Goal: Task Accomplishment & Management: Manage account settings

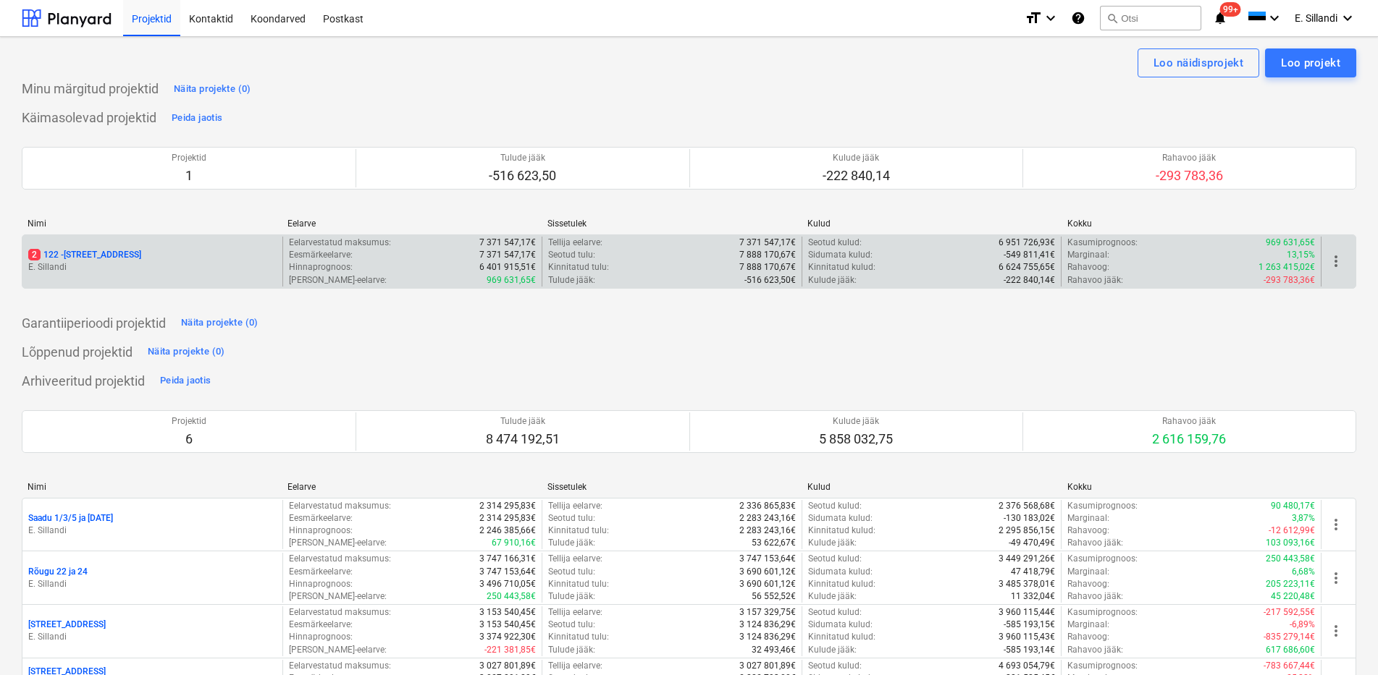
click at [161, 261] on p "E. Sillandi" at bounding box center [152, 267] width 248 height 12
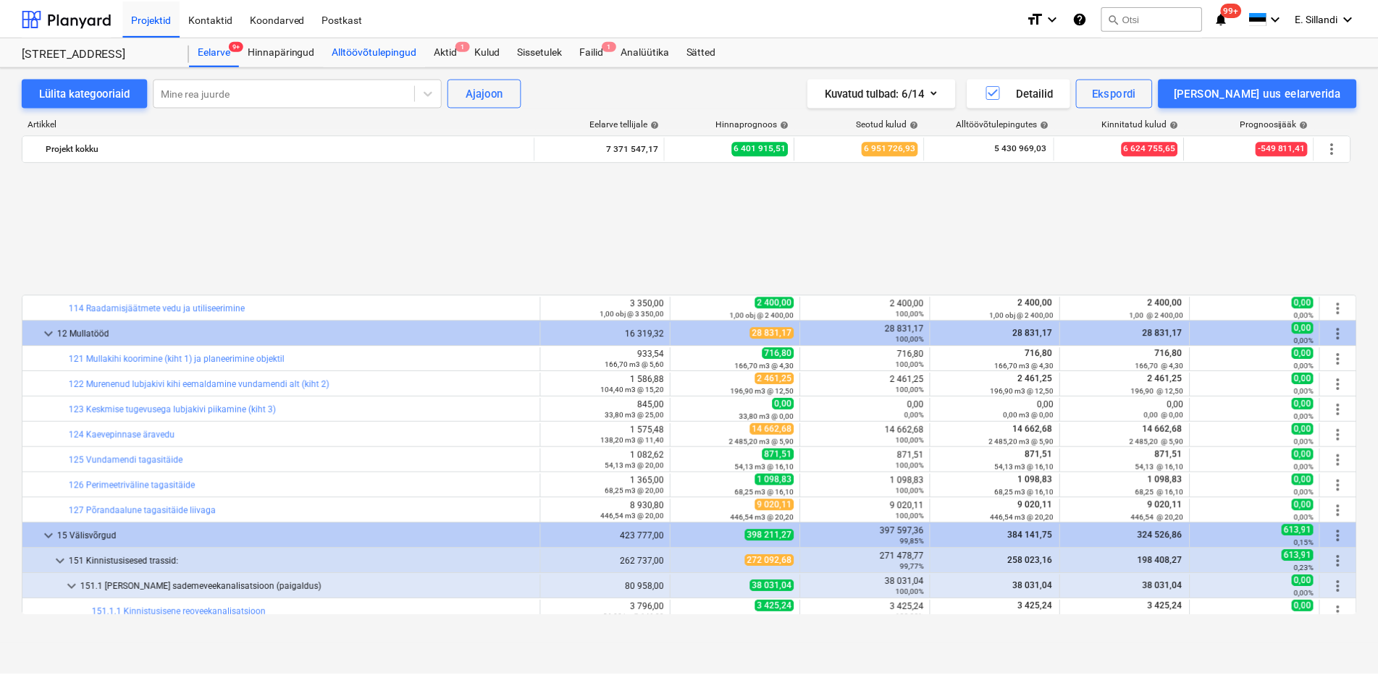
scroll to position [640, 0]
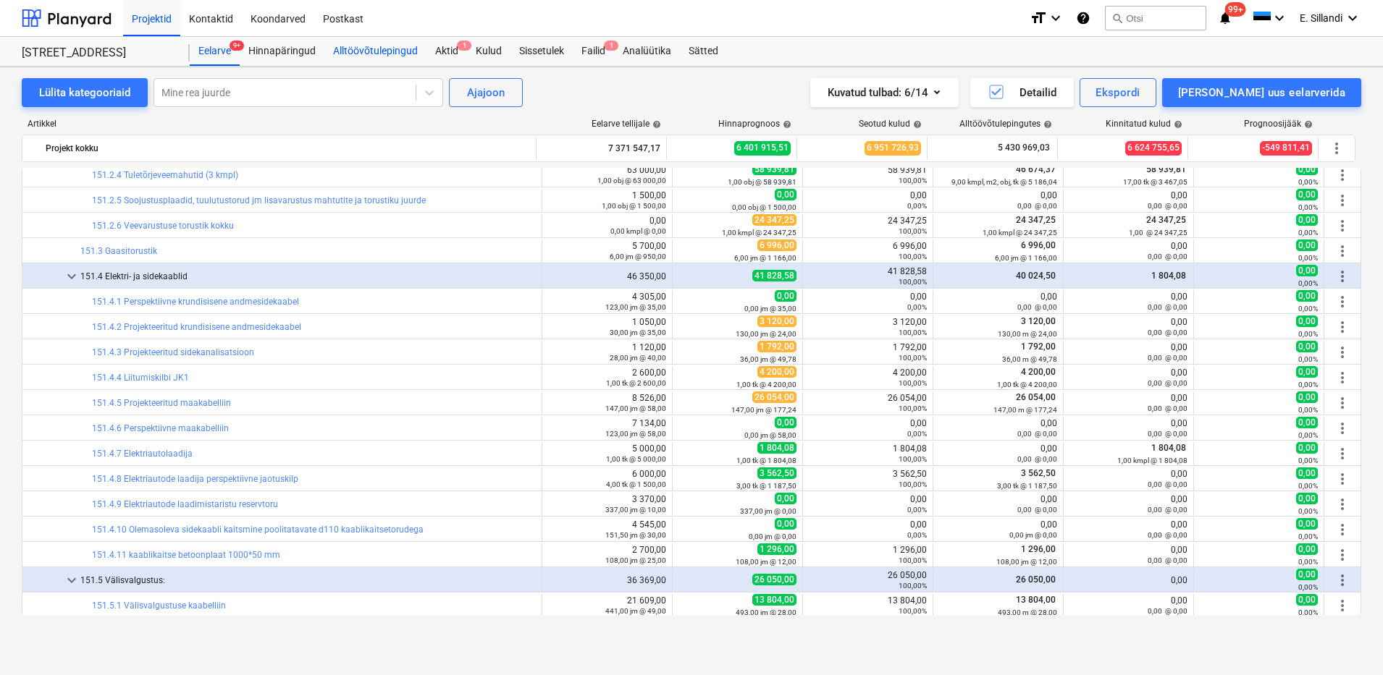
click at [387, 46] on div "Alltöövõtulepingud" at bounding box center [375, 51] width 102 height 29
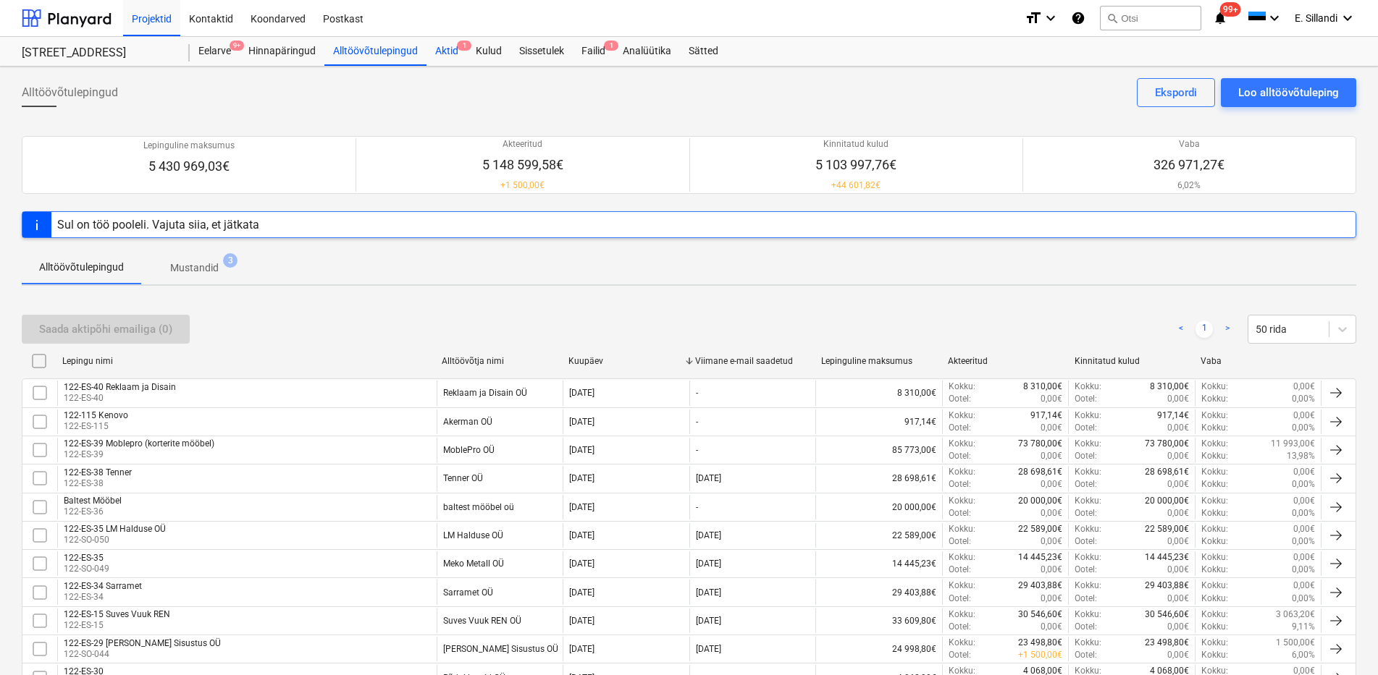
click at [455, 48] on div "Aktid 1" at bounding box center [446, 51] width 41 height 29
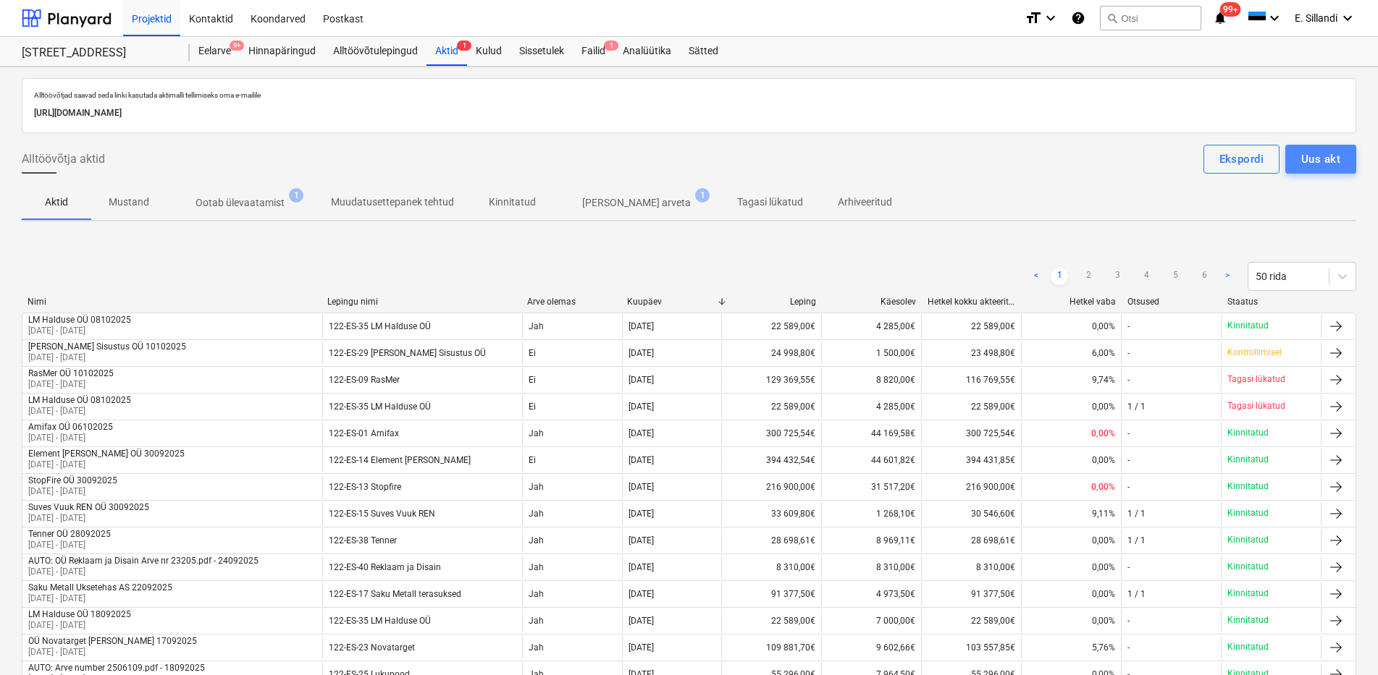
click at [1326, 161] on div "Uus akt" at bounding box center [1320, 159] width 39 height 19
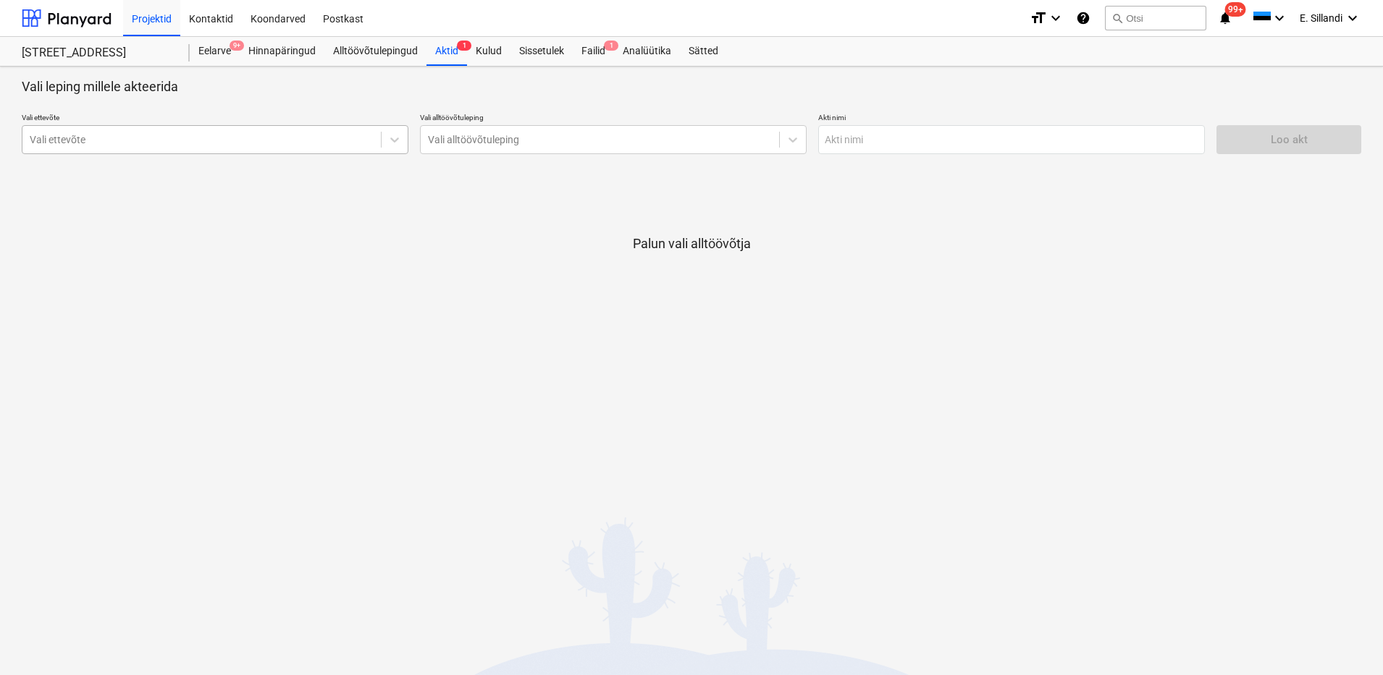
click at [167, 143] on div at bounding box center [202, 139] width 344 height 14
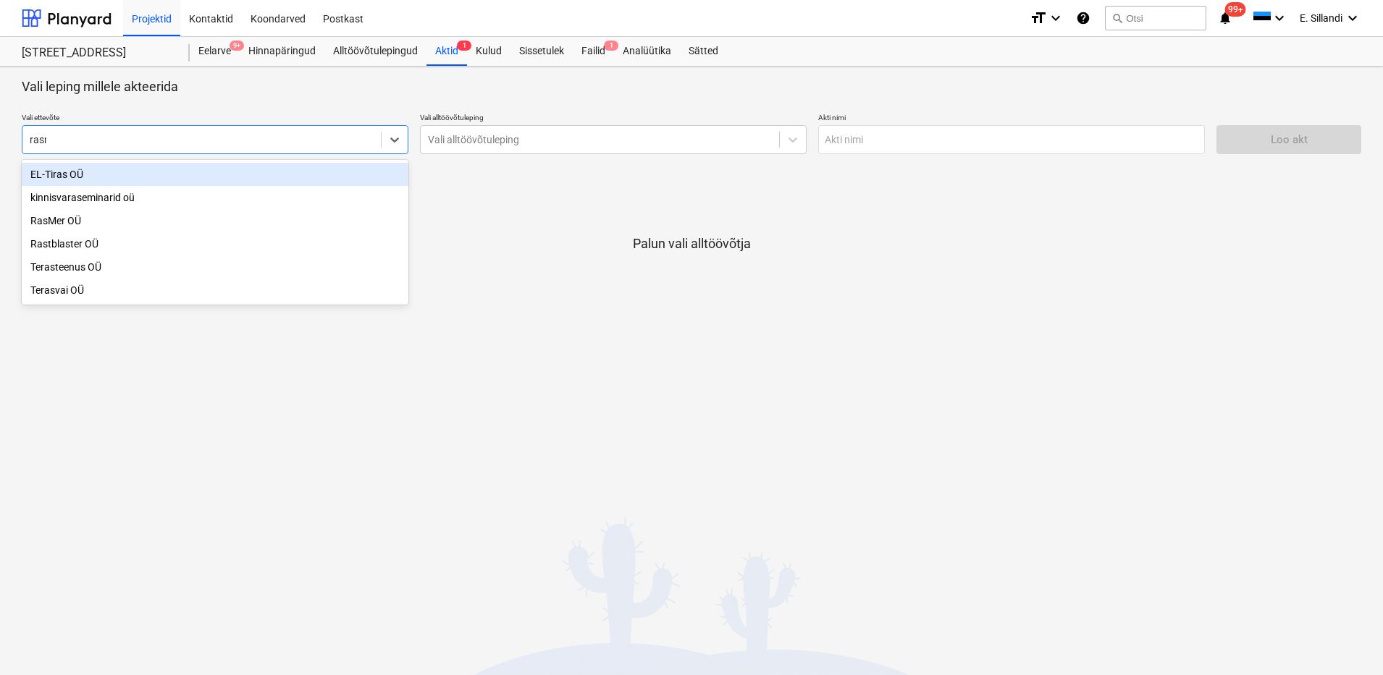
type input "rasme"
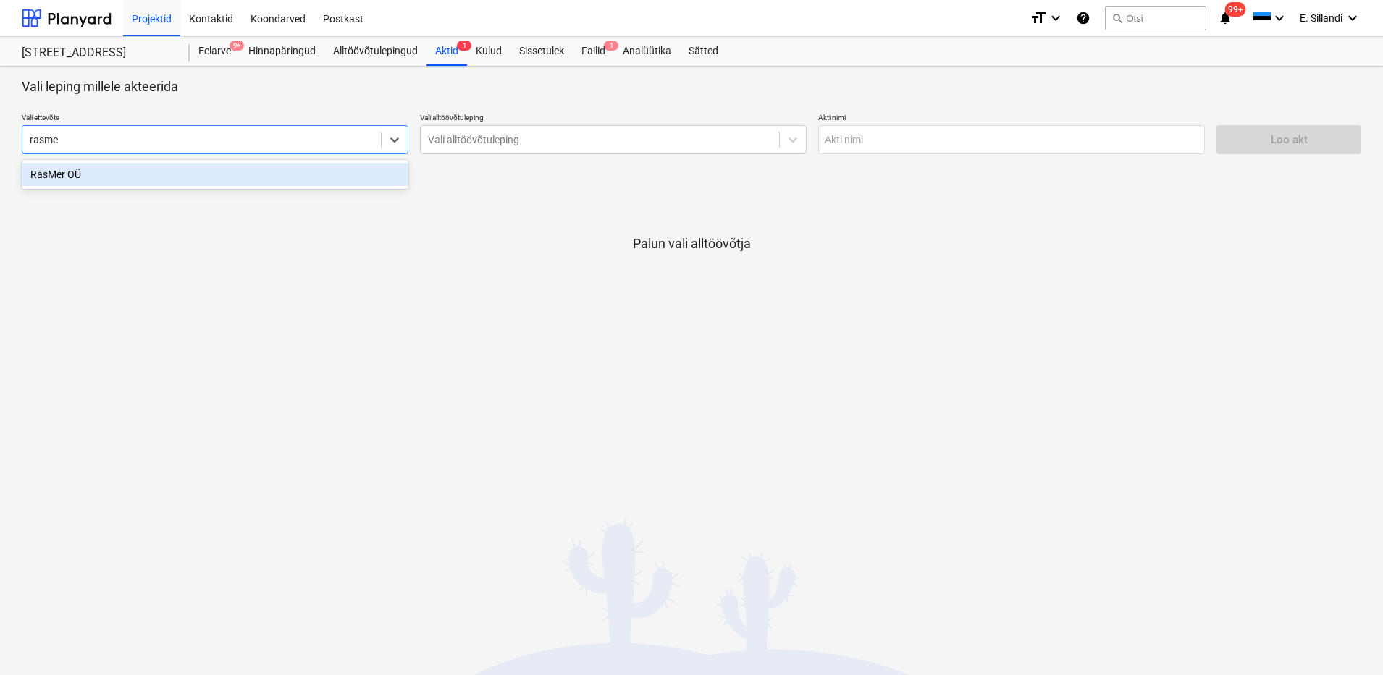
click at [163, 182] on div "RasMer OÜ" at bounding box center [215, 174] width 387 height 23
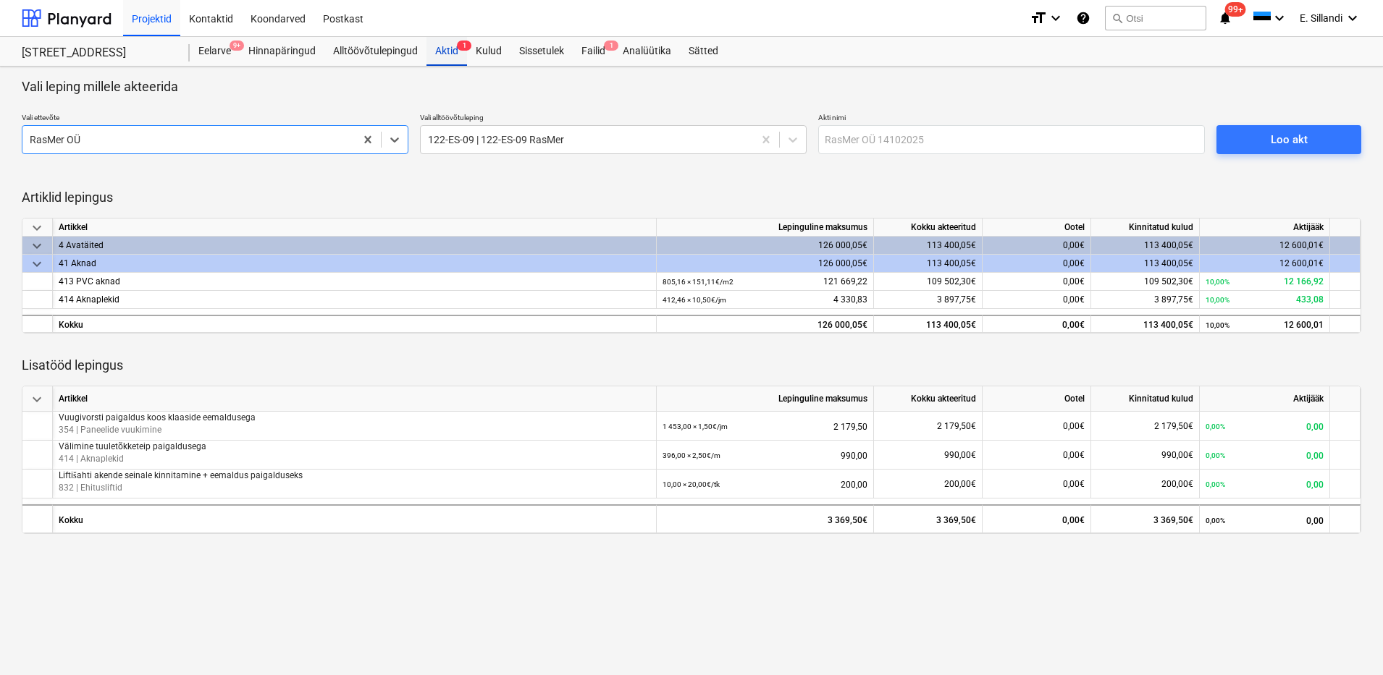
click at [442, 46] on div "Aktid 1" at bounding box center [446, 51] width 41 height 29
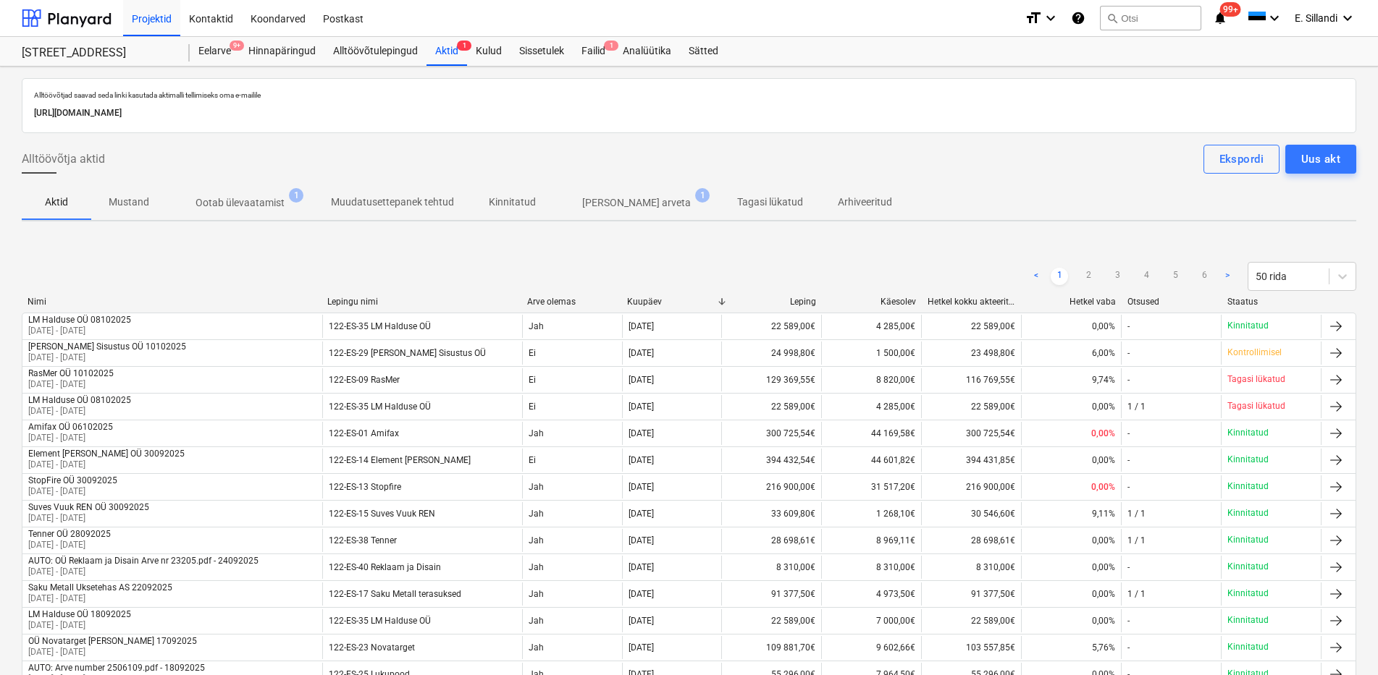
click at [413, 203] on p "Muudatusettepanek tehtud" at bounding box center [392, 202] width 123 height 15
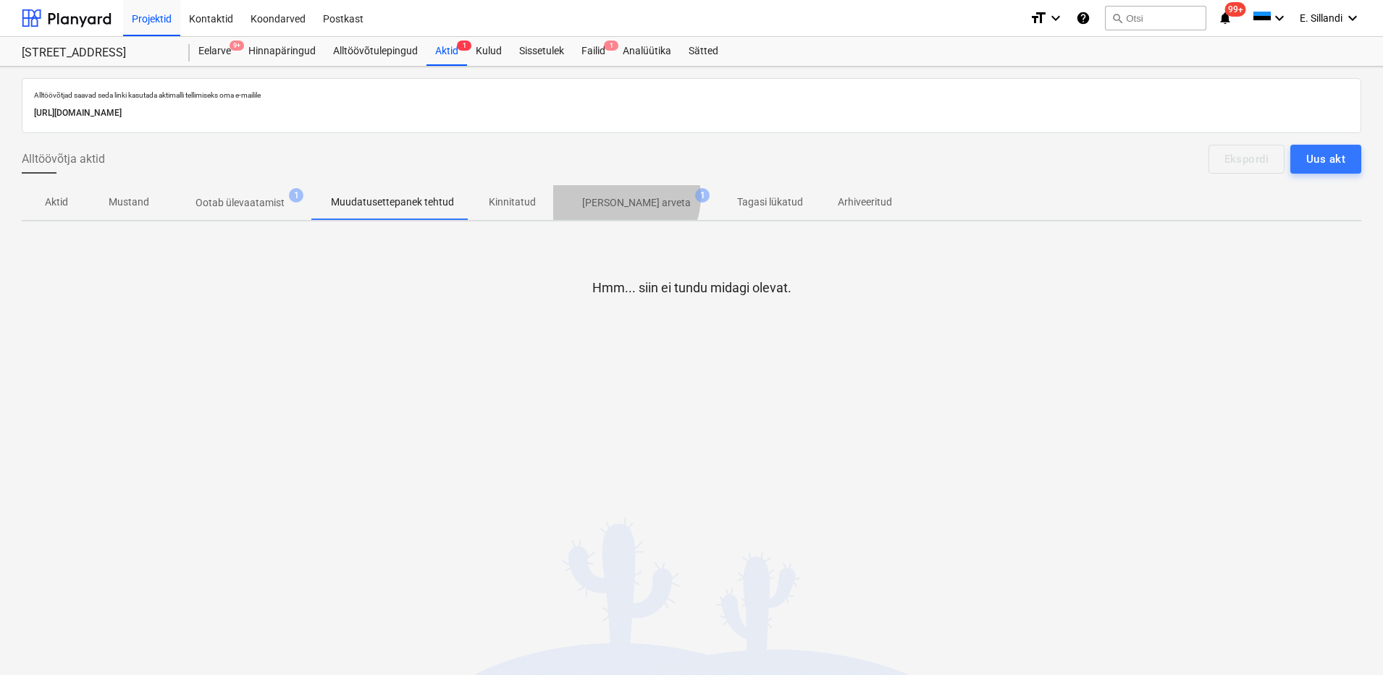
click at [620, 197] on p "Ilma arveta" at bounding box center [636, 202] width 109 height 15
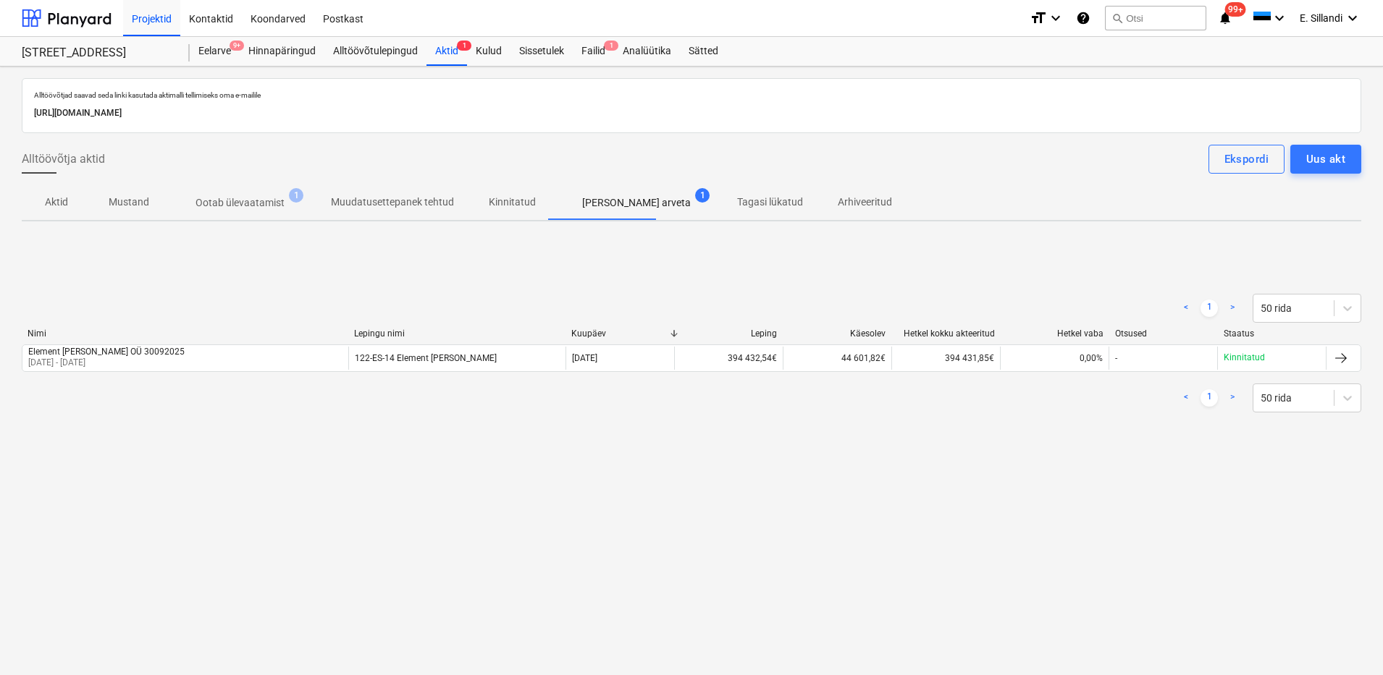
click at [477, 198] on span "Kinnitatud" at bounding box center [512, 202] width 82 height 24
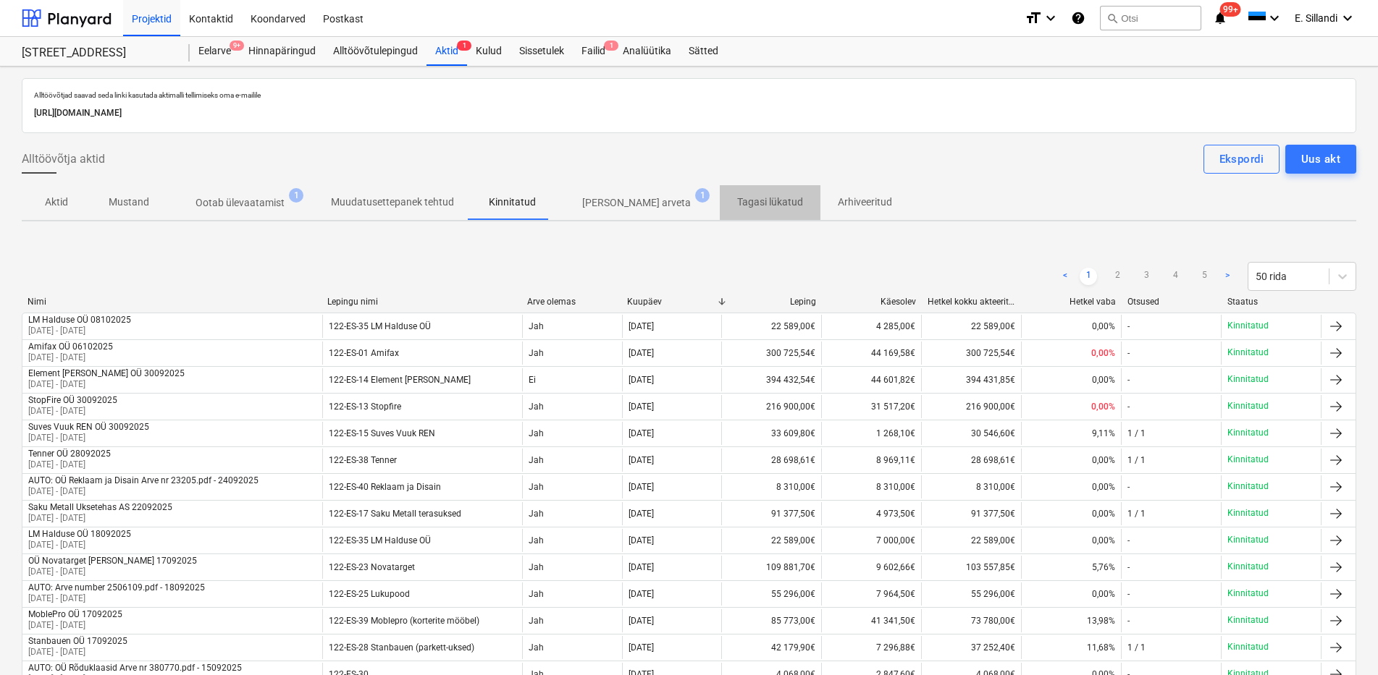
click at [737, 198] on p "Tagasi lükatud" at bounding box center [770, 202] width 66 height 15
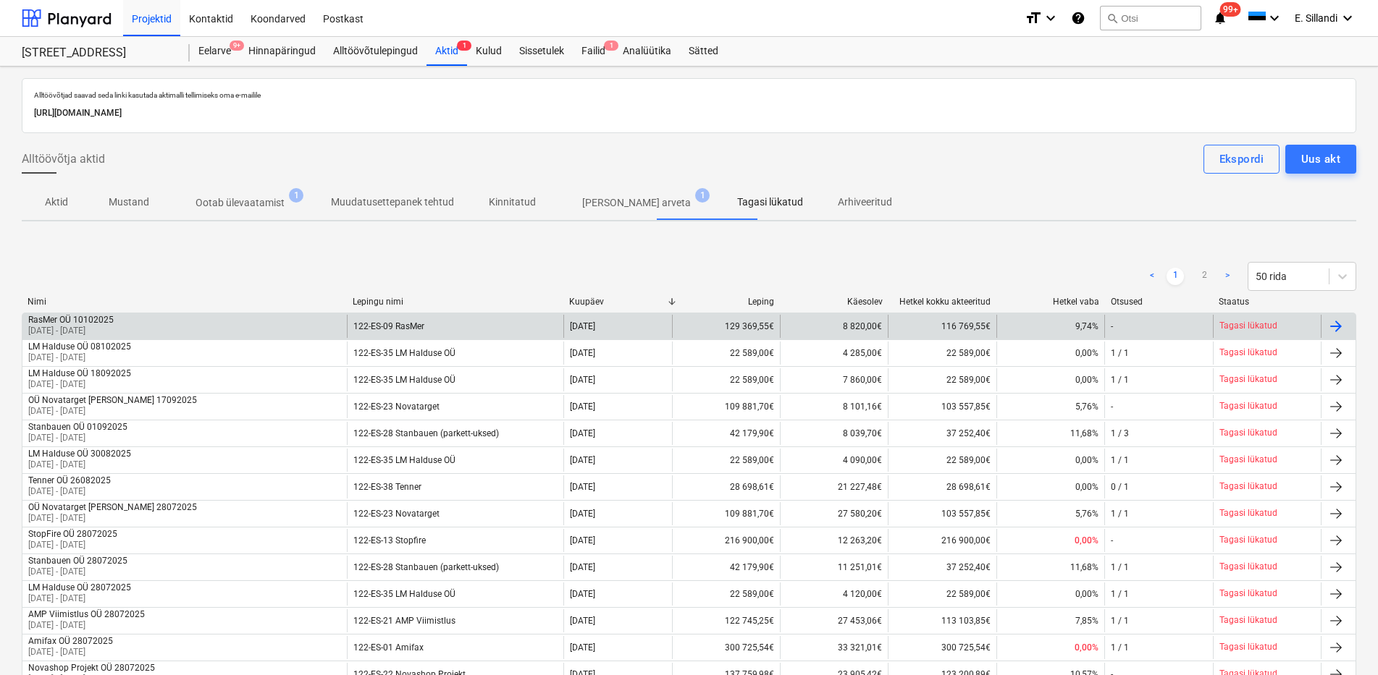
click at [210, 320] on div "RasMer OÜ 10102025 01 Sep 2025 - 30 Sep 2025" at bounding box center [184, 326] width 324 height 23
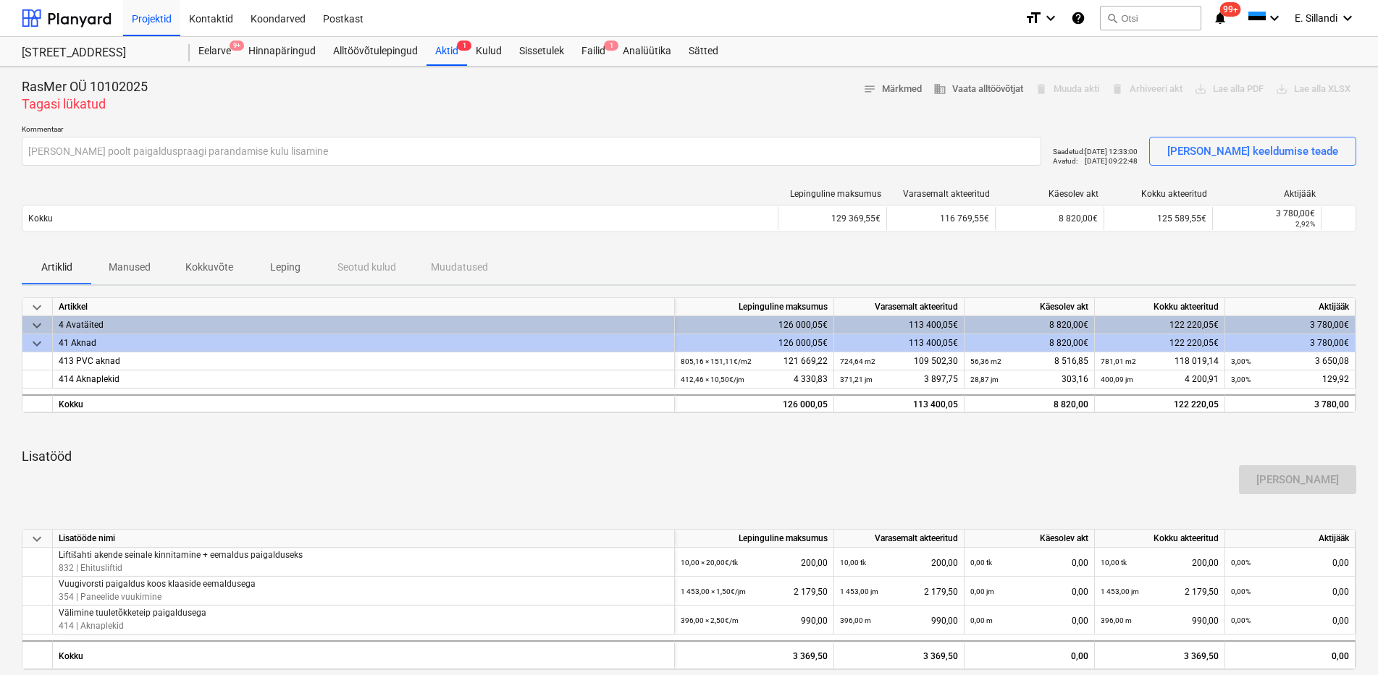
click at [704, 250] on div "Artiklid Manused Kokkuvõte Leping Seotud kulud Muudatused" at bounding box center [689, 267] width 1334 height 35
click at [484, 118] on div at bounding box center [689, 119] width 1334 height 12
click at [417, 98] on div "RasMer OÜ 10102025 Tagasi lükatud notes Märkmed business Vaata alltöövõtjat del…" at bounding box center [689, 95] width 1334 height 35
click at [442, 57] on div "Aktid 1" at bounding box center [446, 51] width 41 height 29
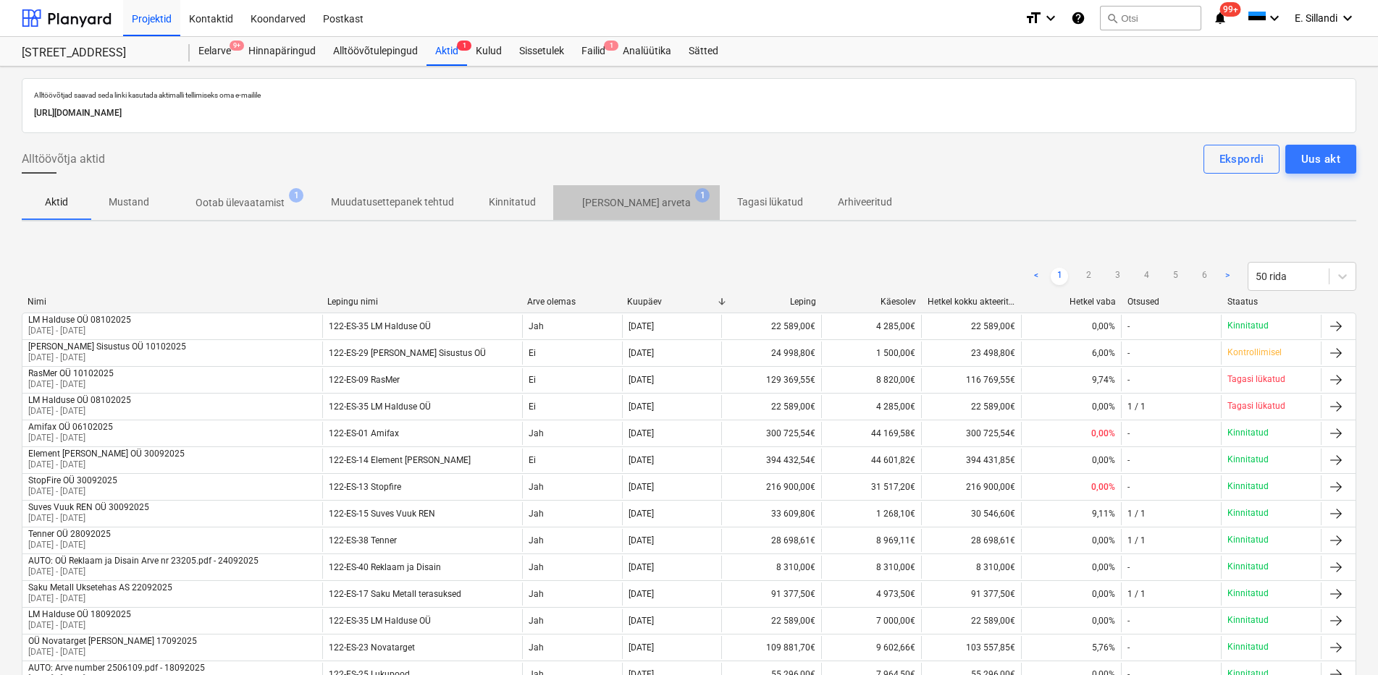
click at [695, 194] on span "1" at bounding box center [702, 195] width 14 height 14
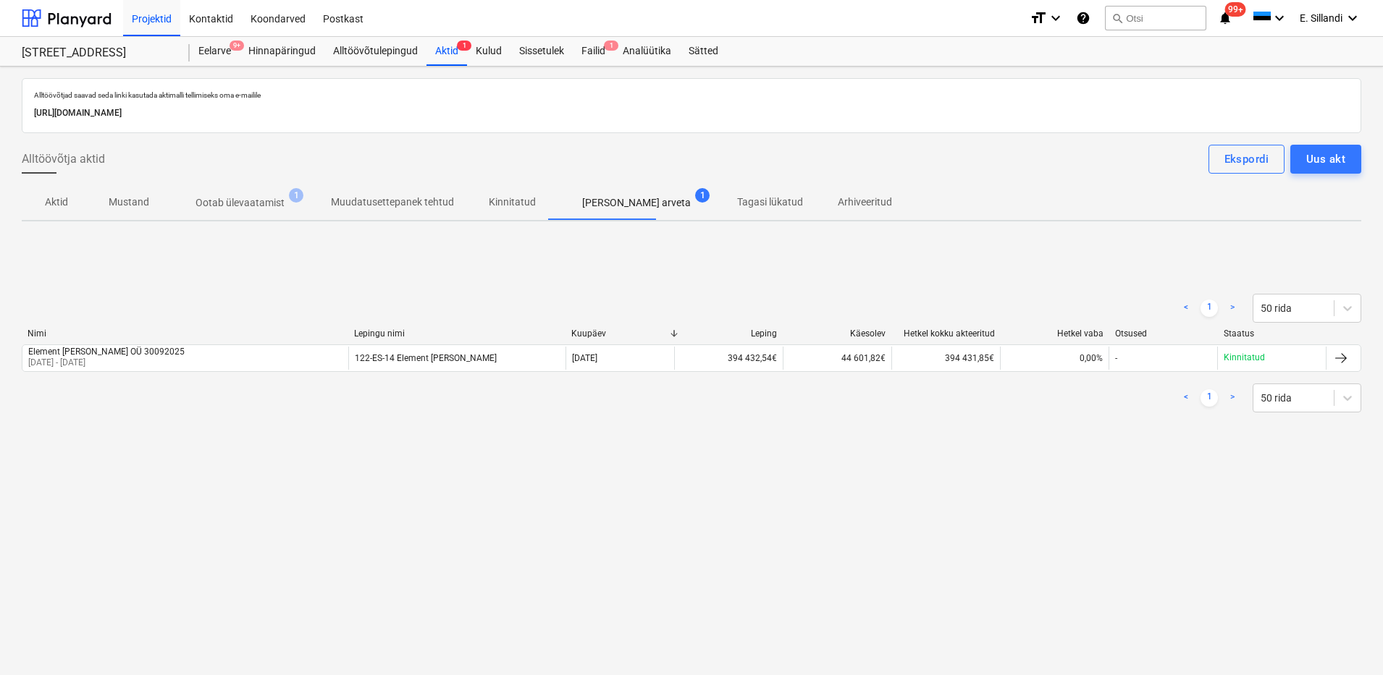
click at [352, 201] on p "Muudatusettepanek tehtud" at bounding box center [392, 202] width 123 height 15
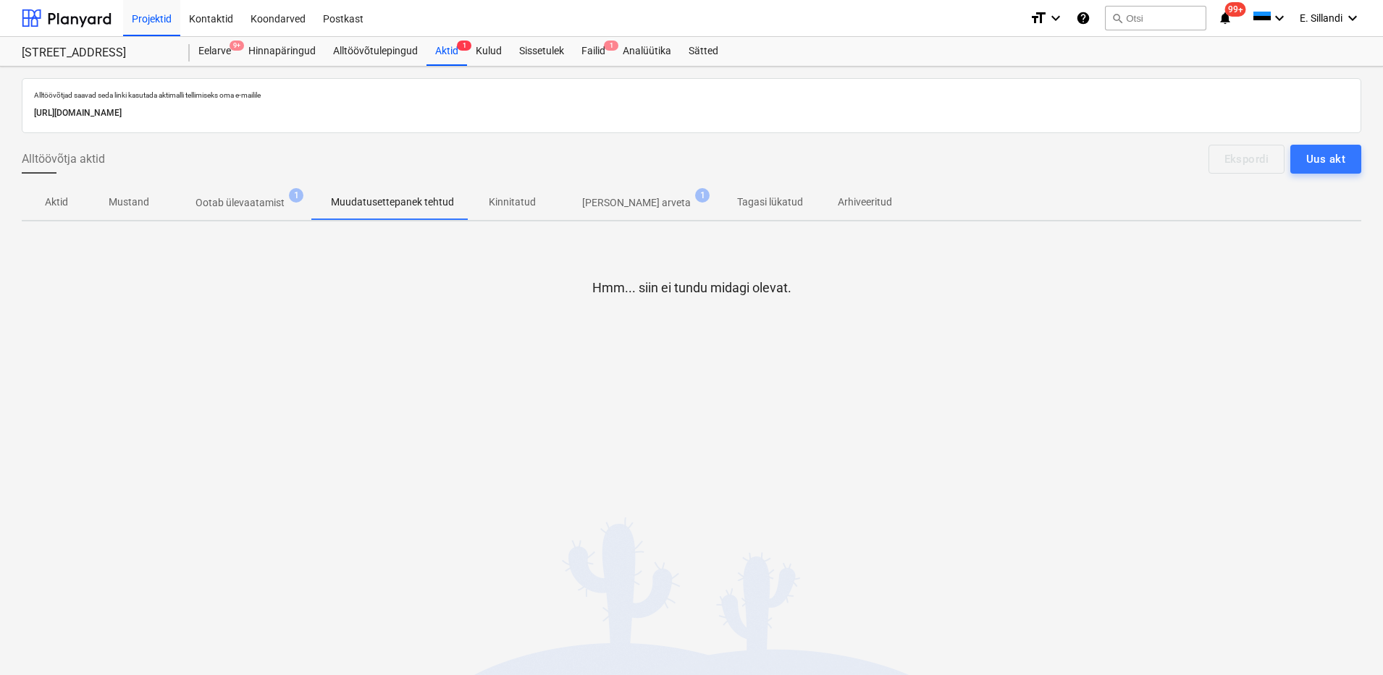
click at [245, 200] on p "Ootab ülevaatamist" at bounding box center [239, 202] width 89 height 15
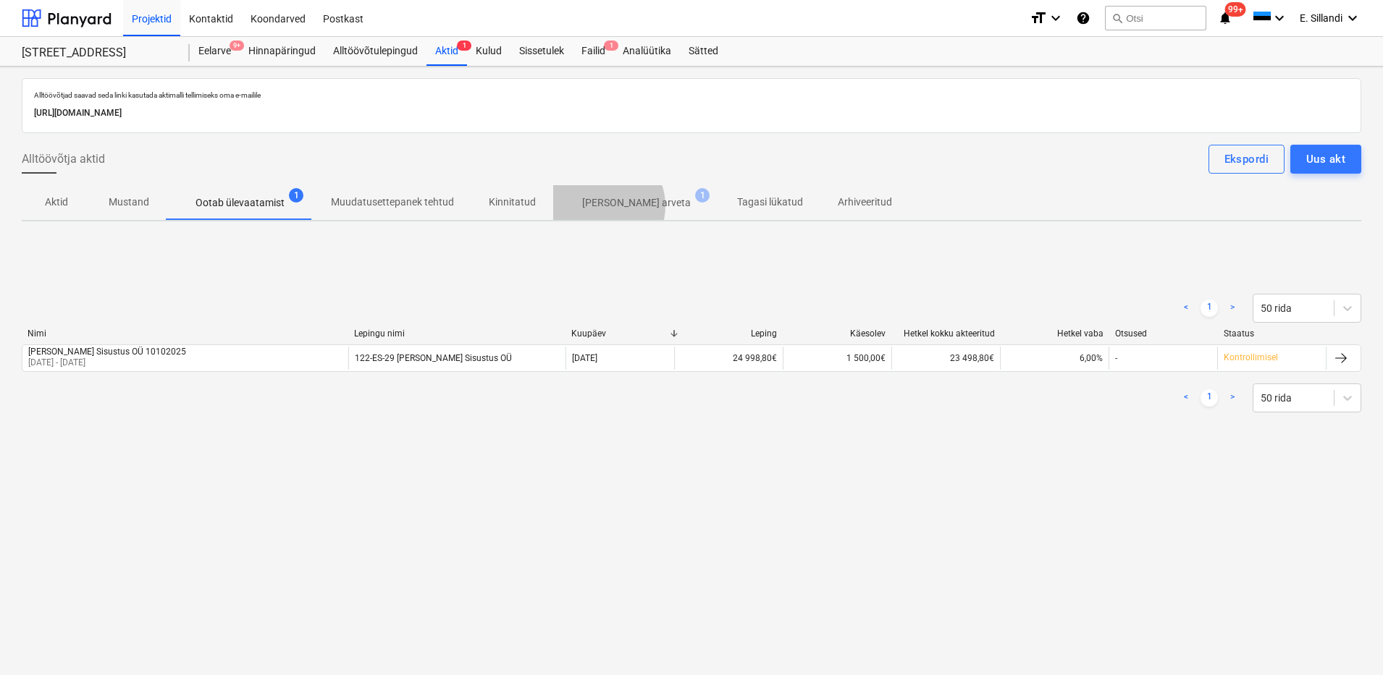
click at [598, 206] on p "Ilma arveta" at bounding box center [636, 202] width 109 height 15
click at [589, 48] on div "Failid 1" at bounding box center [593, 51] width 41 height 29
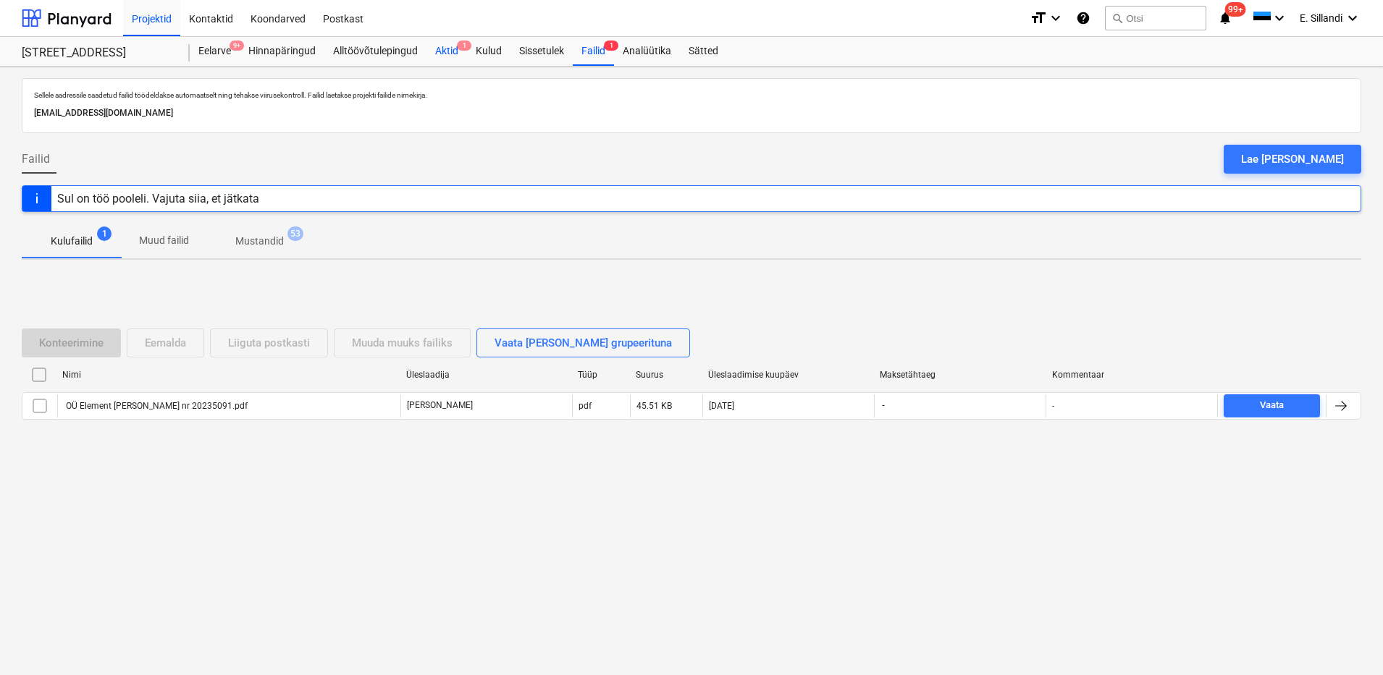
click at [448, 57] on div "Aktid 1" at bounding box center [446, 51] width 41 height 29
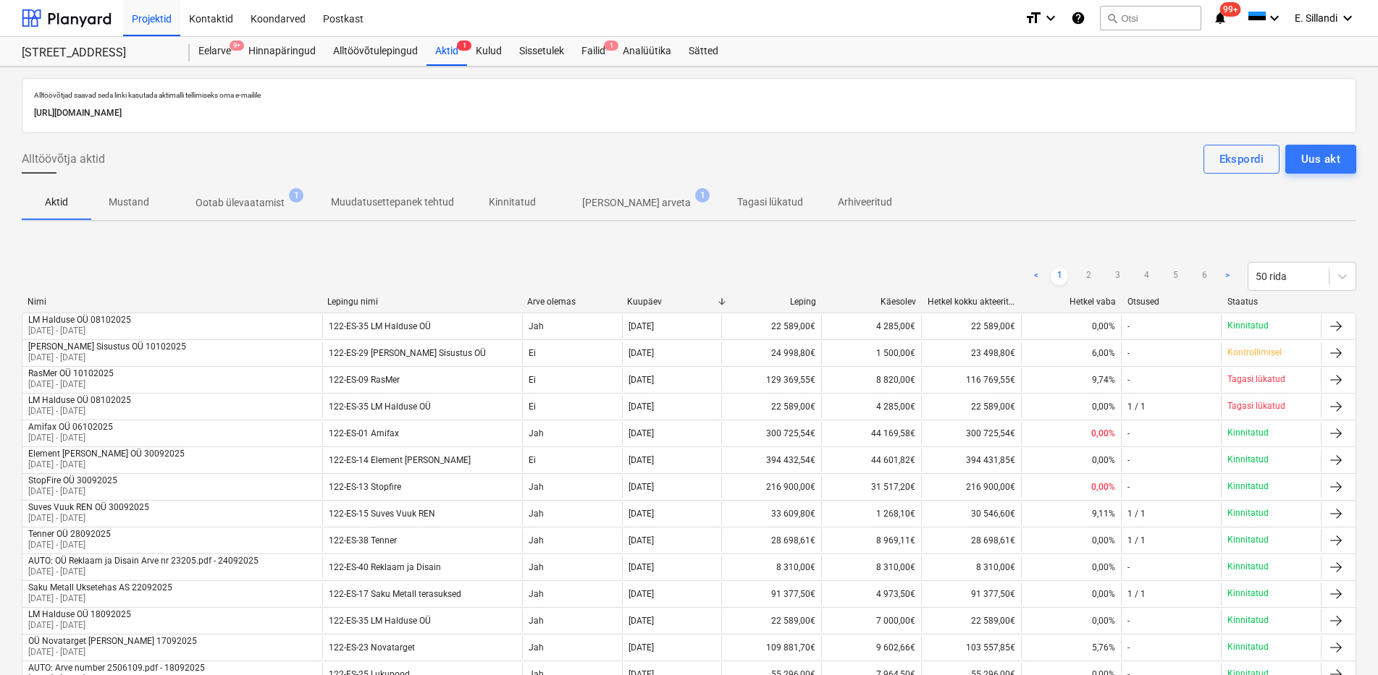
click at [737, 201] on p "Tagasi lükatud" at bounding box center [770, 202] width 66 height 15
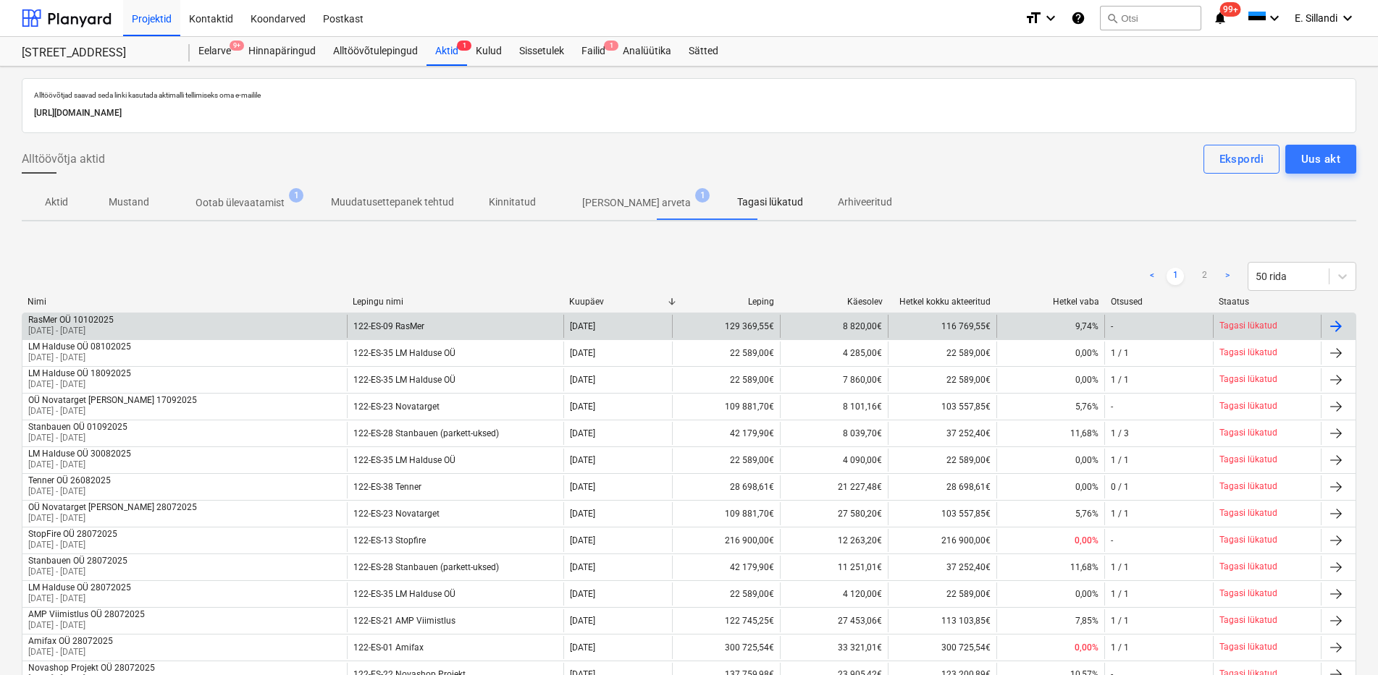
click at [337, 326] on div "RasMer OÜ 10102025 01 Sep 2025 - 30 Sep 2025" at bounding box center [184, 326] width 324 height 23
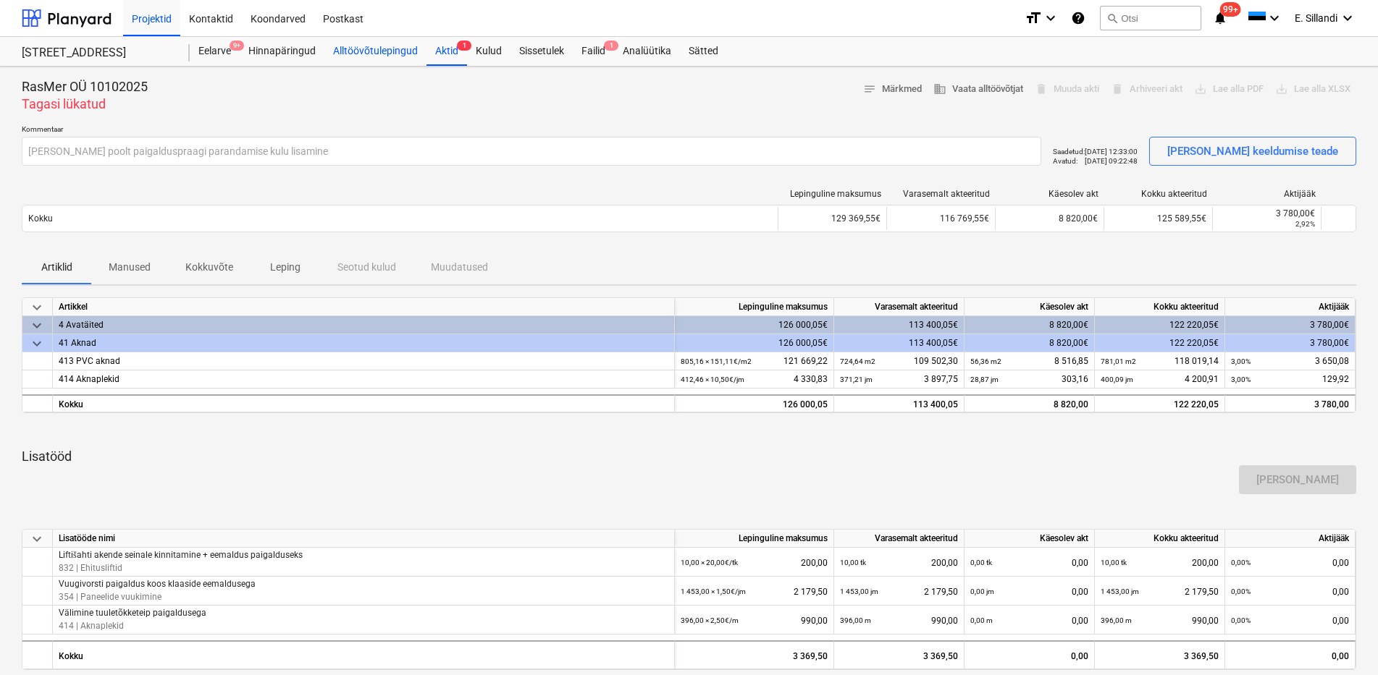
click at [360, 51] on div "Alltöövõtulepingud" at bounding box center [375, 51] width 102 height 29
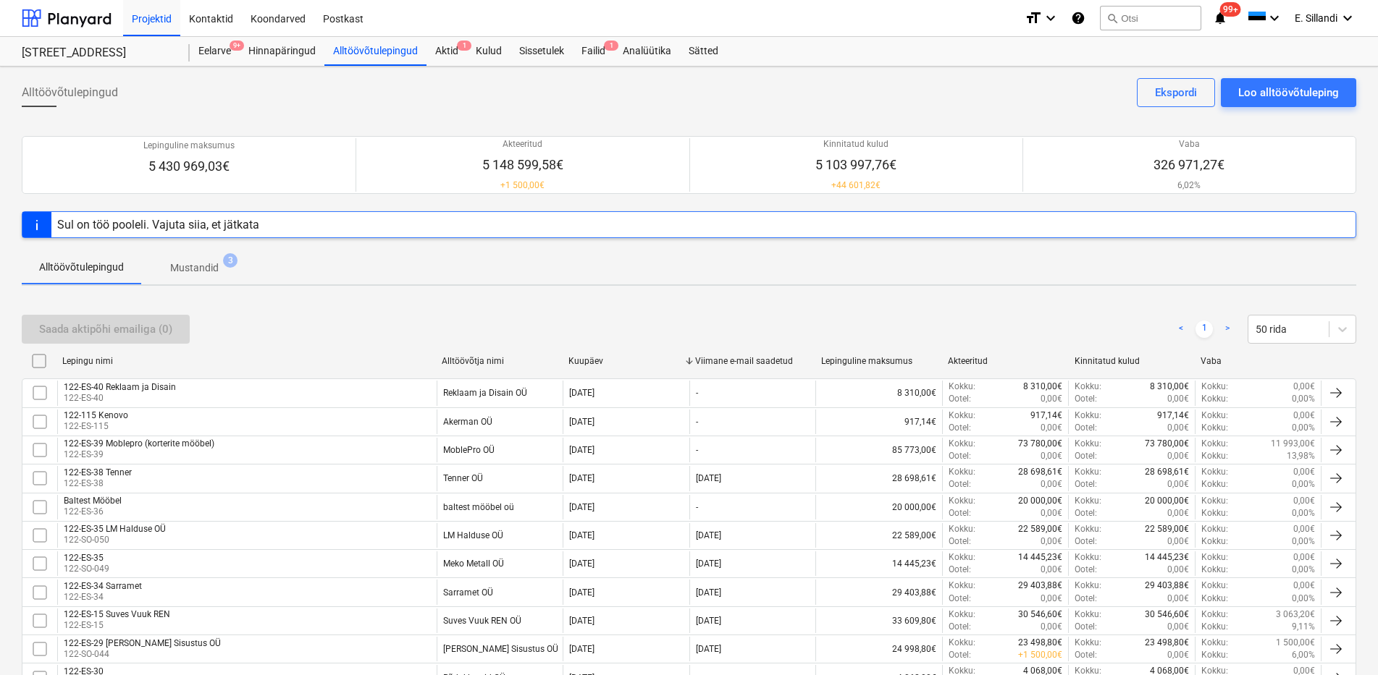
scroll to position [895, 0]
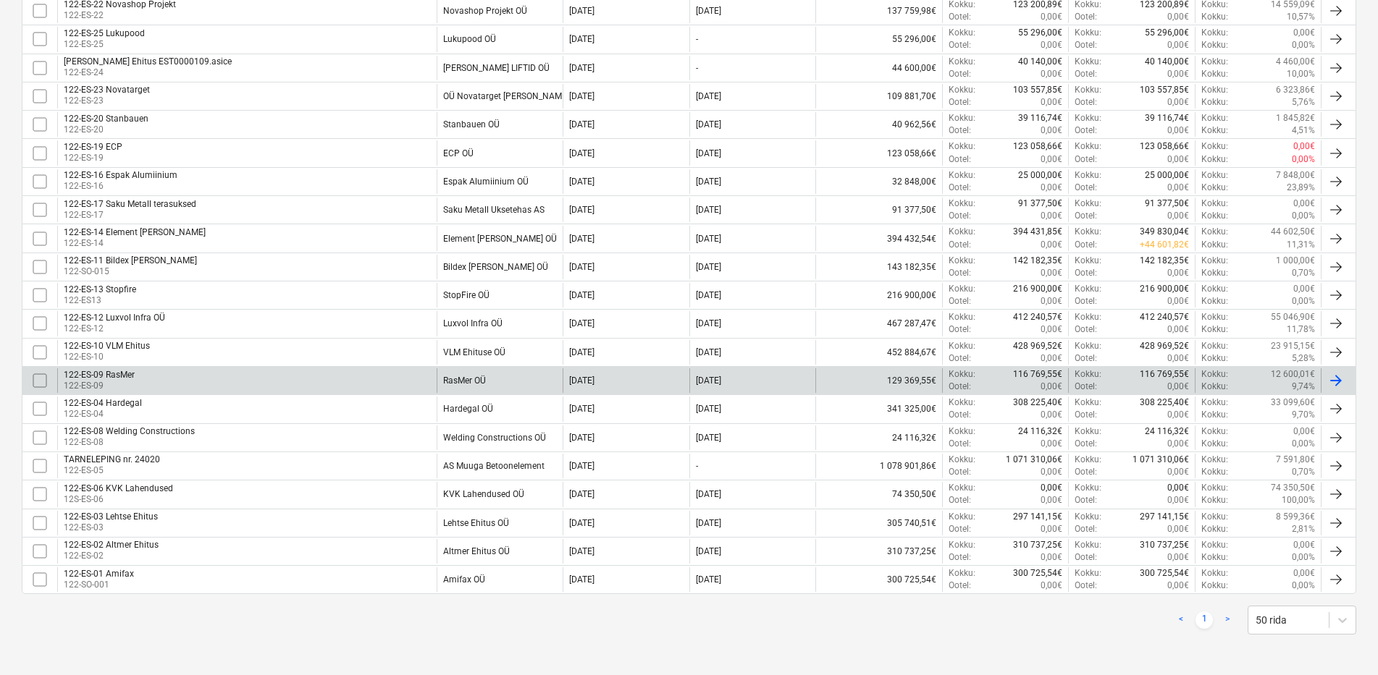
click at [771, 377] on div "[DATE]" at bounding box center [752, 380] width 127 height 25
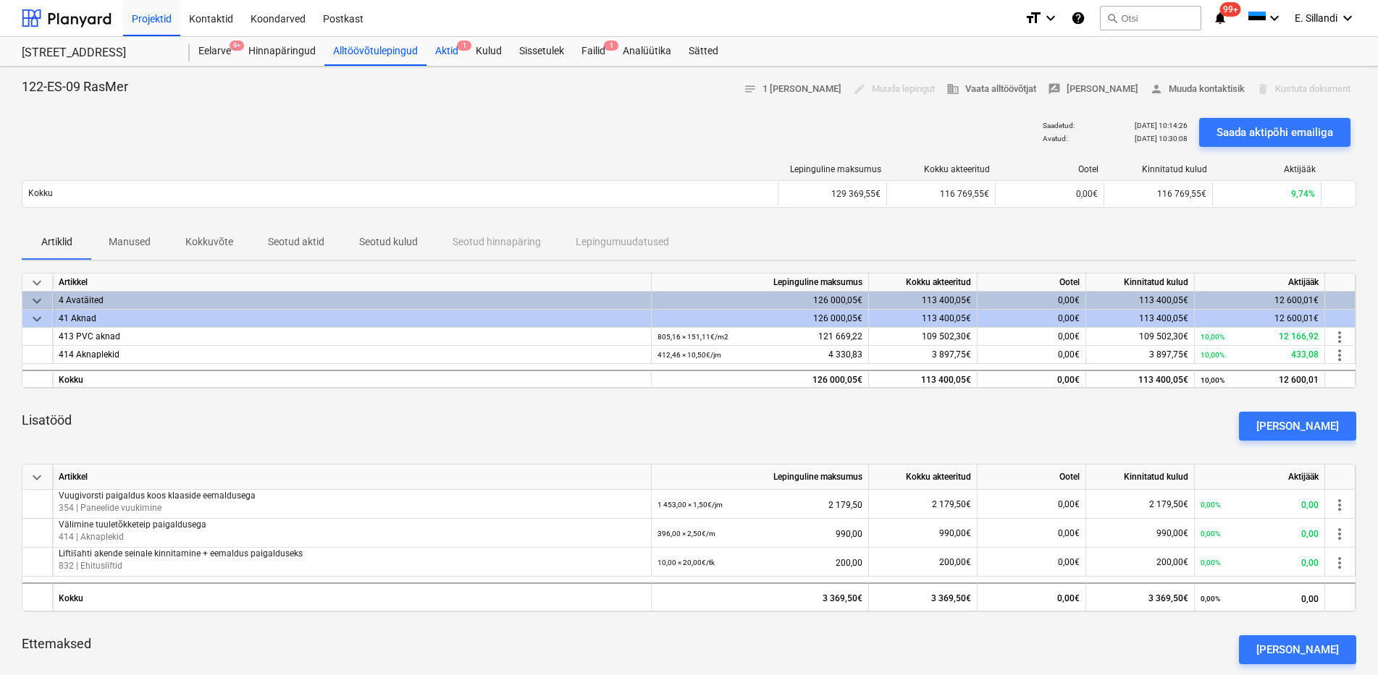
click at [455, 54] on div "Aktid 1" at bounding box center [446, 51] width 41 height 29
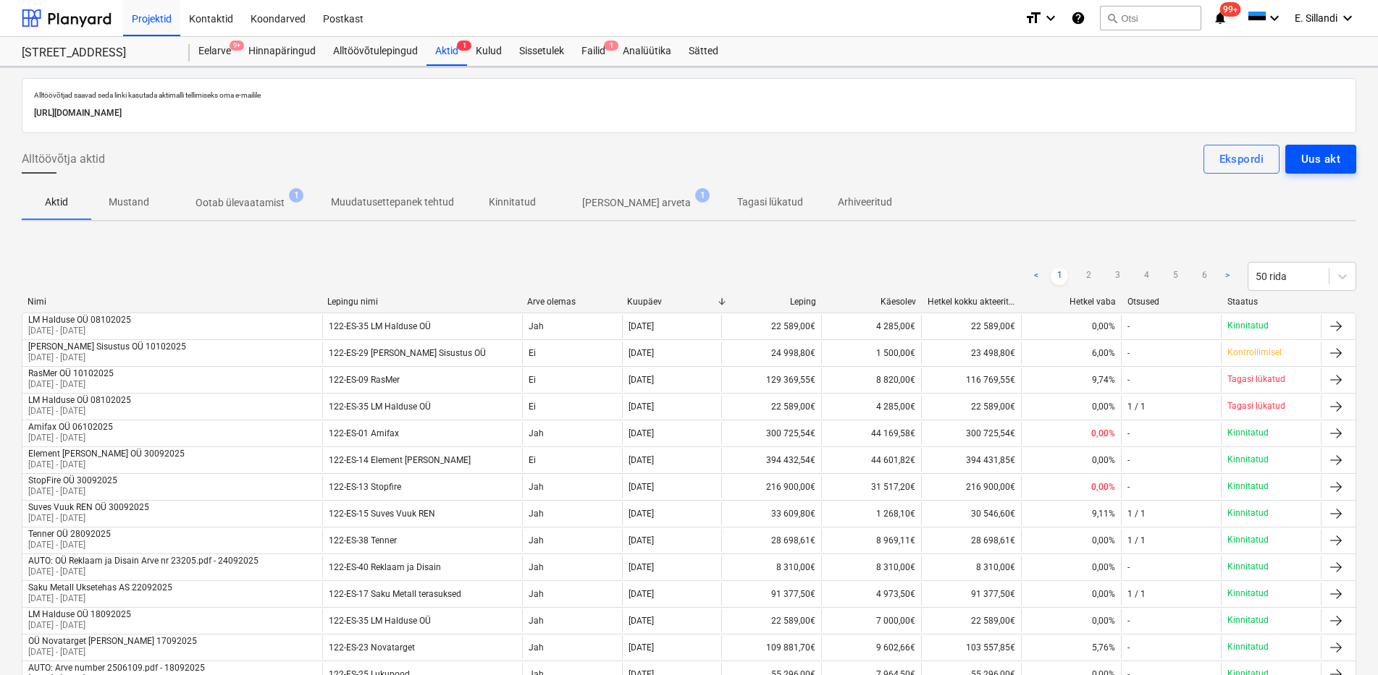
click at [1315, 168] on div "Uus akt" at bounding box center [1320, 159] width 39 height 19
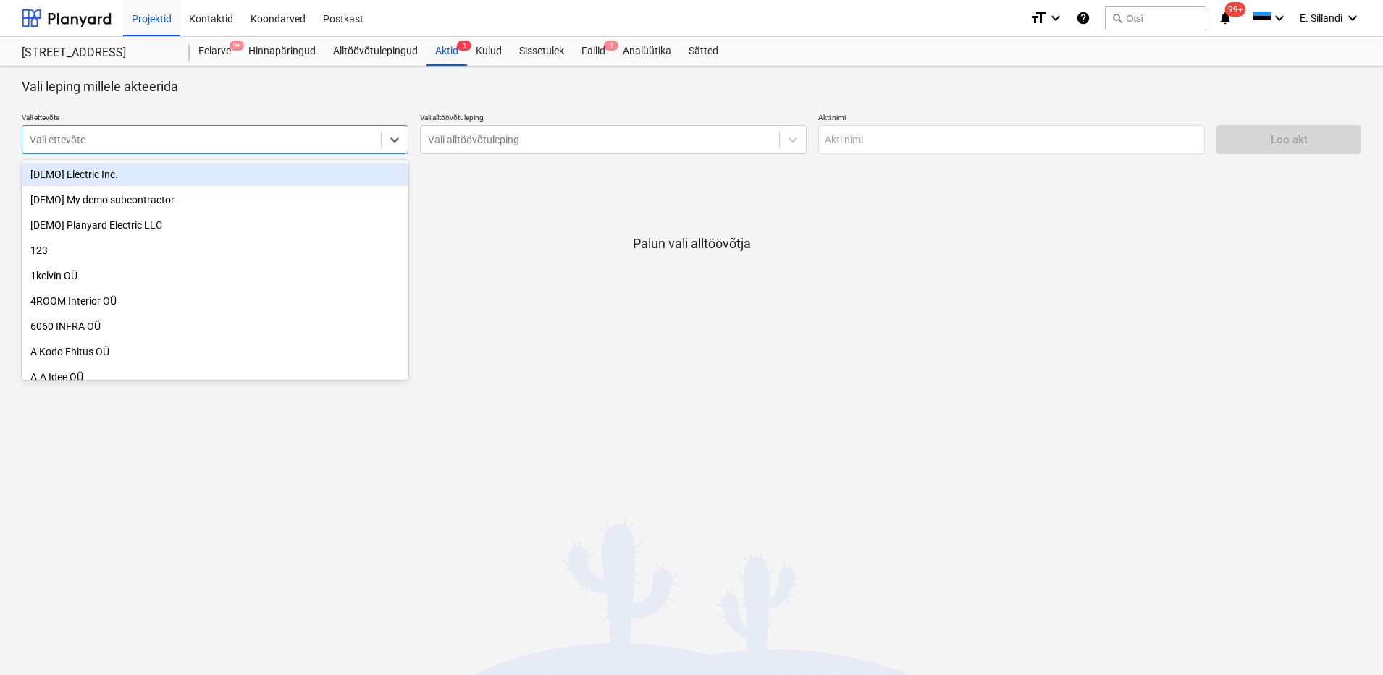
click at [245, 150] on div "Vali ettevõte" at bounding box center [201, 140] width 358 height 20
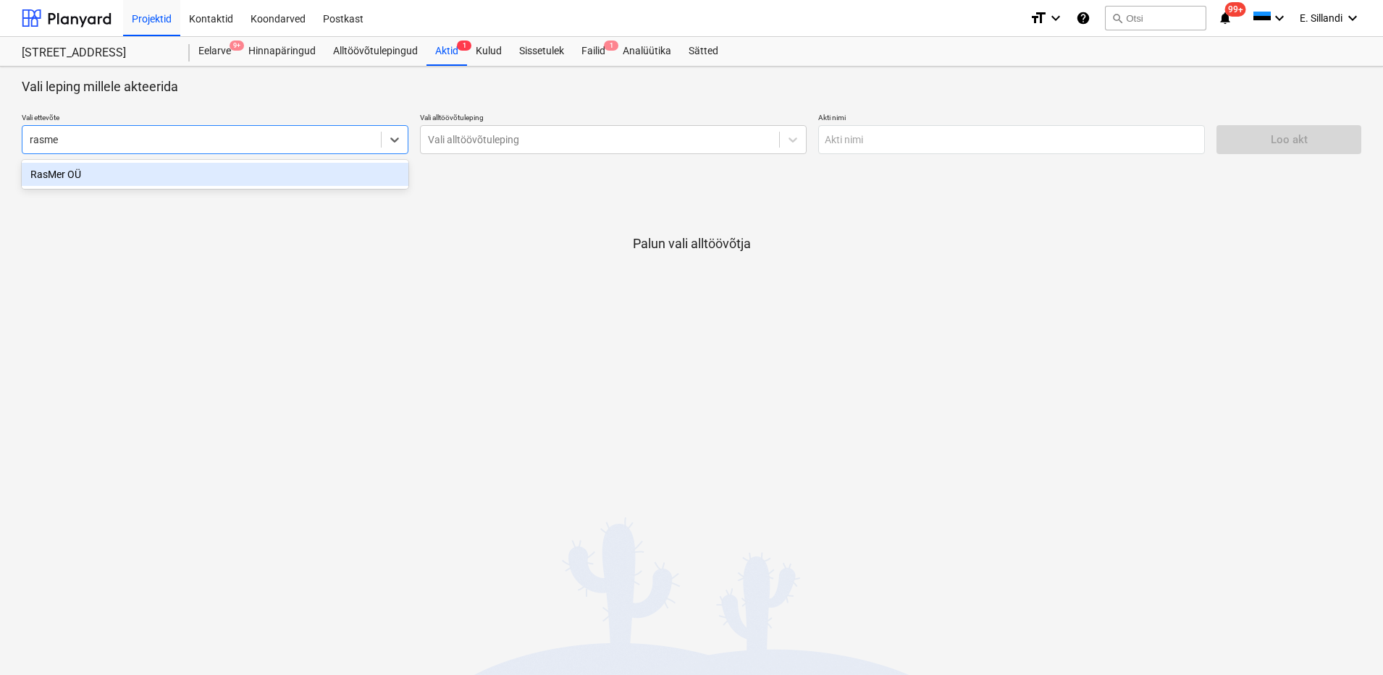
type input "rasmer"
click at [189, 183] on div "RasMer OÜ" at bounding box center [215, 174] width 387 height 23
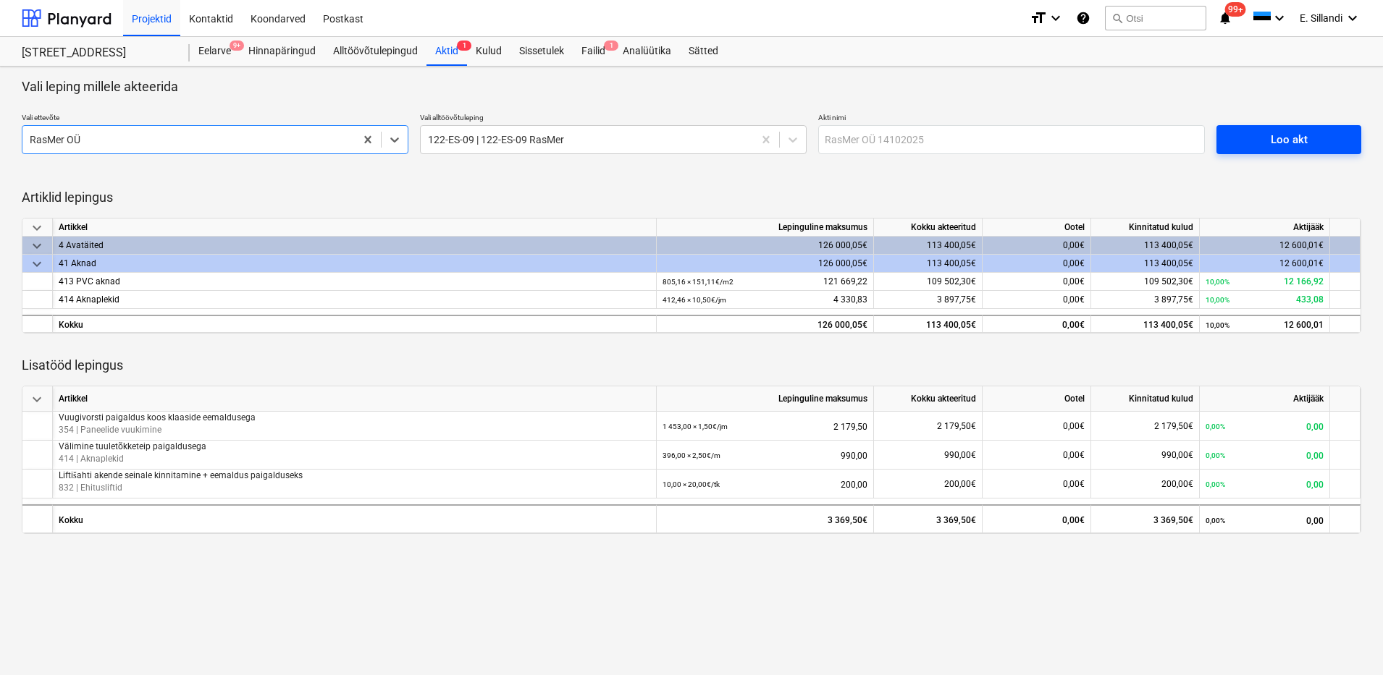
click at [1285, 135] on div "Loo akt" at bounding box center [1288, 139] width 37 height 19
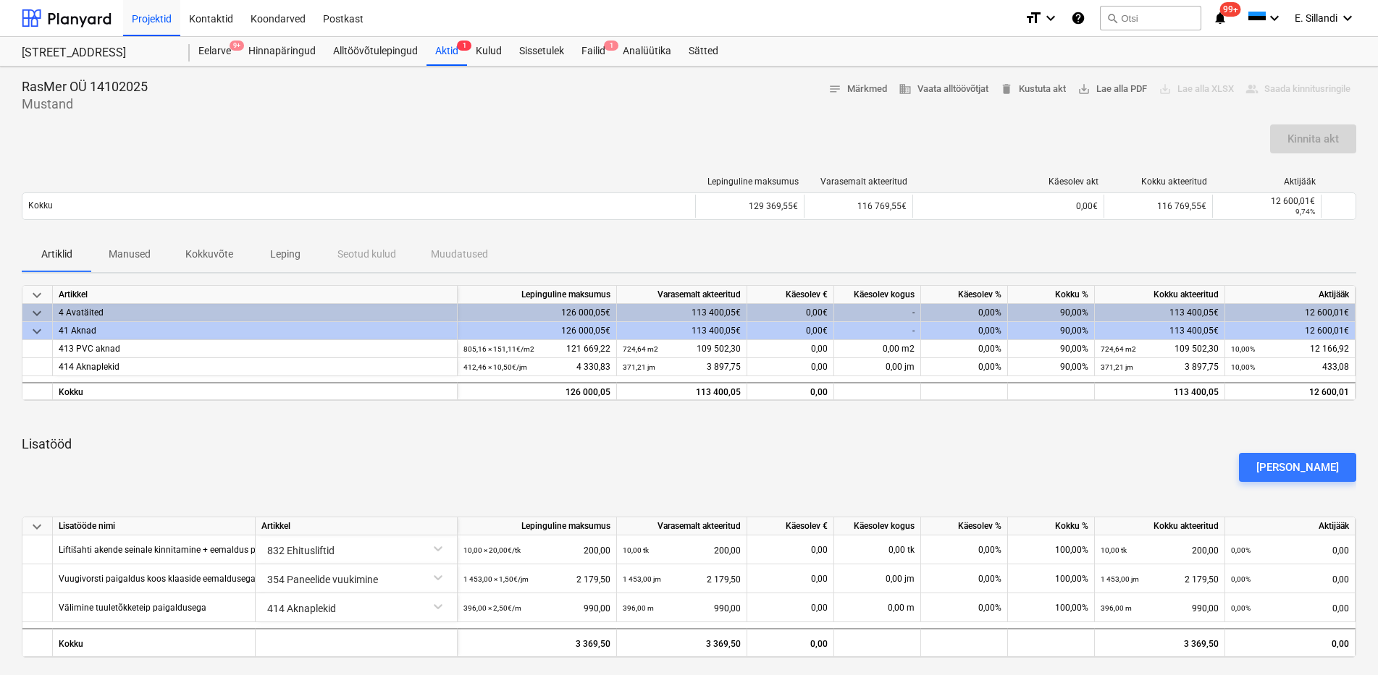
click at [962, 305] on div "0,00%" at bounding box center [964, 313] width 87 height 18
click at [962, 318] on div "0,00%" at bounding box center [964, 313] width 87 height 18
click at [1056, 312] on div "90,00%" at bounding box center [1051, 313] width 87 height 18
click at [991, 315] on div "0,00%" at bounding box center [964, 313] width 87 height 18
click at [1050, 305] on div "90,00%" at bounding box center [1051, 313] width 87 height 18
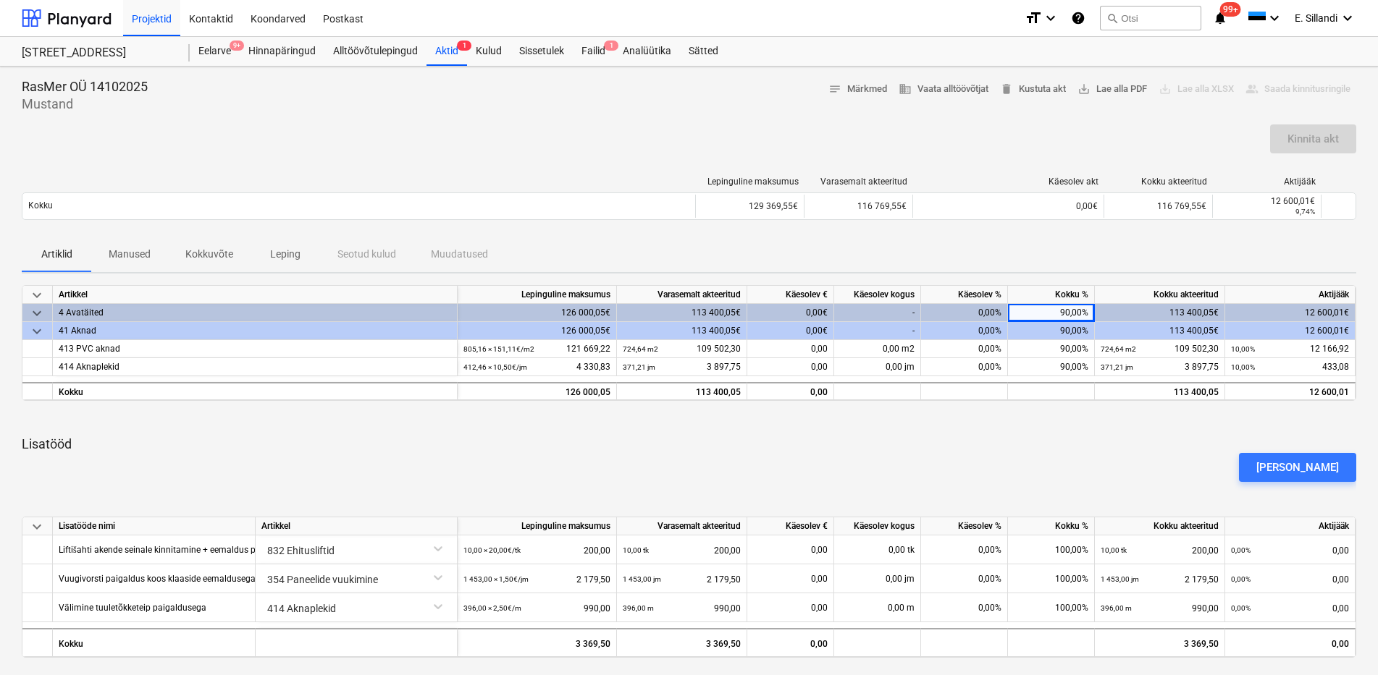
click at [1044, 333] on div "90,00%" at bounding box center [1051, 331] width 87 height 18
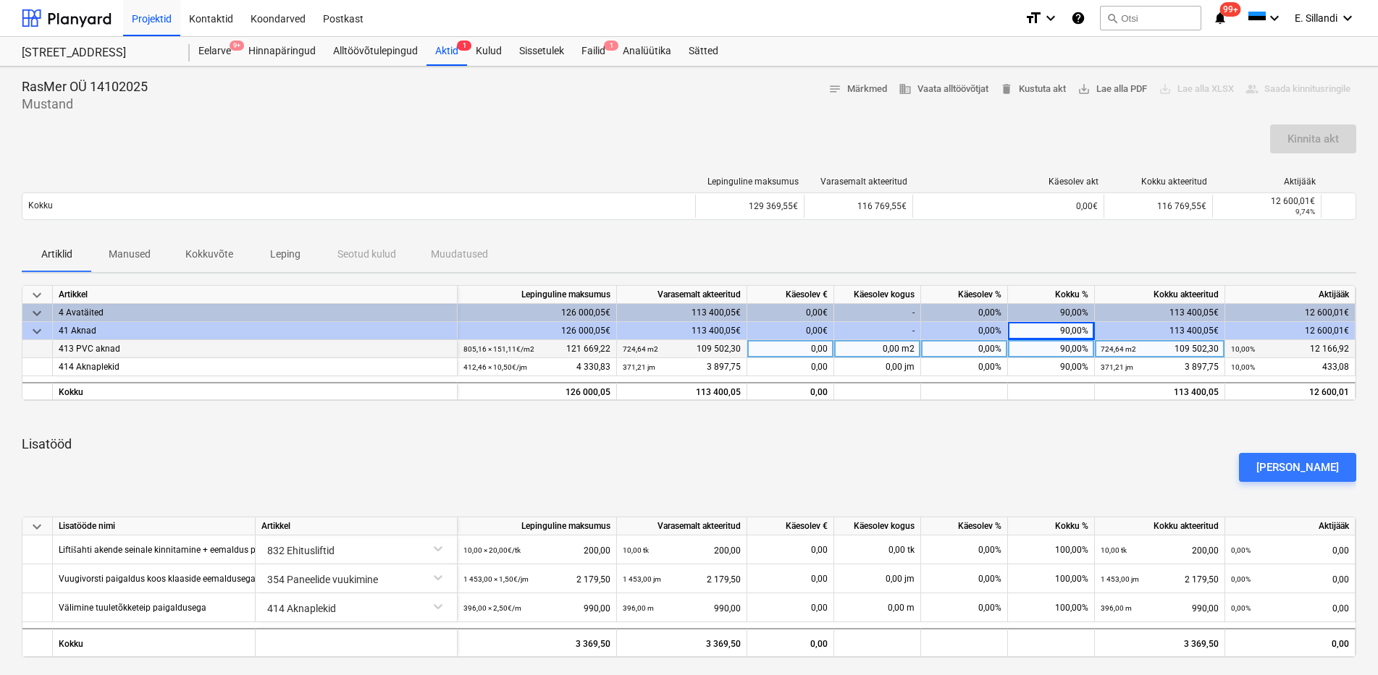
click at [1045, 350] on div "90,00%" at bounding box center [1051, 349] width 87 height 18
click at [995, 351] on div "0,00%" at bounding box center [964, 349] width 87 height 18
type input "10"
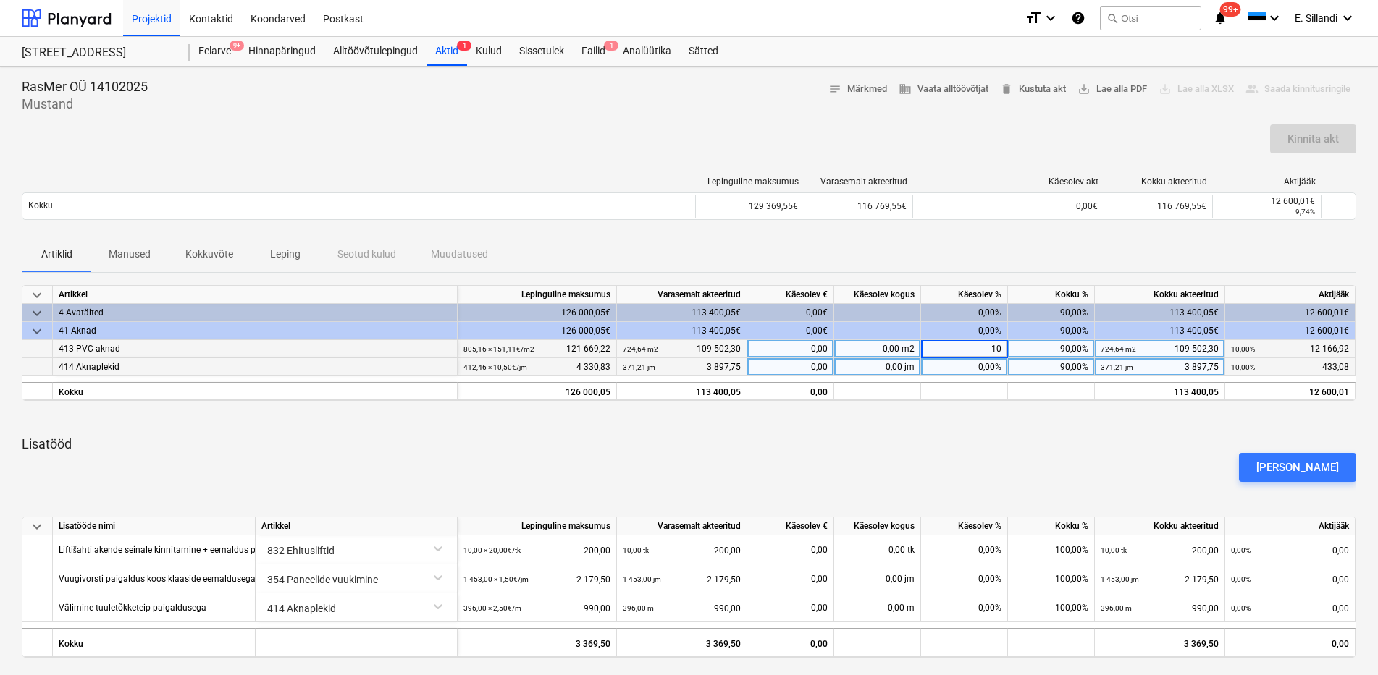
click at [989, 364] on div "0,00%" at bounding box center [964, 367] width 87 height 18
click at [983, 364] on div "0,00%" at bounding box center [964, 367] width 87 height 18
type input "10"
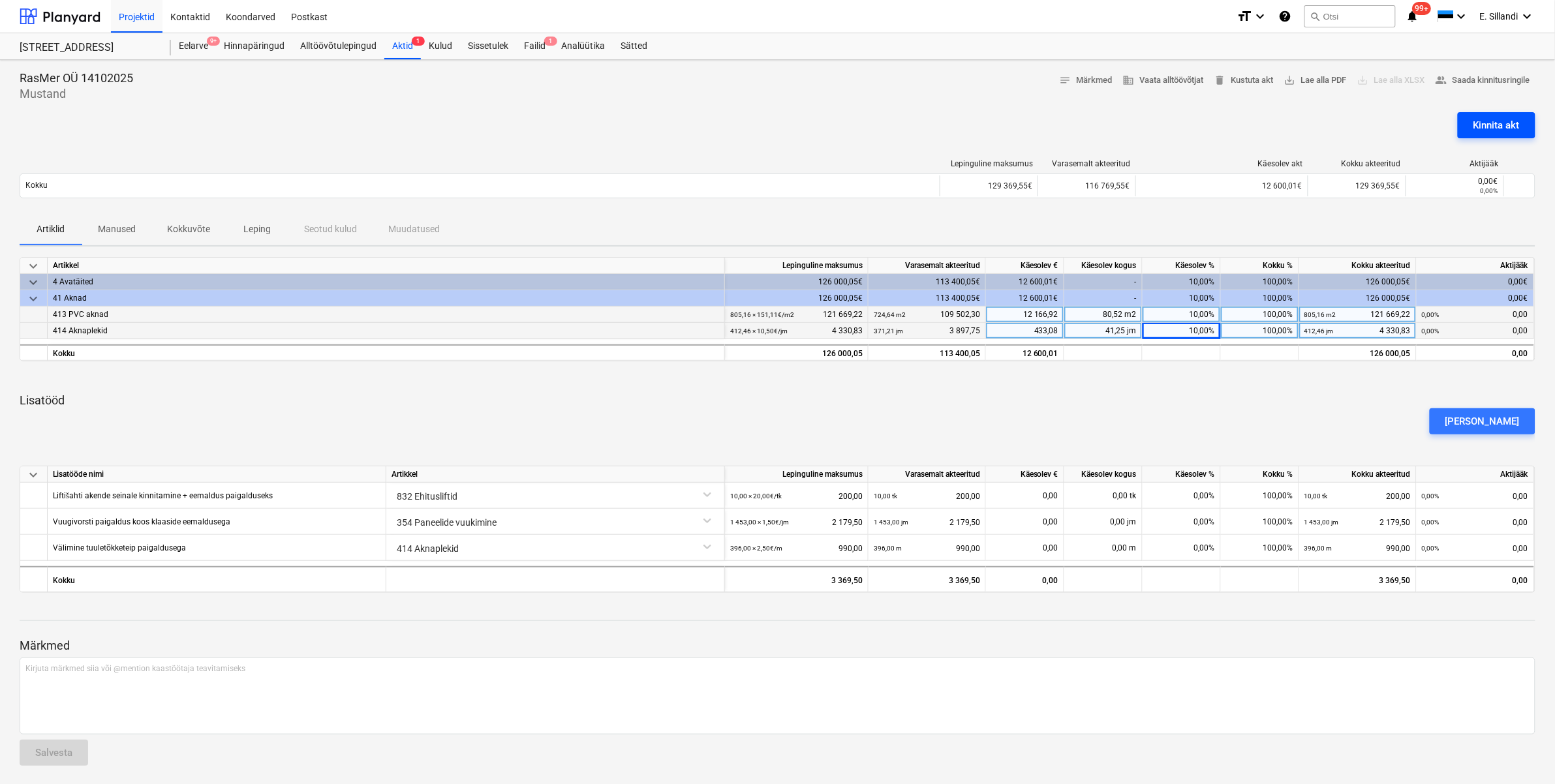
click at [1246, 124] on div "Kinnita akt" at bounding box center [1496, 125] width 46 height 17
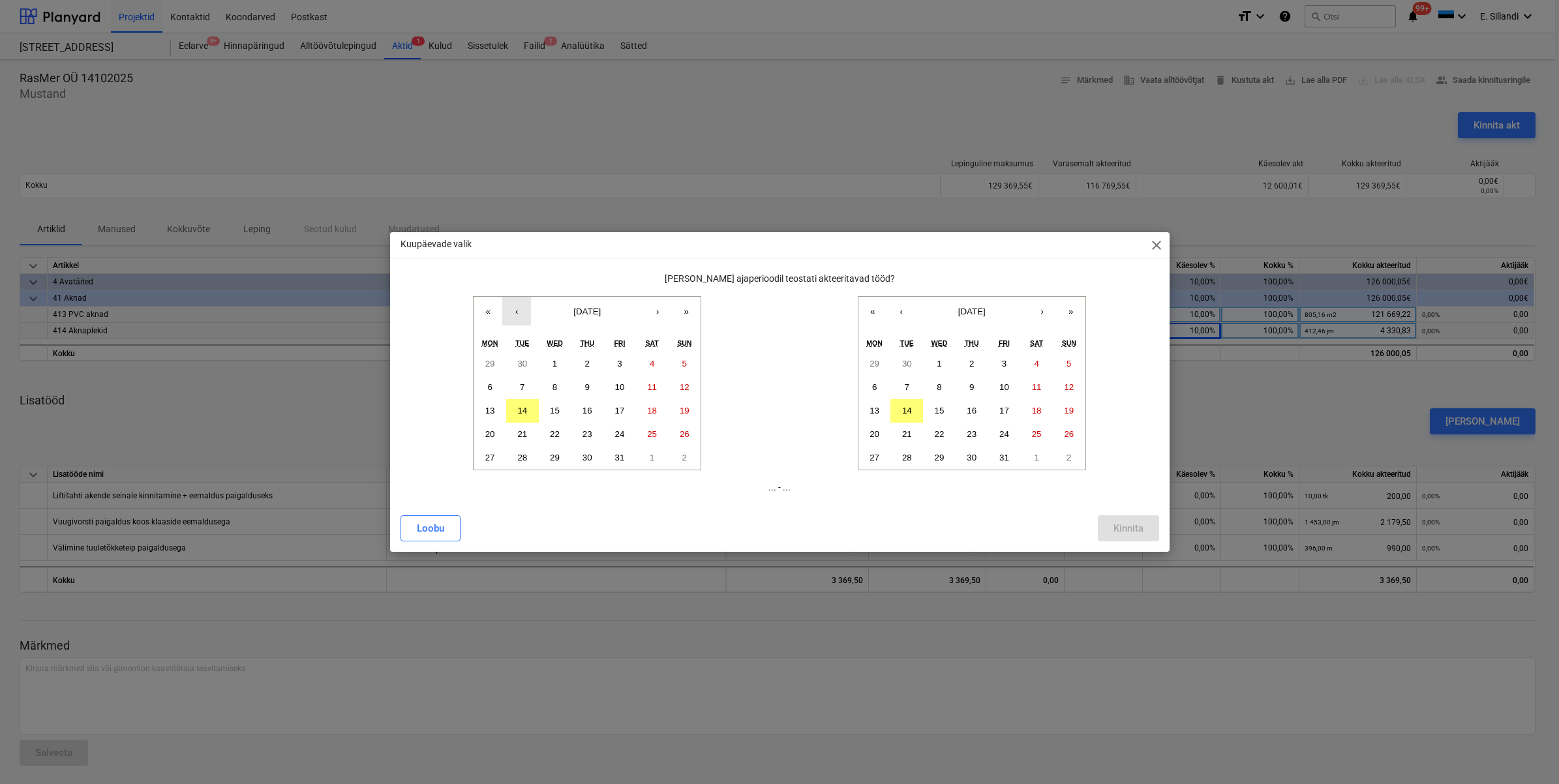
click at [514, 314] on button "‹" at bounding box center [516, 311] width 29 height 29
click at [491, 366] on abbr "1" at bounding box center [489, 363] width 5 height 10
drag, startPoint x: 995, startPoint y: 362, endPoint x: 910, endPoint y: 362, distance: 85.0
click at [910, 362] on abbr "30" at bounding box center [907, 363] width 10 height 10
click at [910, 454] on abbr "30" at bounding box center [907, 457] width 10 height 10
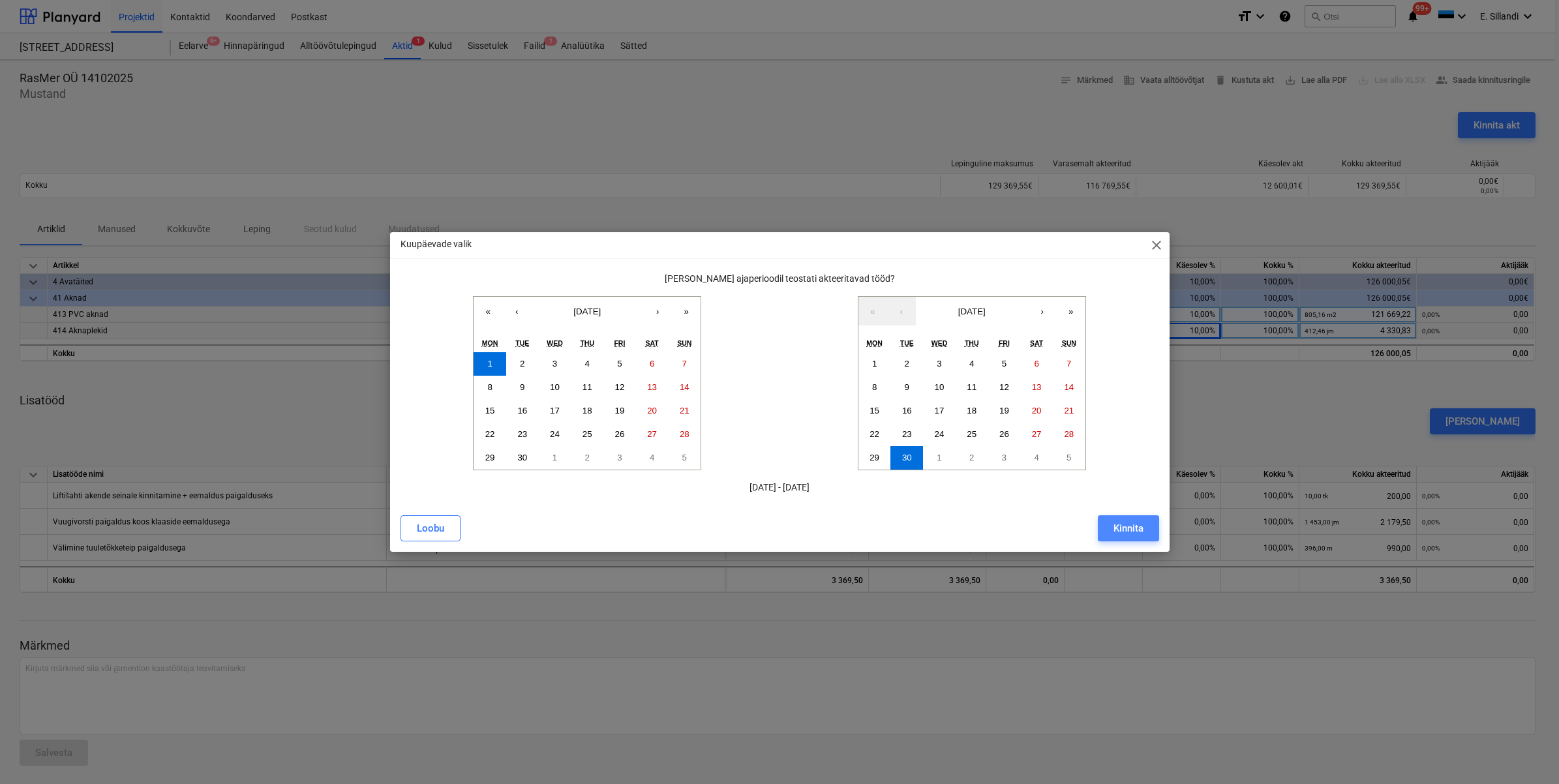
click at [1126, 524] on div "Kinnita" at bounding box center [1128, 528] width 30 height 17
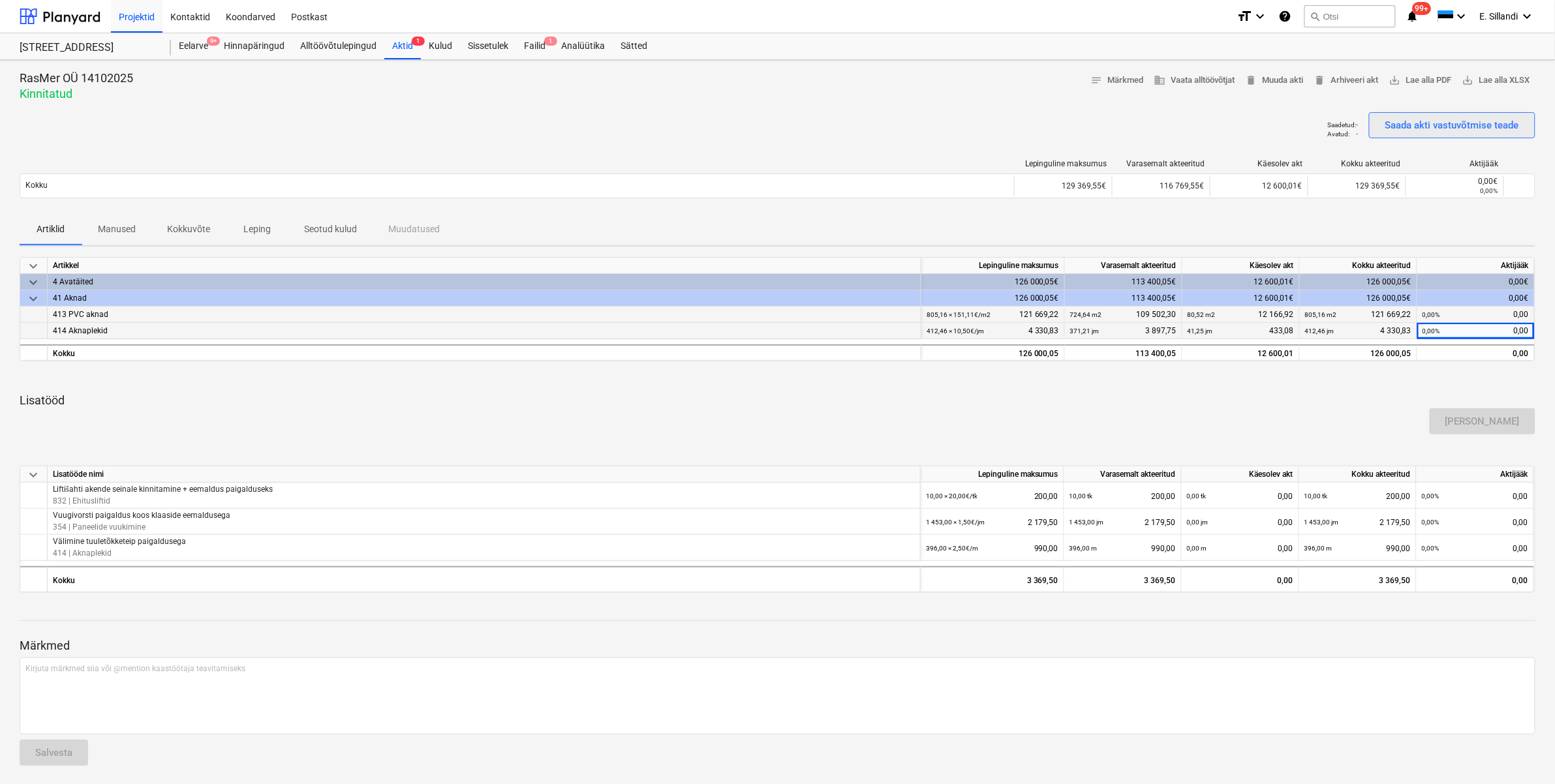
click at [1246, 128] on div "Saada akti vastuvõtmise teade" at bounding box center [1452, 125] width 133 height 17
click at [339, 42] on div "Alltöövõtulepingud" at bounding box center [338, 46] width 92 height 26
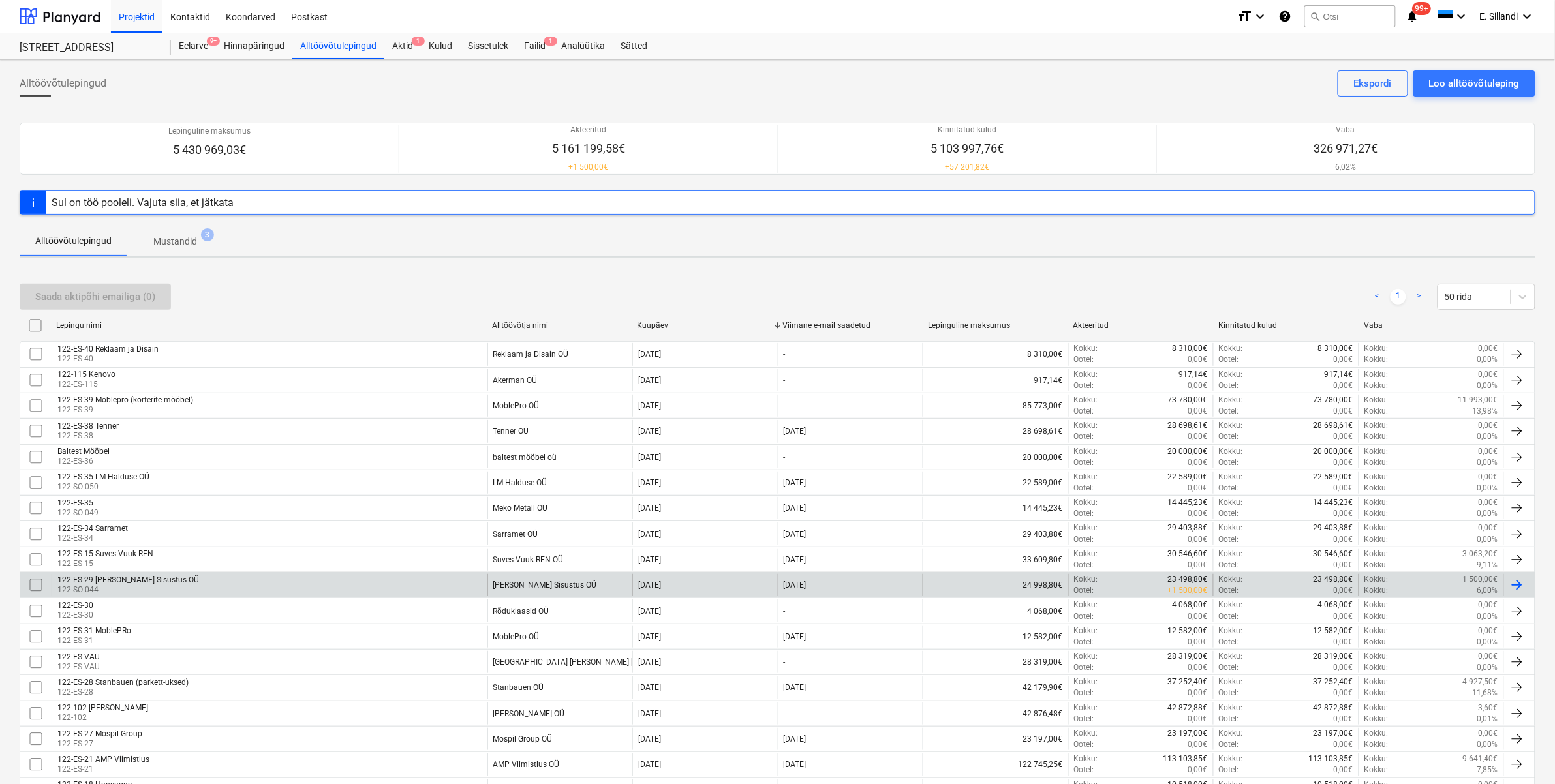
scroll to position [190, 0]
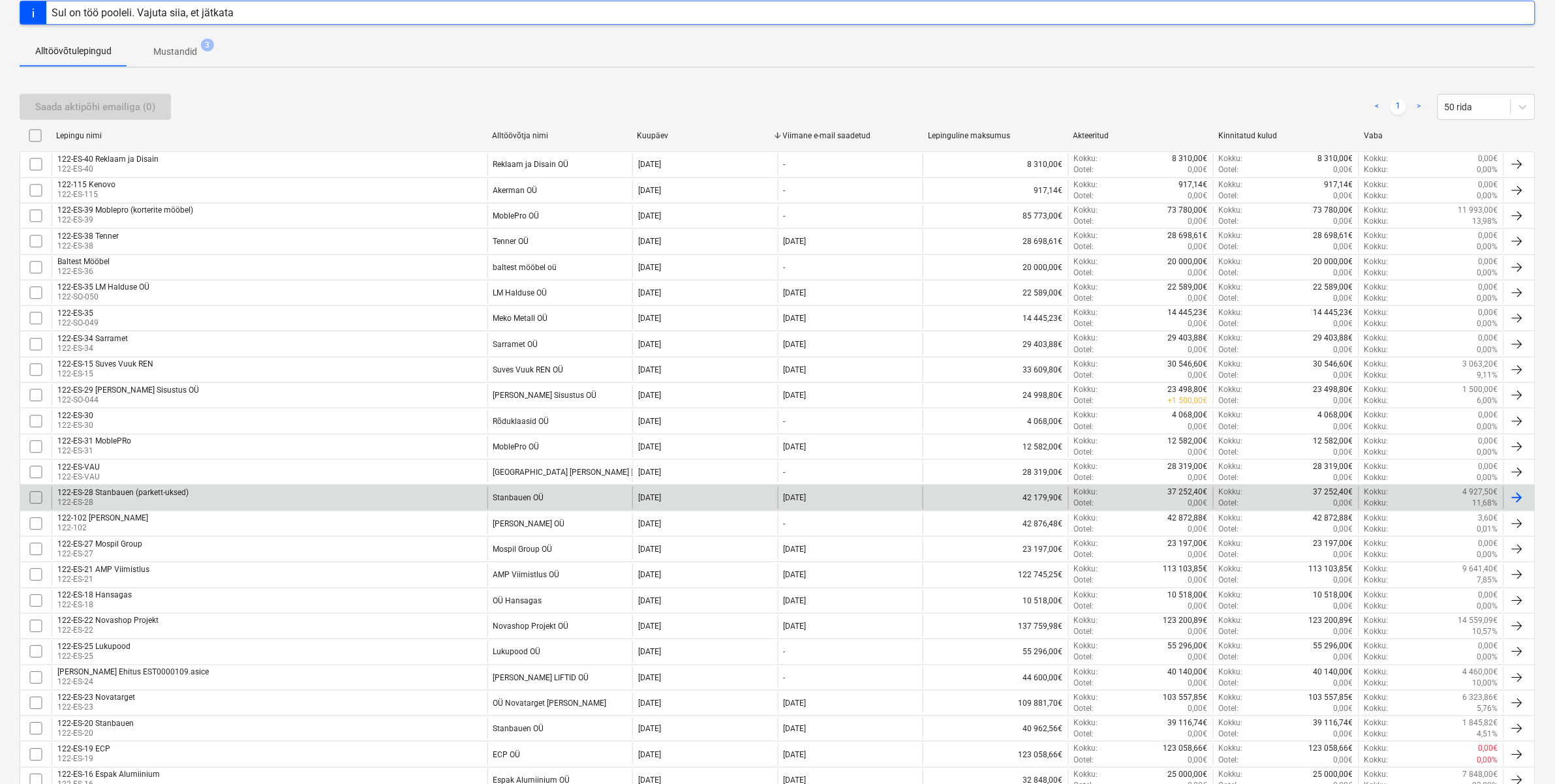
click at [36, 497] on input "checkbox" at bounding box center [35, 497] width 21 height 21
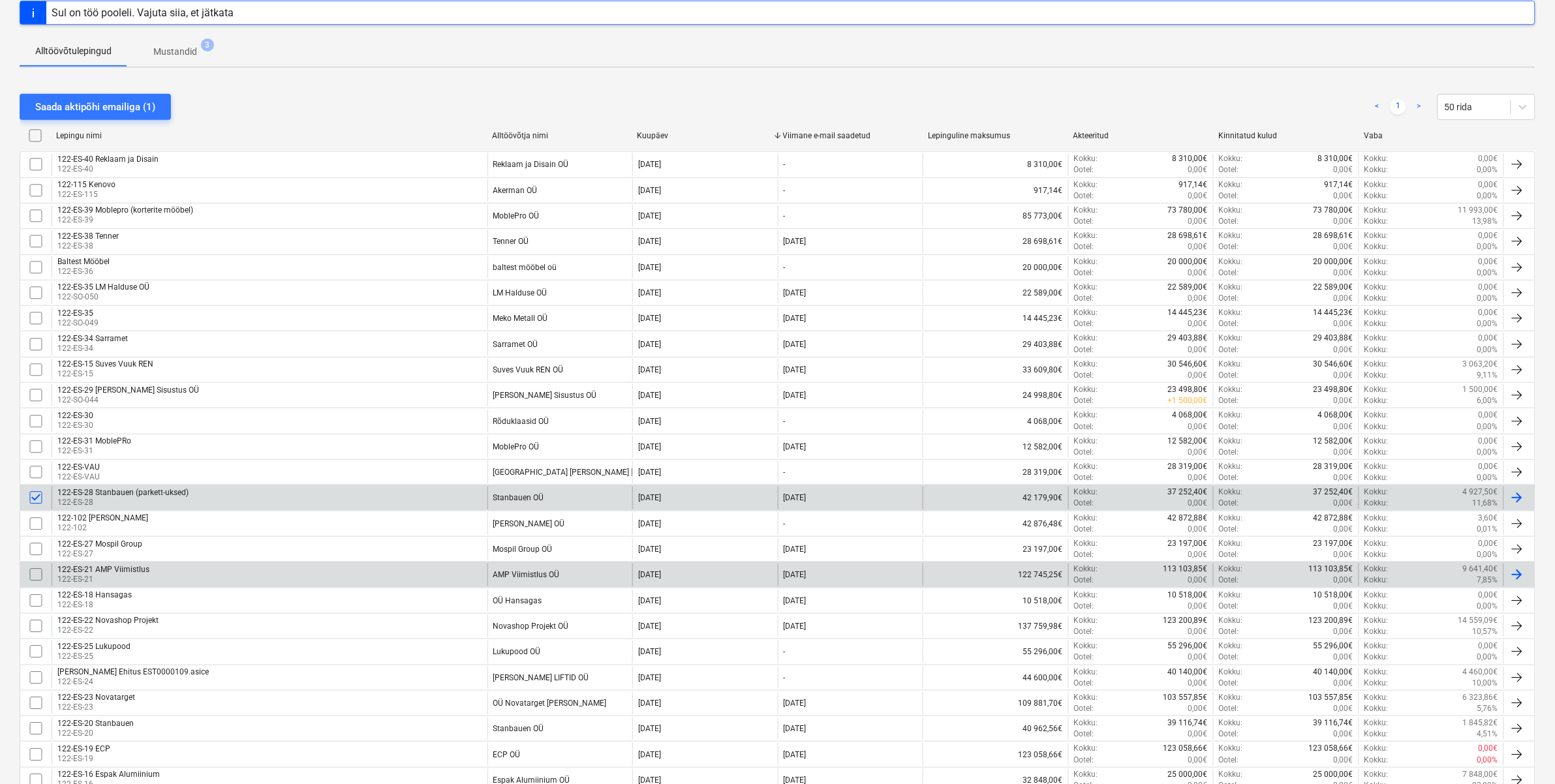
click at [34, 578] on input "checkbox" at bounding box center [35, 574] width 21 height 21
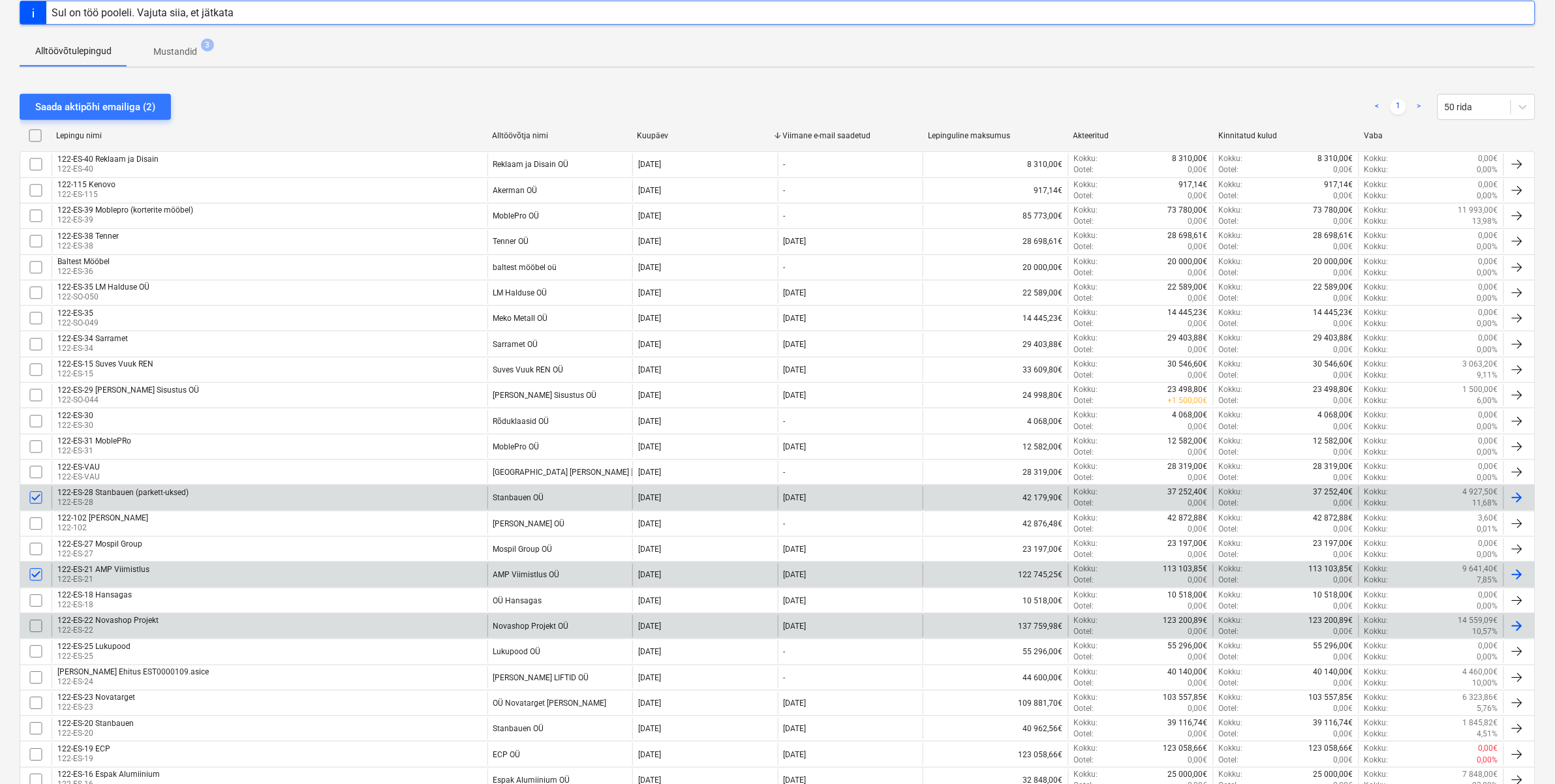
click at [36, 608] on input "checkbox" at bounding box center [35, 625] width 21 height 21
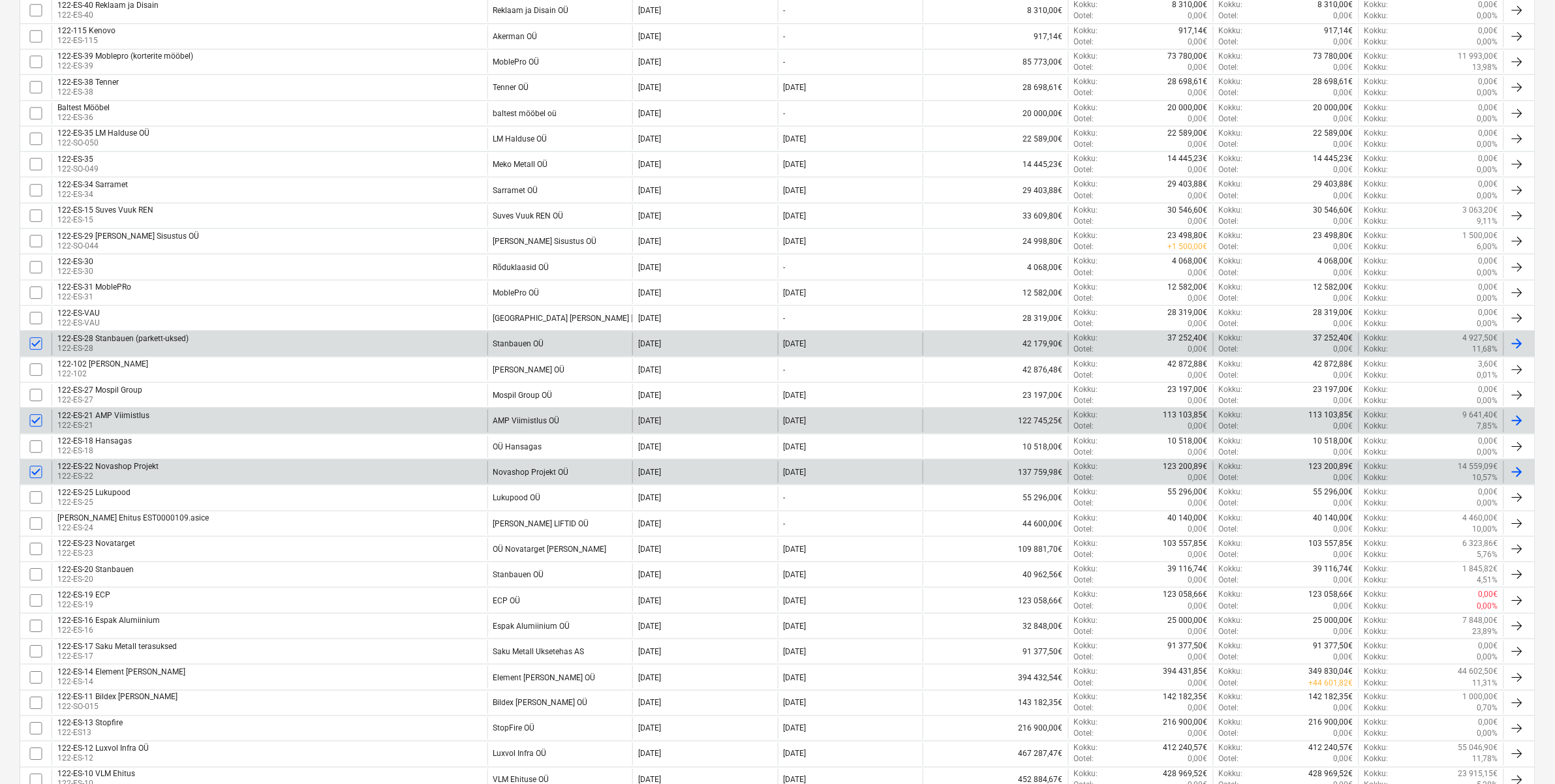
scroll to position [380, 0]
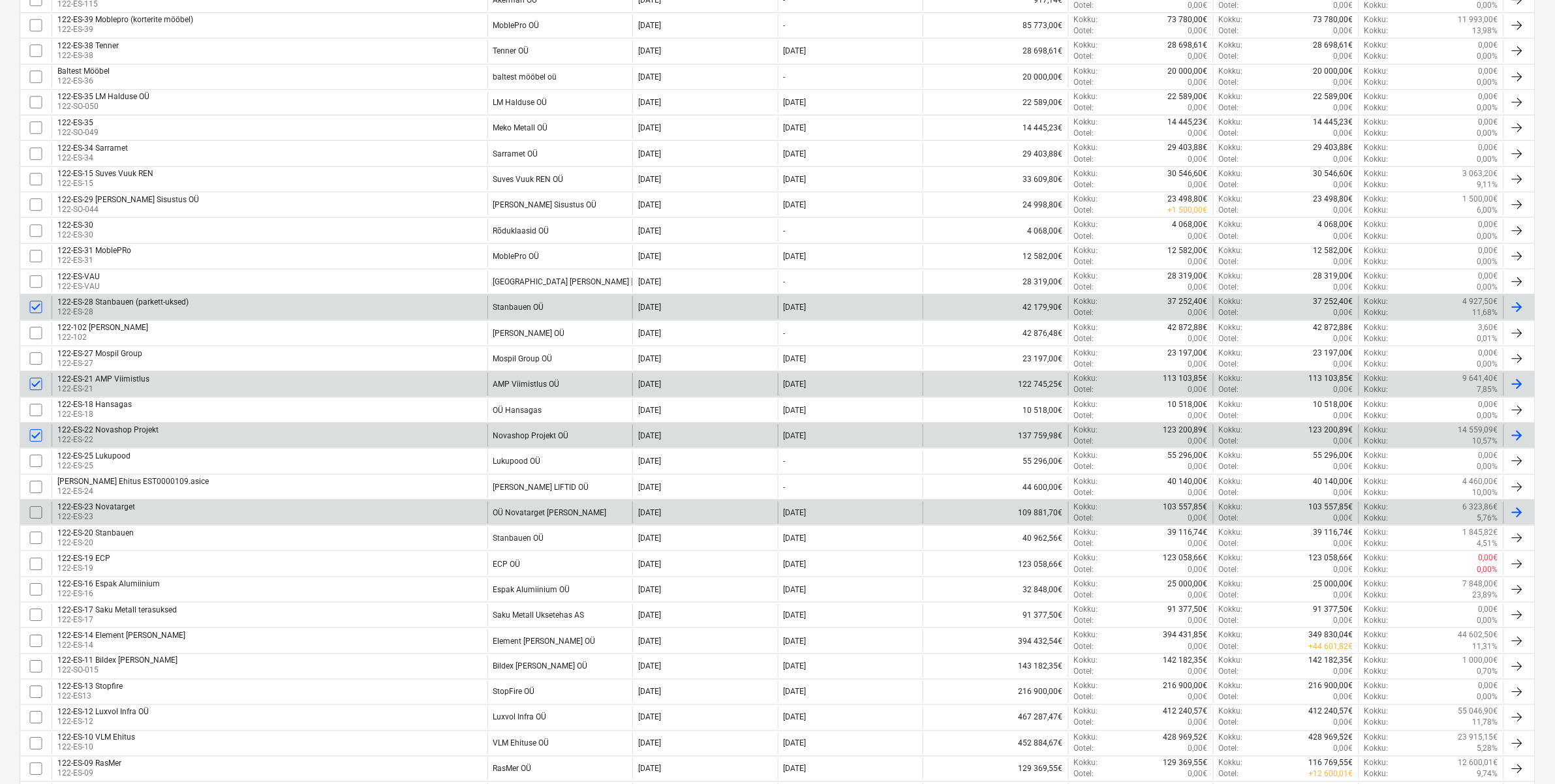
click at [32, 515] on input "checkbox" at bounding box center [35, 512] width 21 height 21
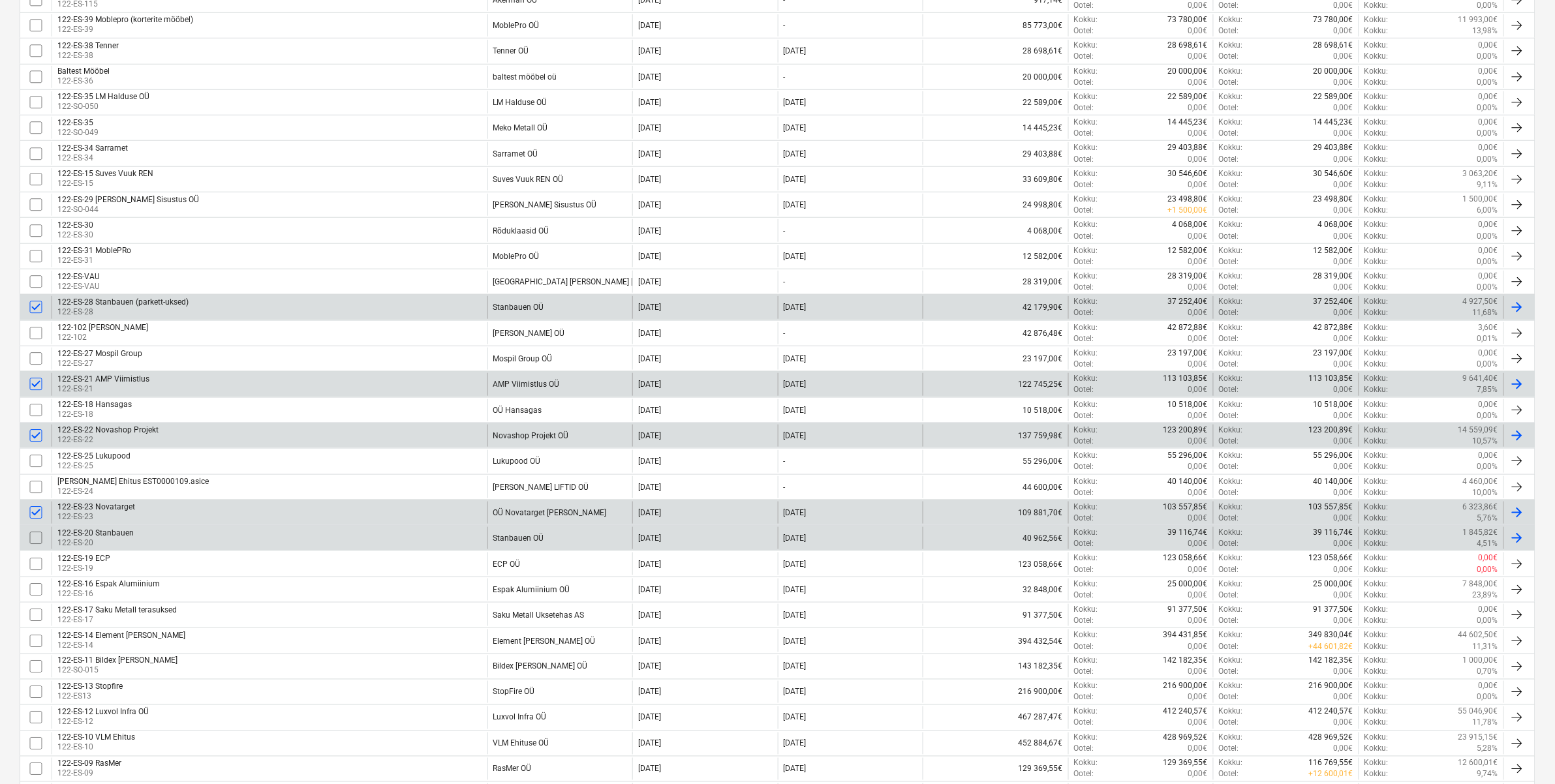
click at [33, 542] on input "checkbox" at bounding box center [35, 538] width 21 height 21
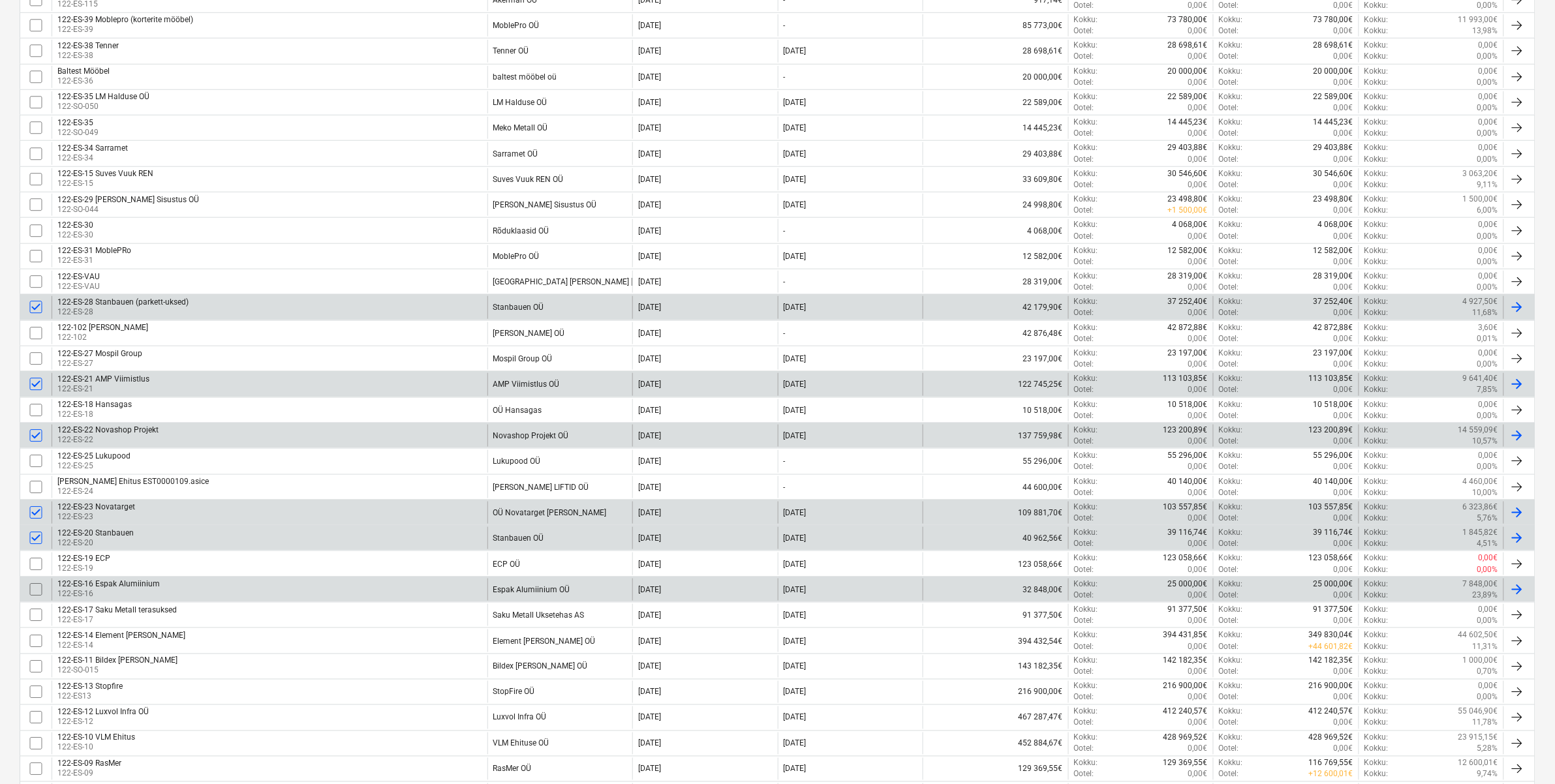
scroll to position [570, 0]
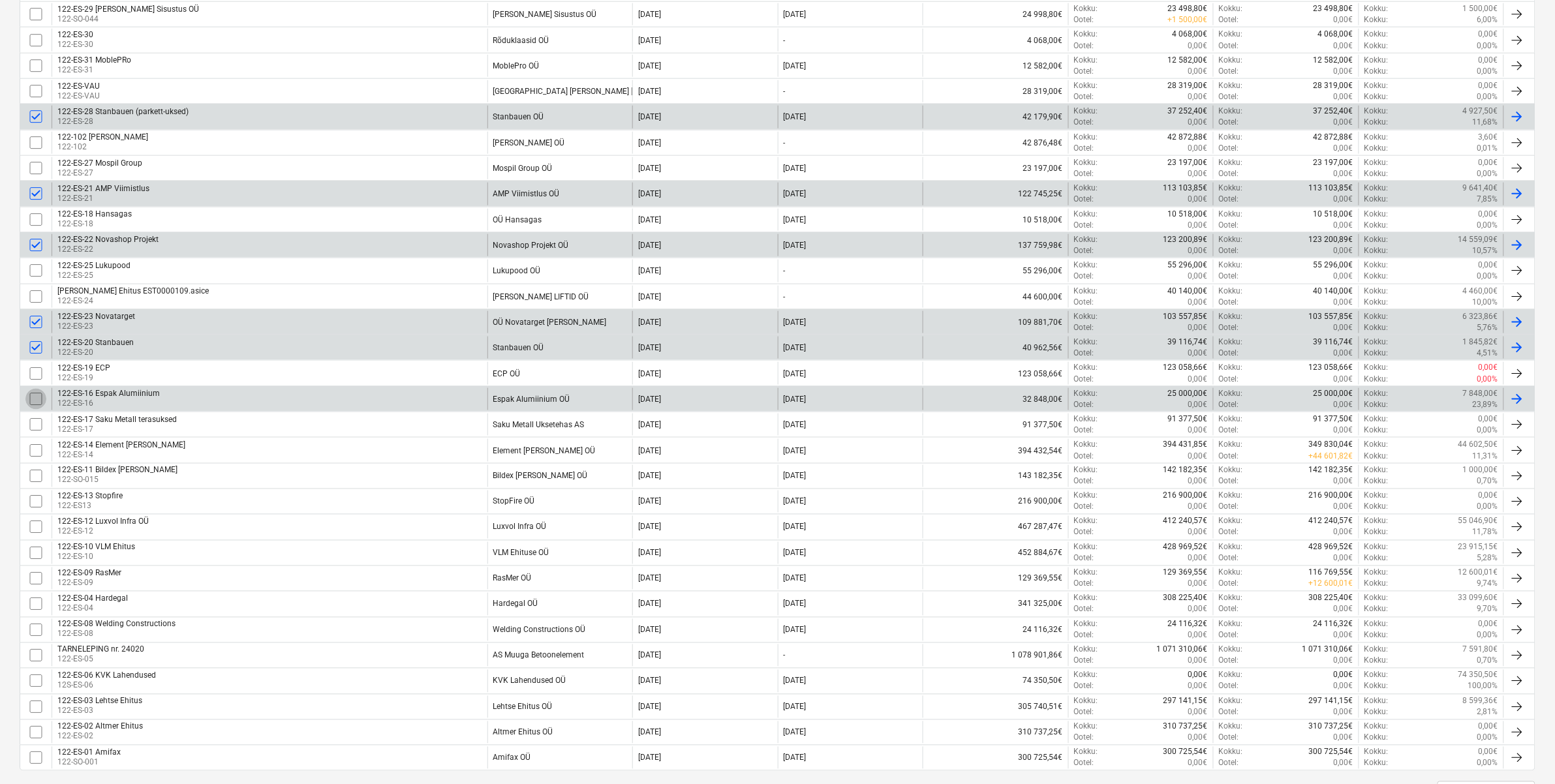
click at [32, 403] on input "checkbox" at bounding box center [35, 398] width 21 height 21
click at [33, 398] on input "checkbox" at bounding box center [35, 398] width 21 height 21
click at [40, 396] on input "checkbox" at bounding box center [35, 398] width 21 height 21
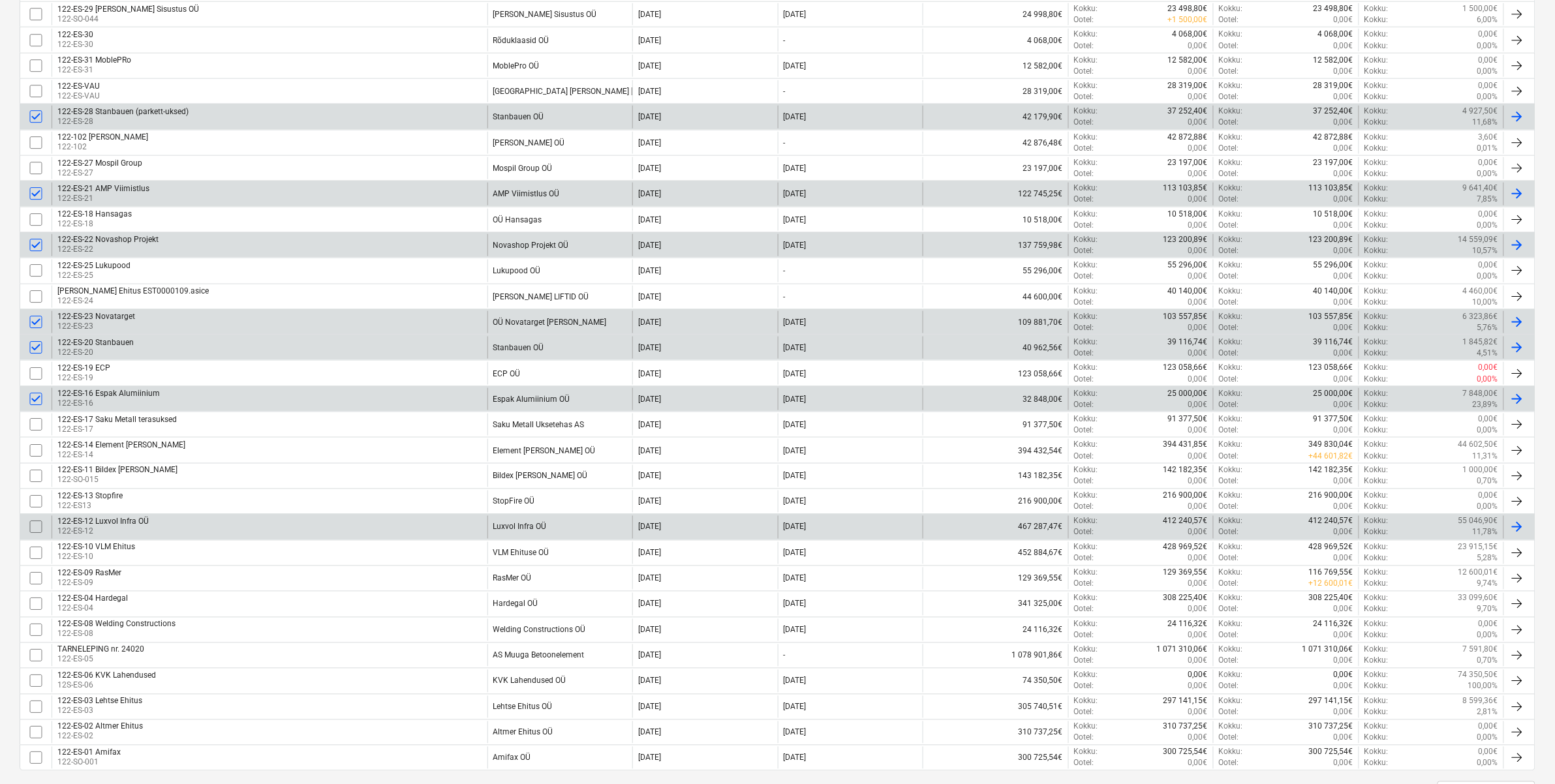
click at [34, 531] on input "checkbox" at bounding box center [35, 526] width 21 height 21
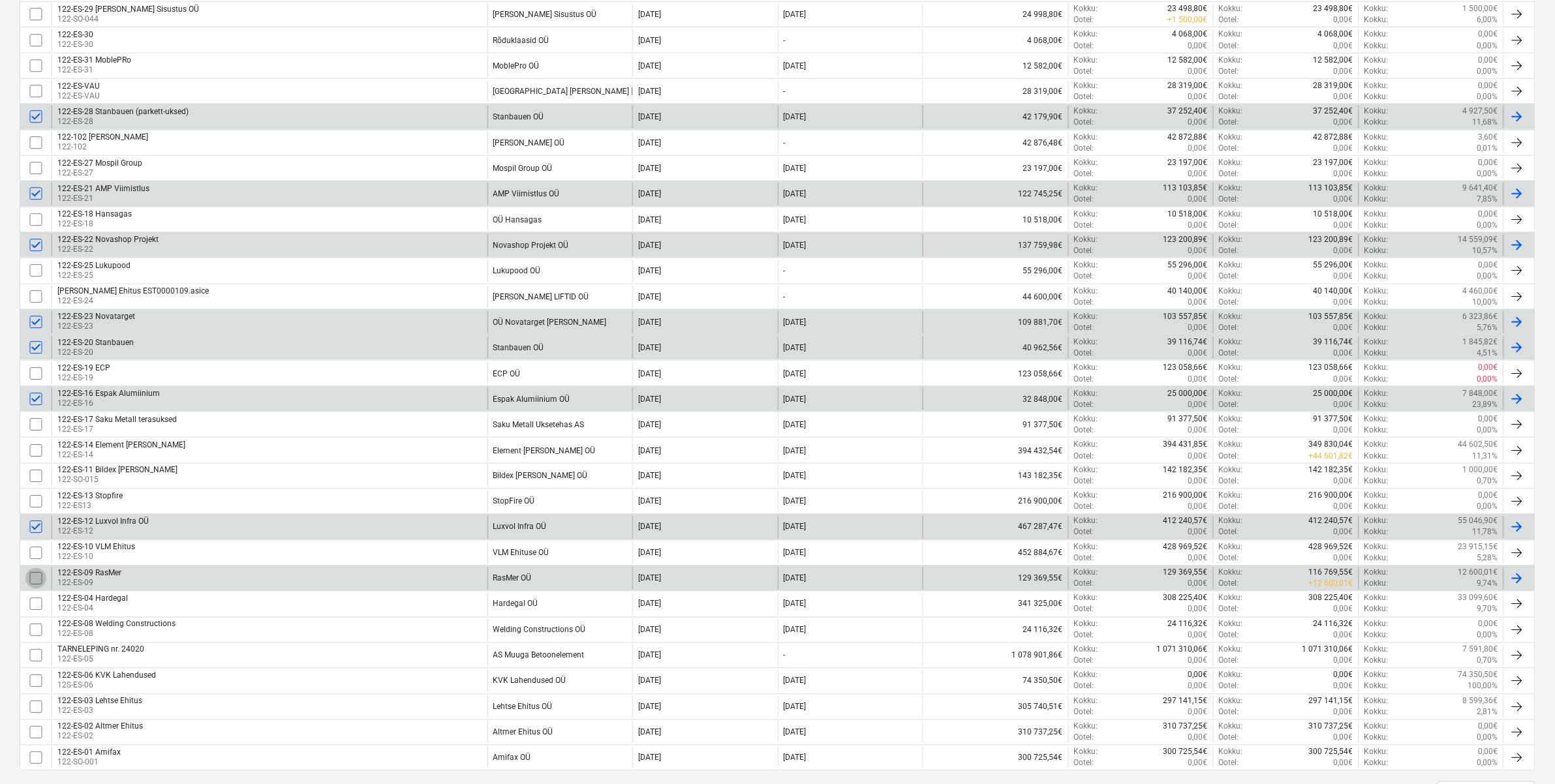
click at [38, 584] on input "checkbox" at bounding box center [35, 578] width 21 height 21
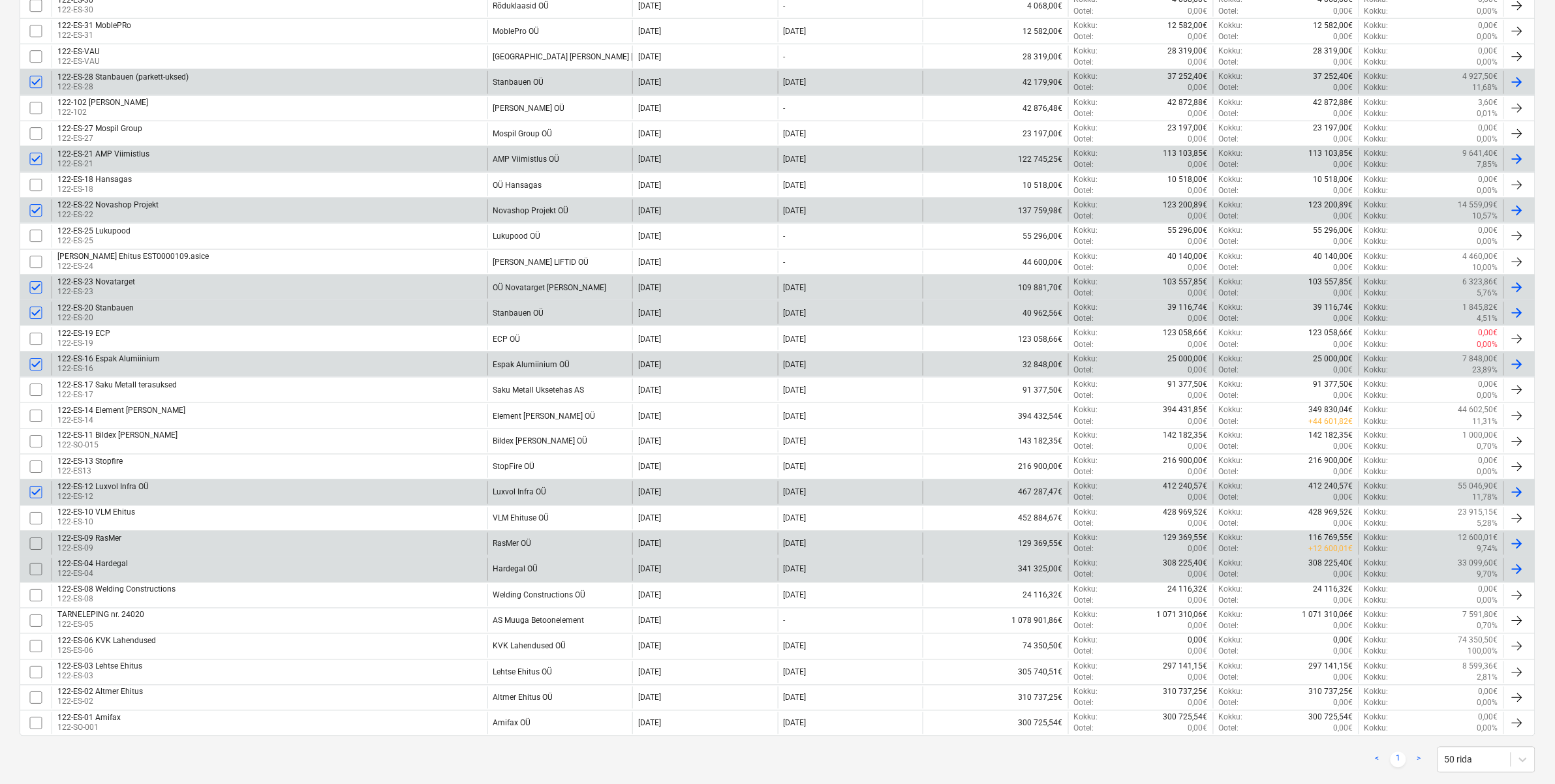
scroll to position [636, 0]
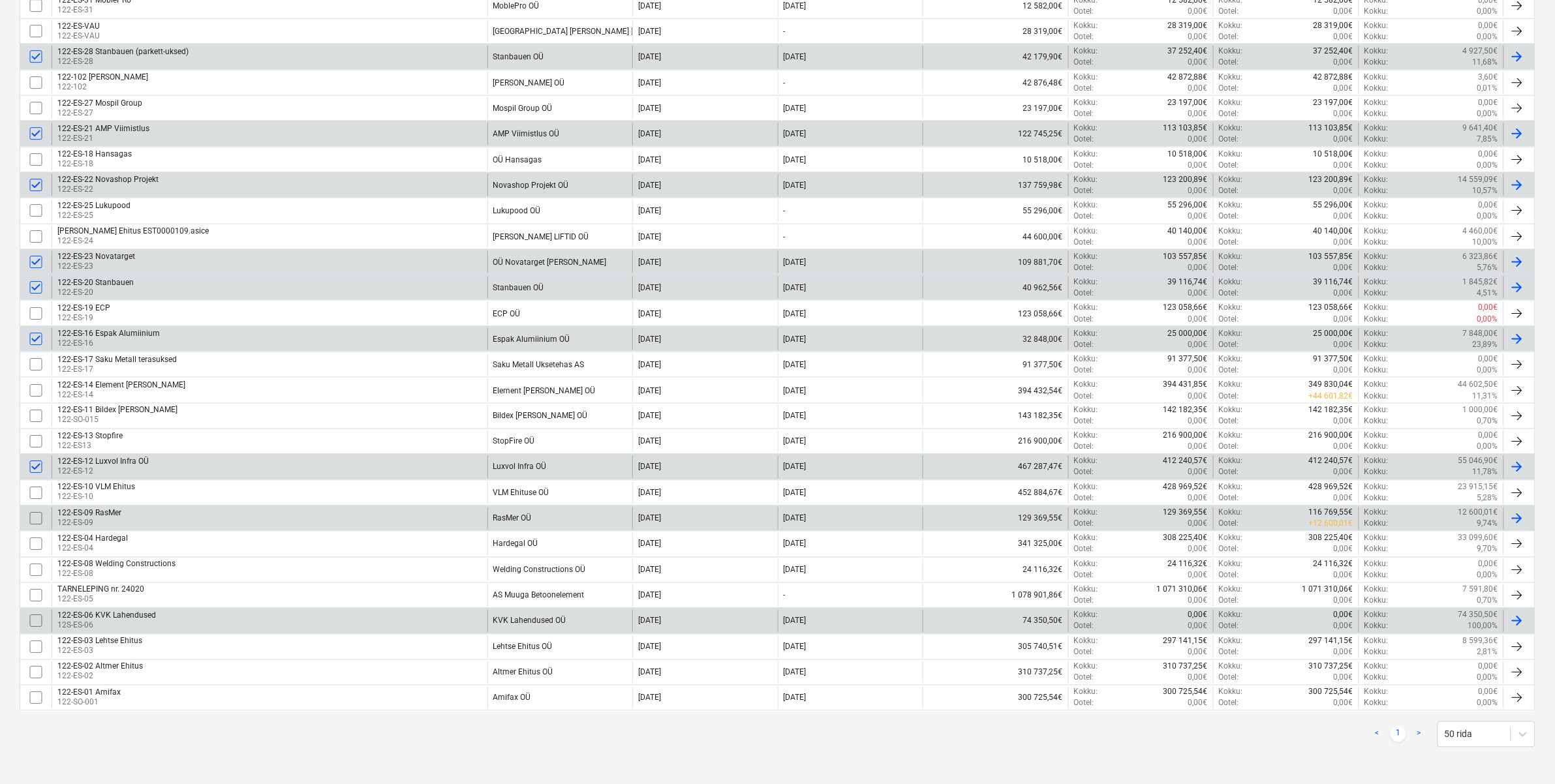
click at [36, 608] on input "checkbox" at bounding box center [35, 621] width 21 height 21
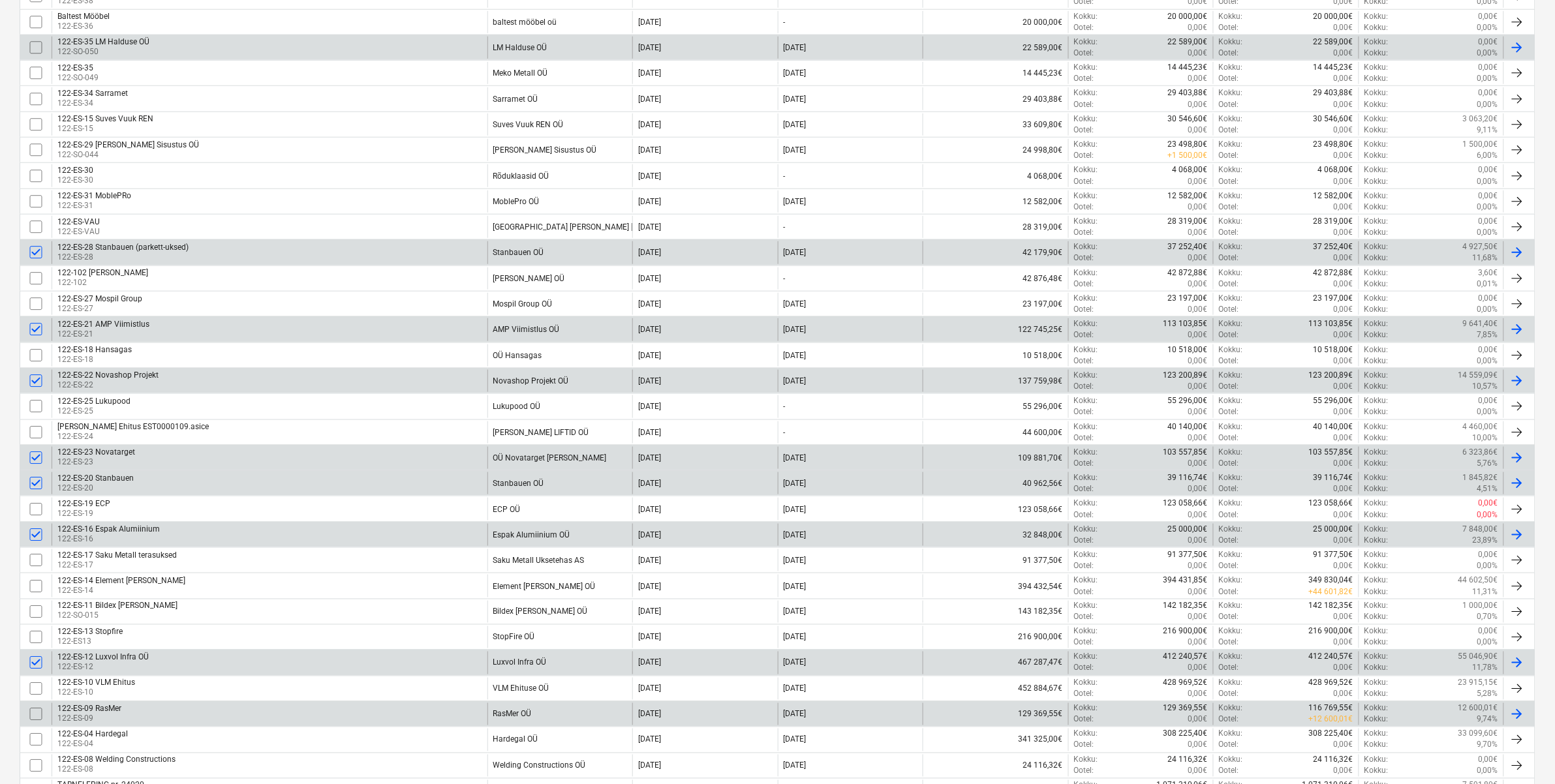
scroll to position [0, 0]
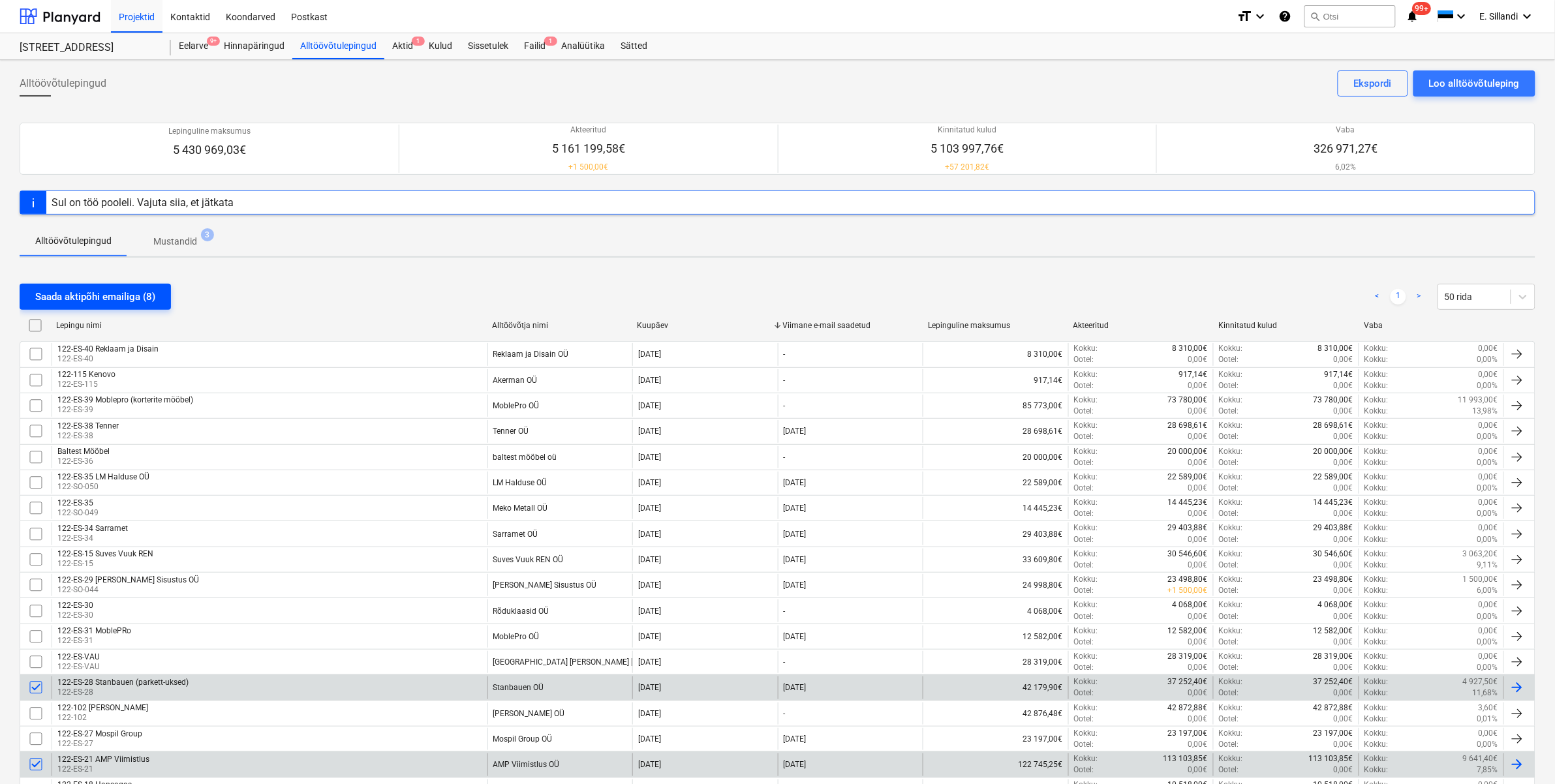
click at [123, 290] on div "Saada aktipõhi emailiga (8)" at bounding box center [95, 296] width 120 height 17
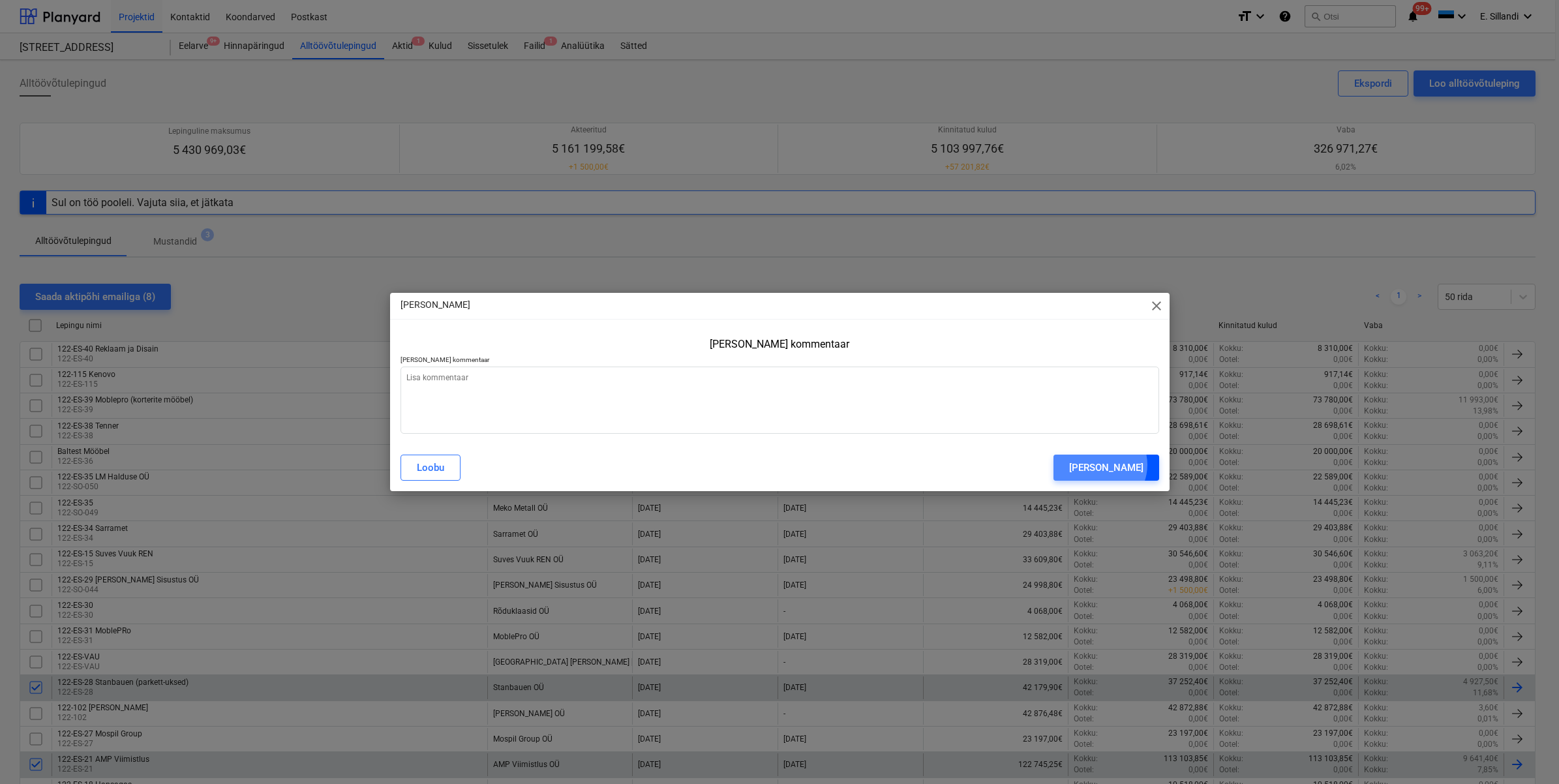
click at [1111, 464] on div "Saada sõnum" at bounding box center [1106, 468] width 75 height 17
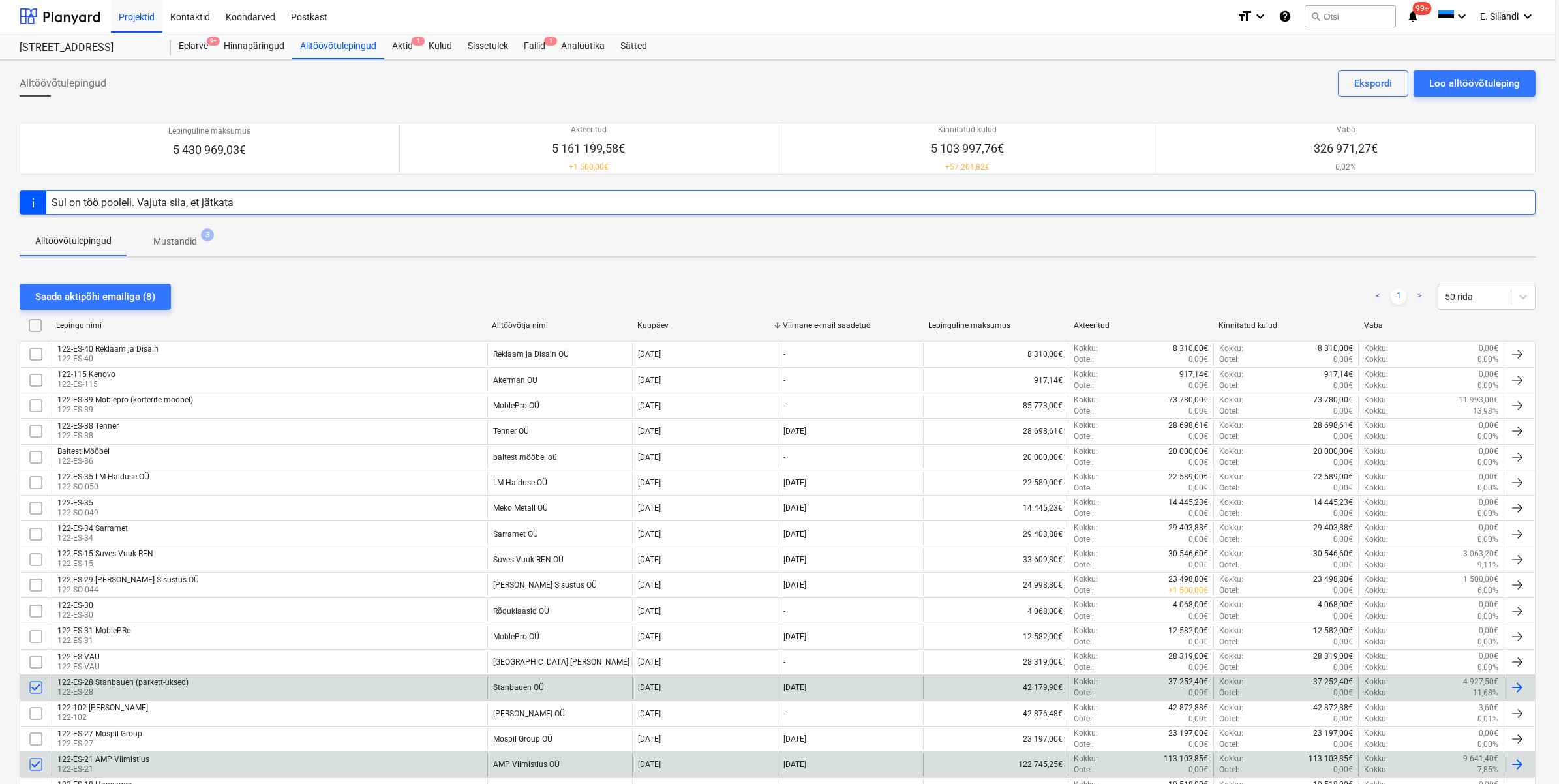
type textarea "x"
click at [828, 324] on div "Viimane e-mail saadetud" at bounding box center [851, 325] width 135 height 9
checkbox input "false"
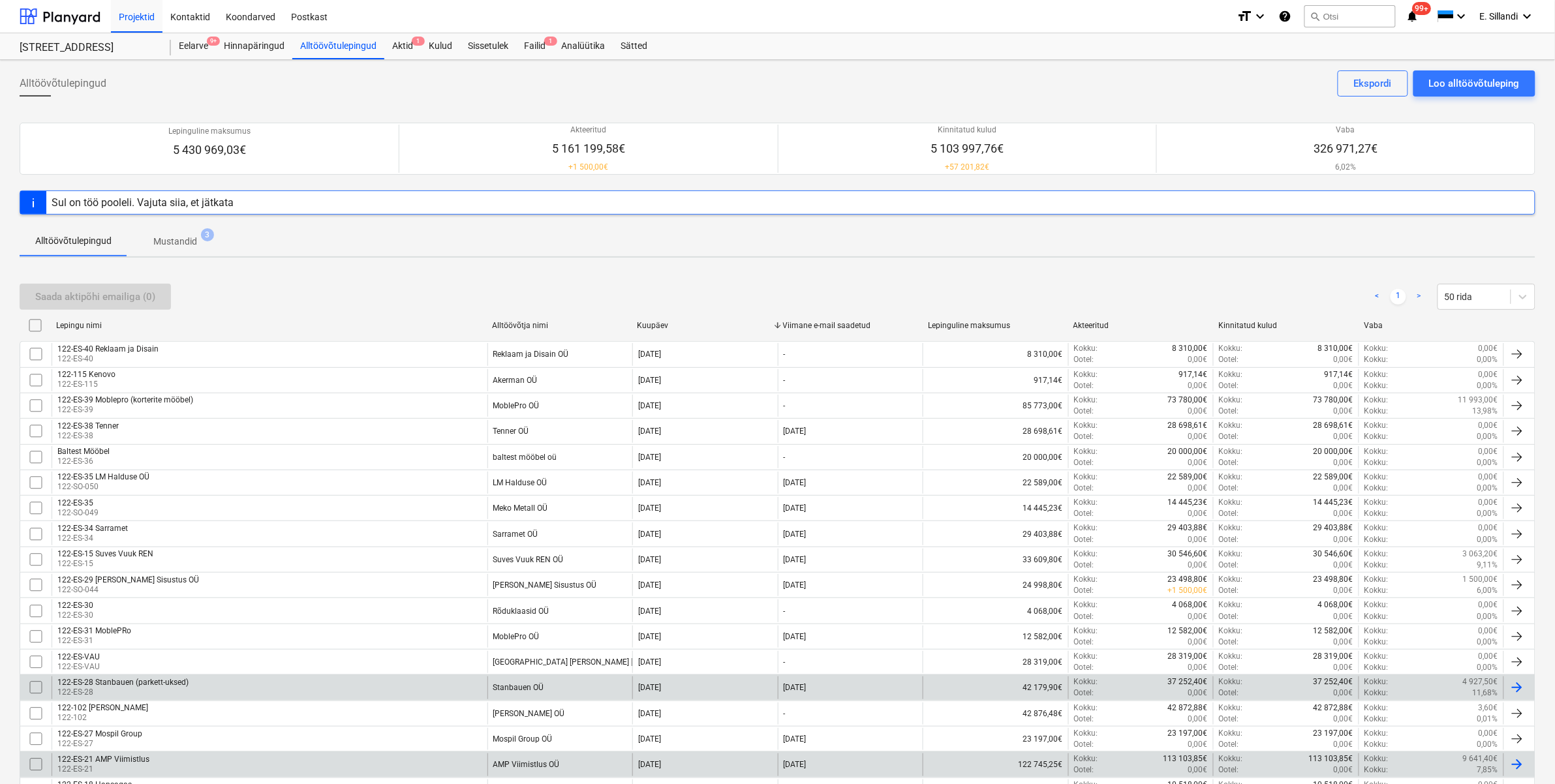
checkbox input "false"
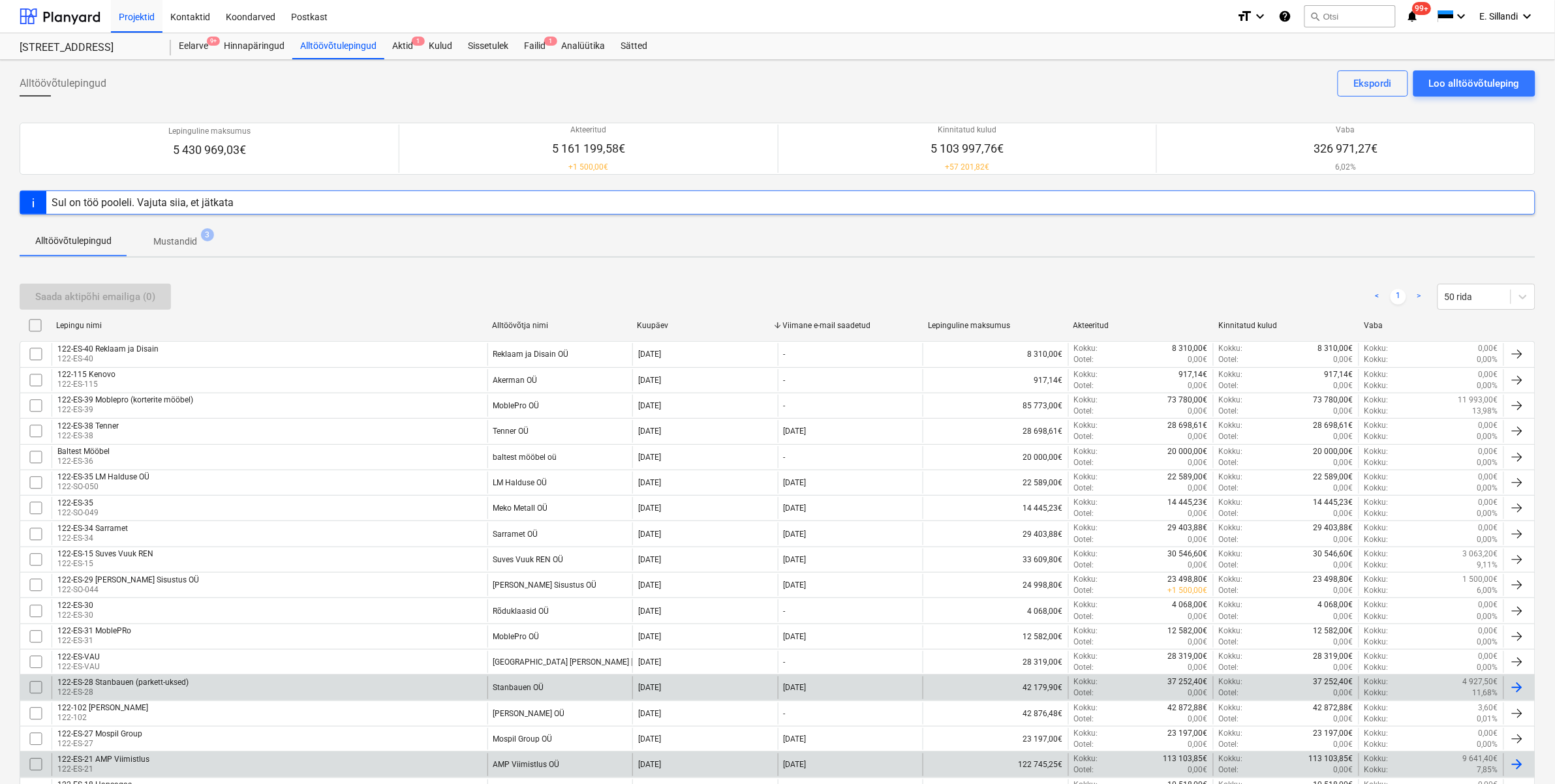
checkbox input "false"
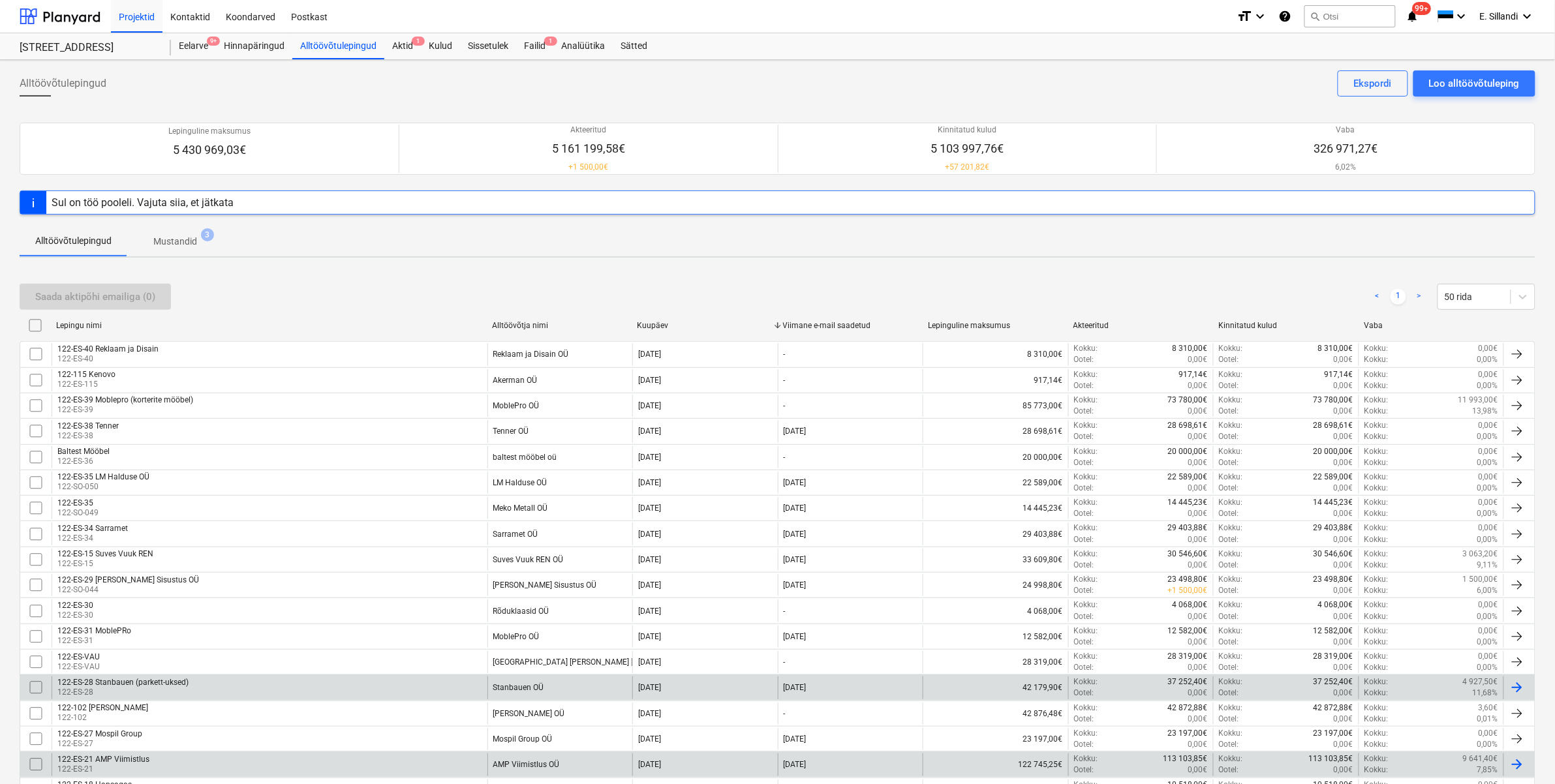
checkbox input "false"
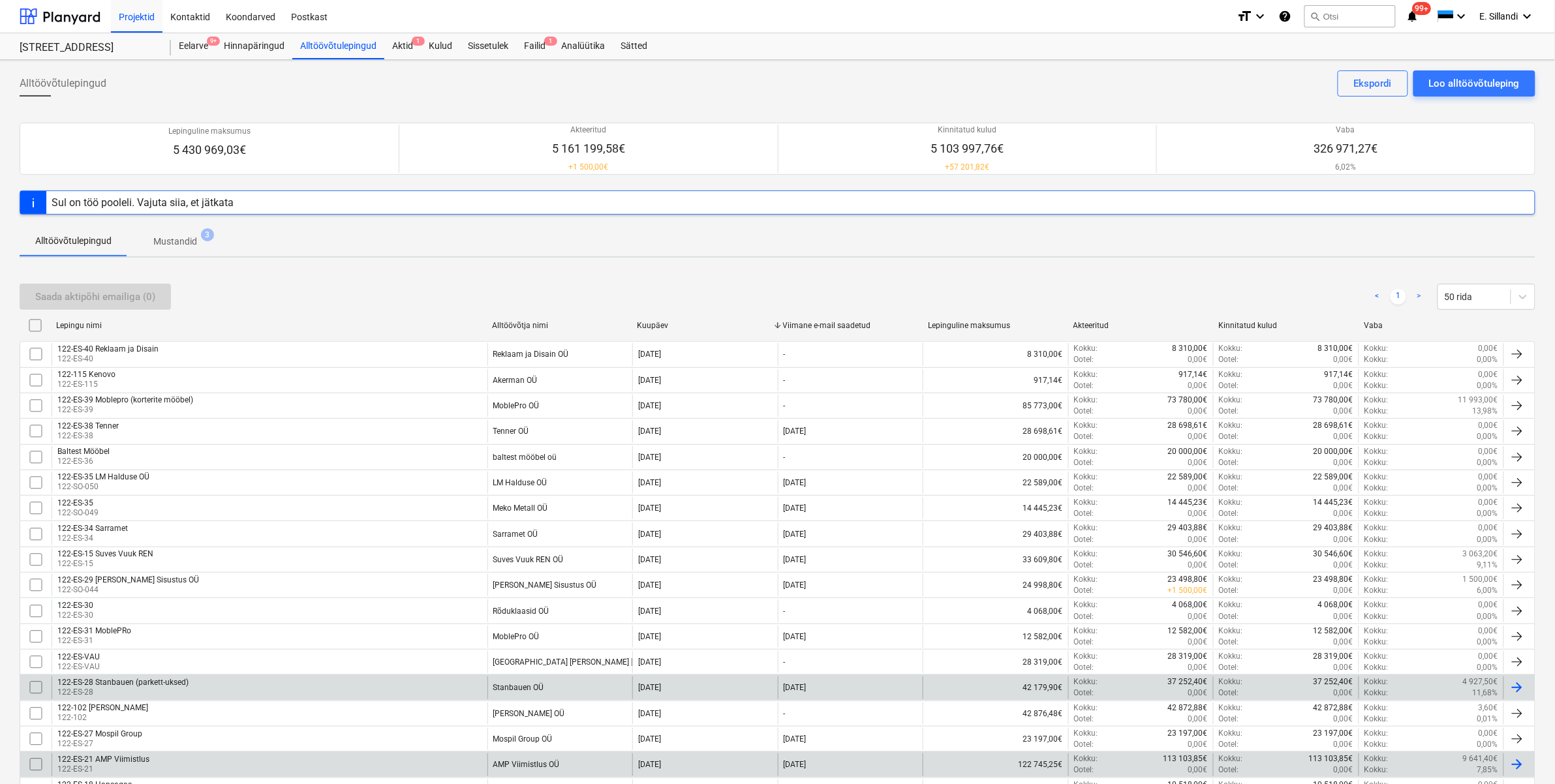
checkbox input "false"
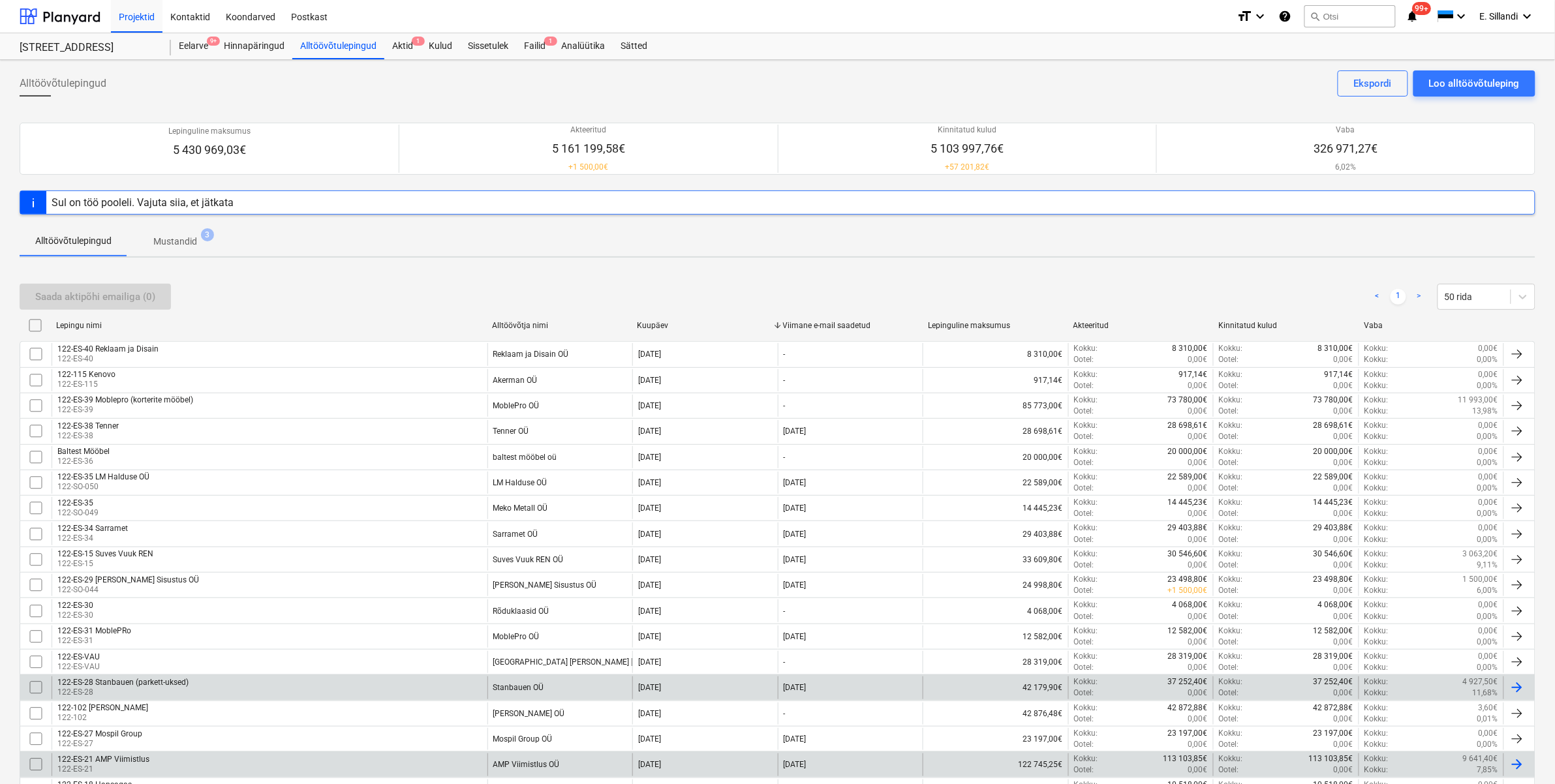
checkbox input "false"
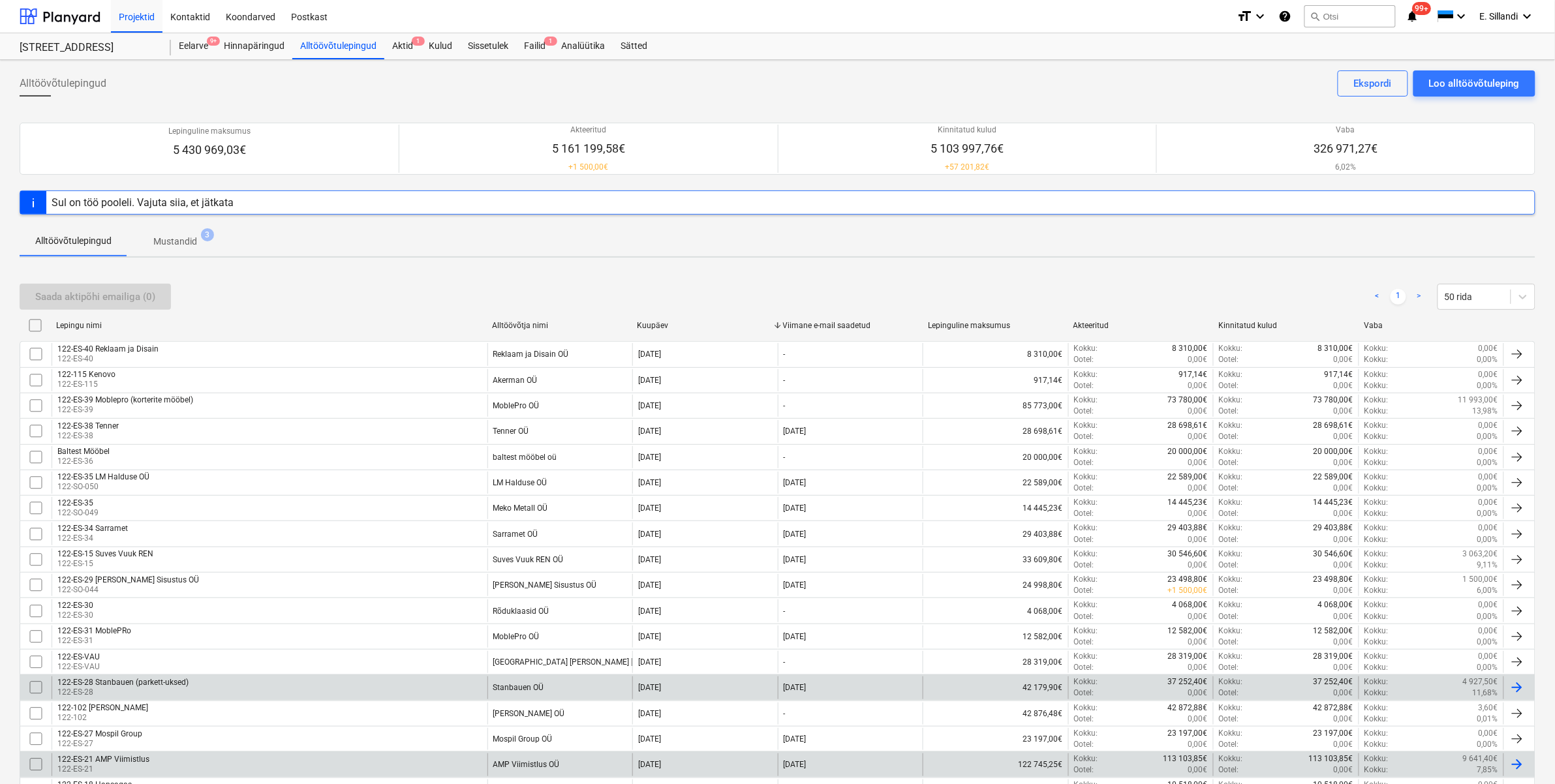
checkbox input "false"
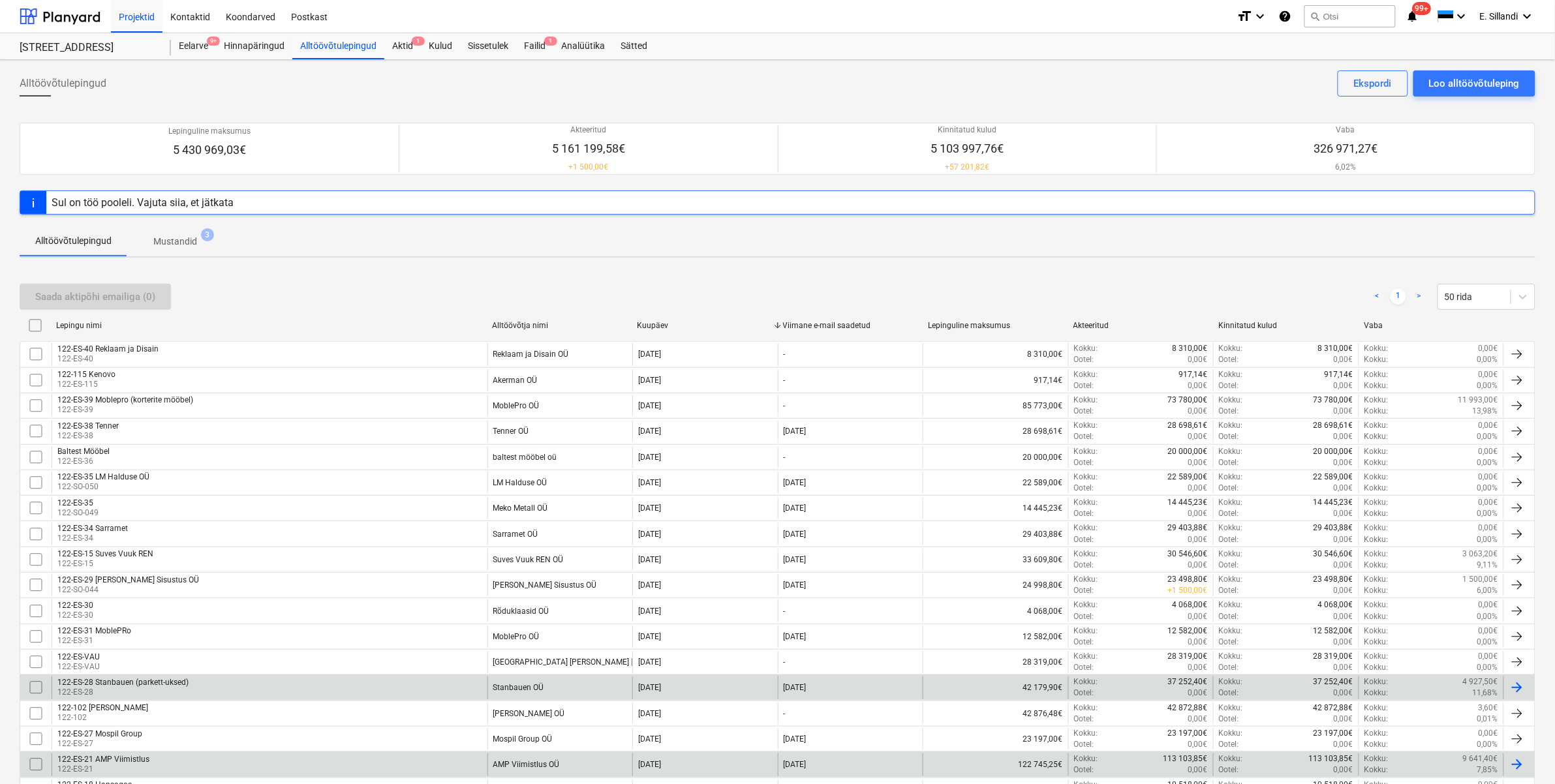
checkbox input "false"
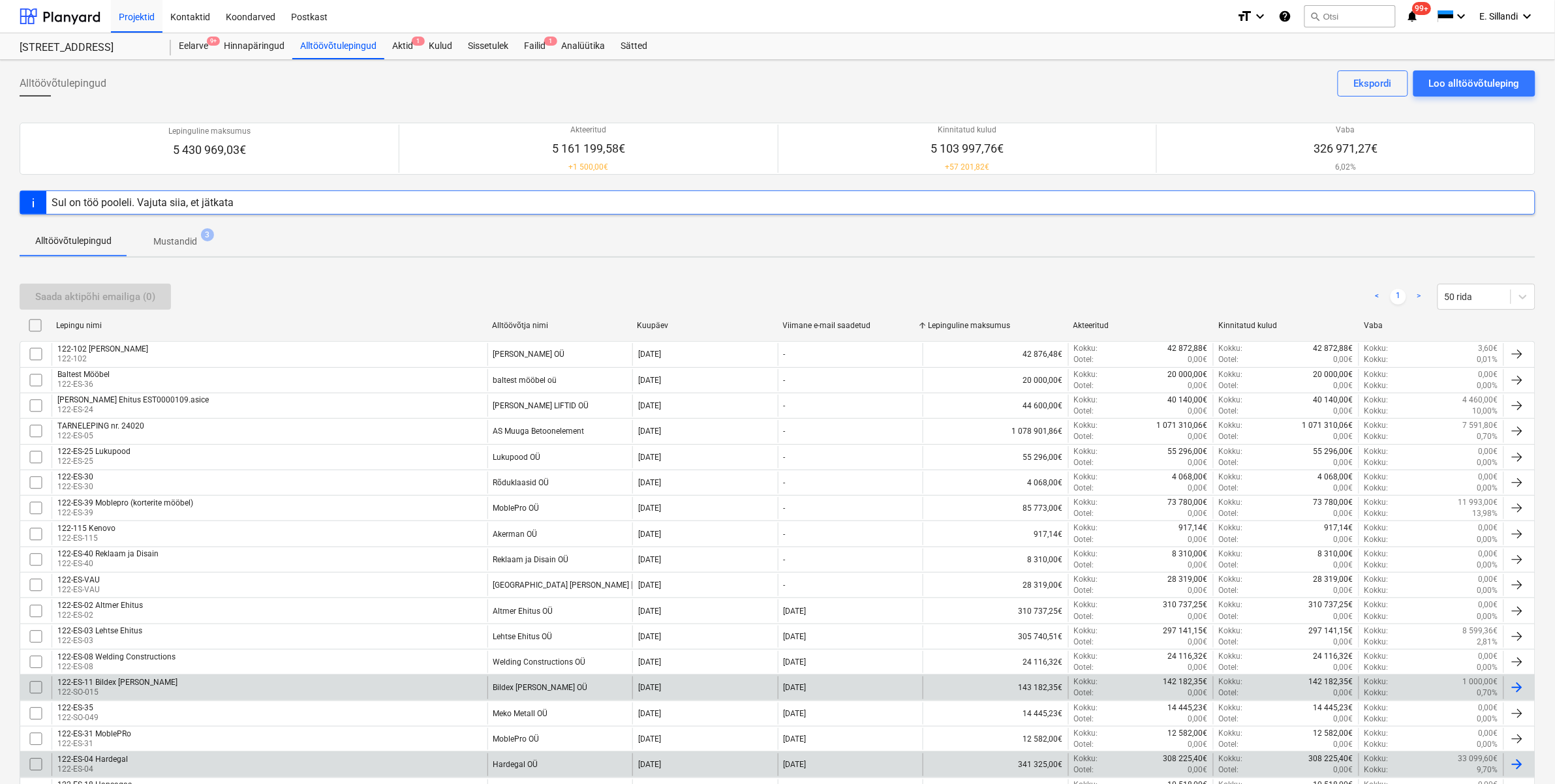
click at [839, 321] on div "Viimane e-mail saadetud" at bounding box center [851, 325] width 135 height 9
checkbox input "false"
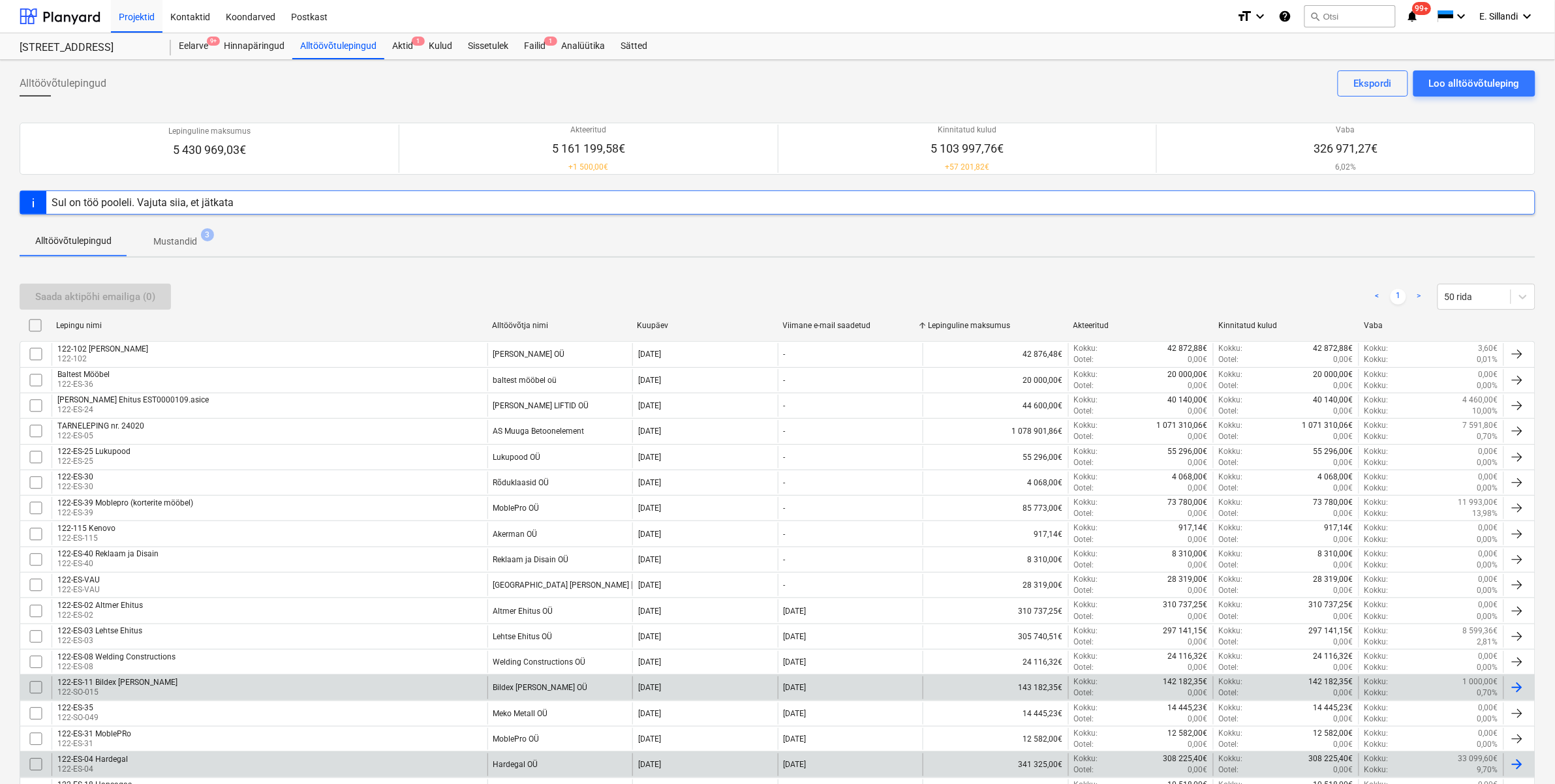
checkbox input "false"
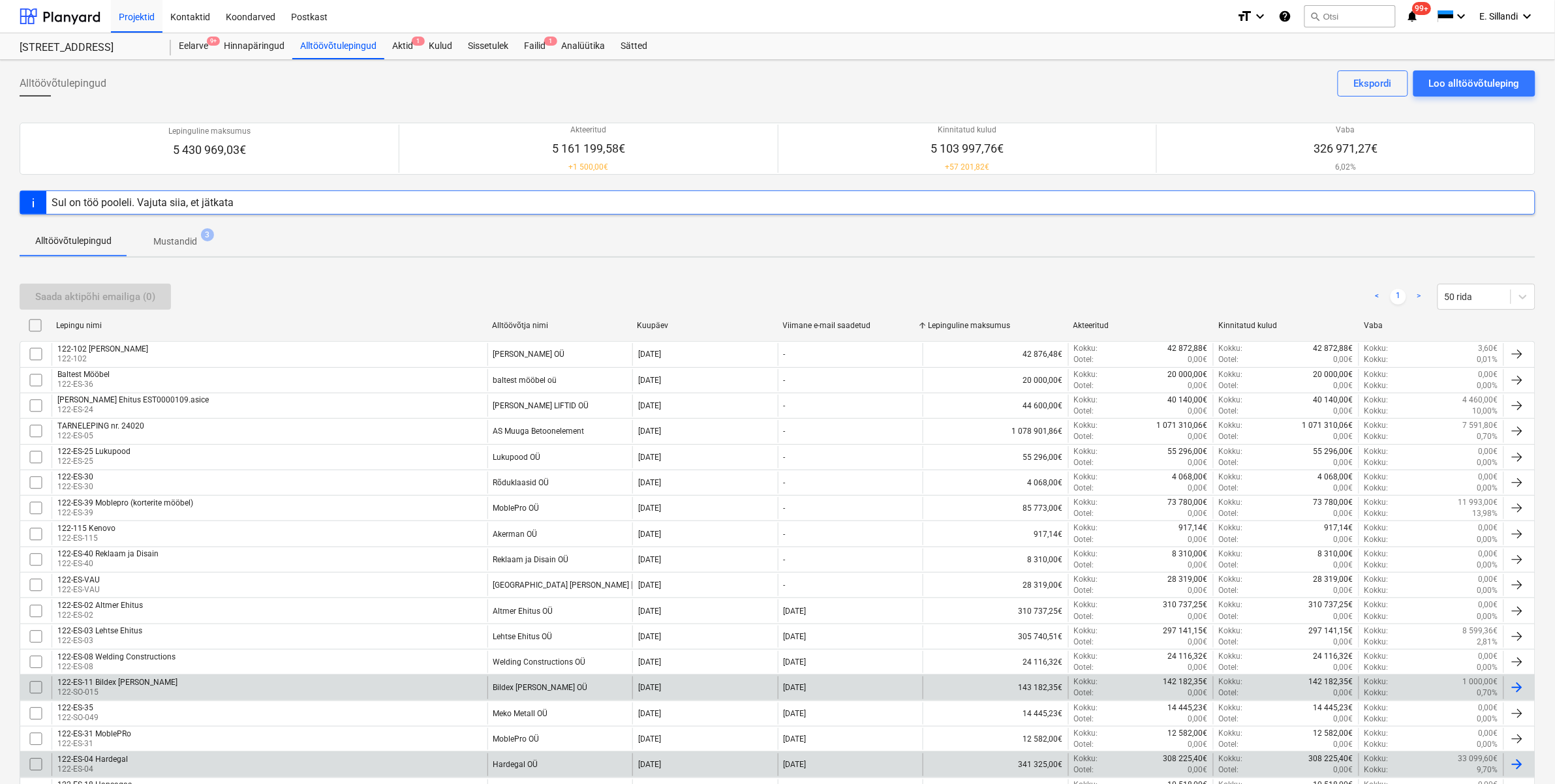
checkbox input "false"
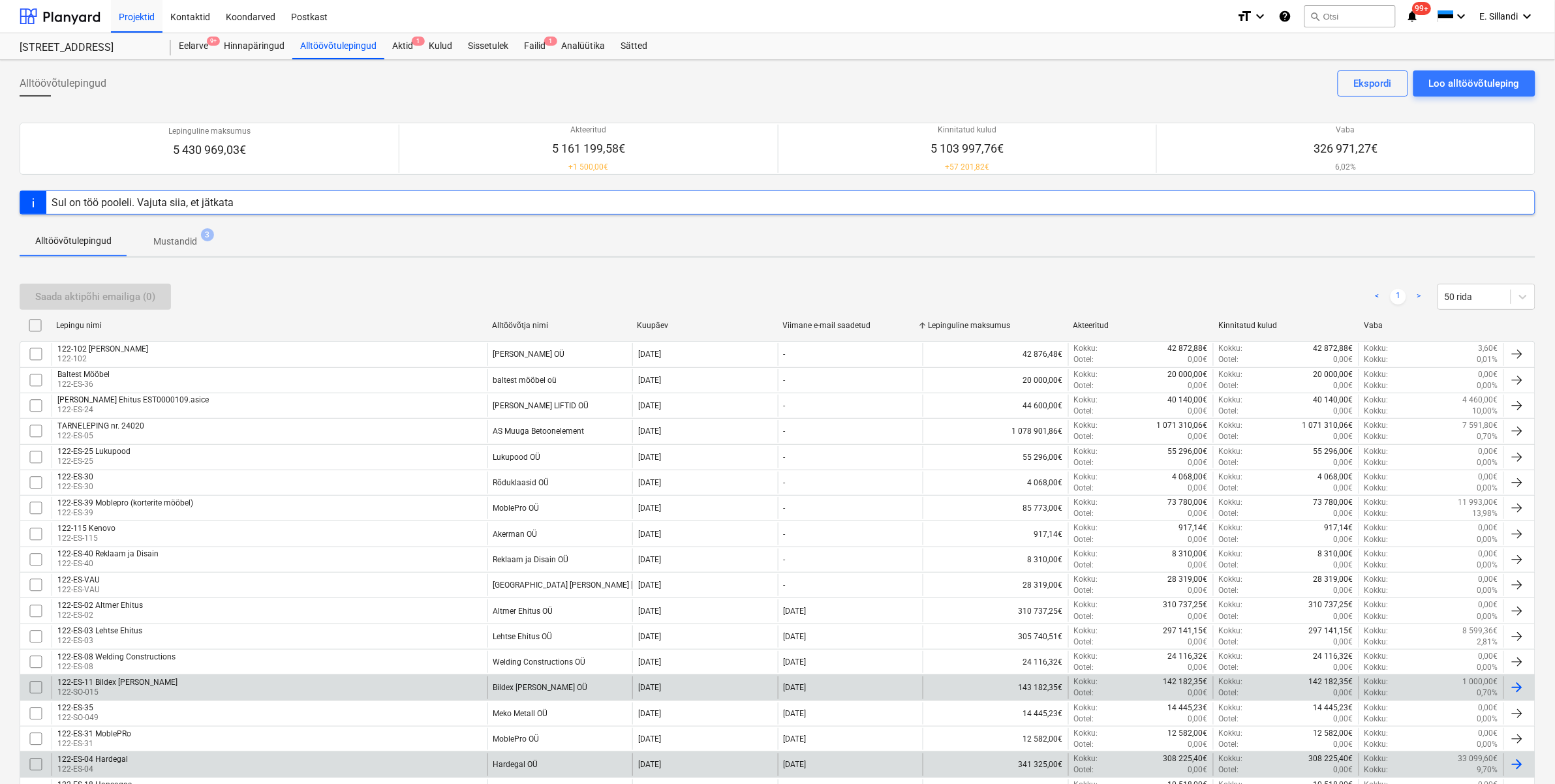
checkbox input "false"
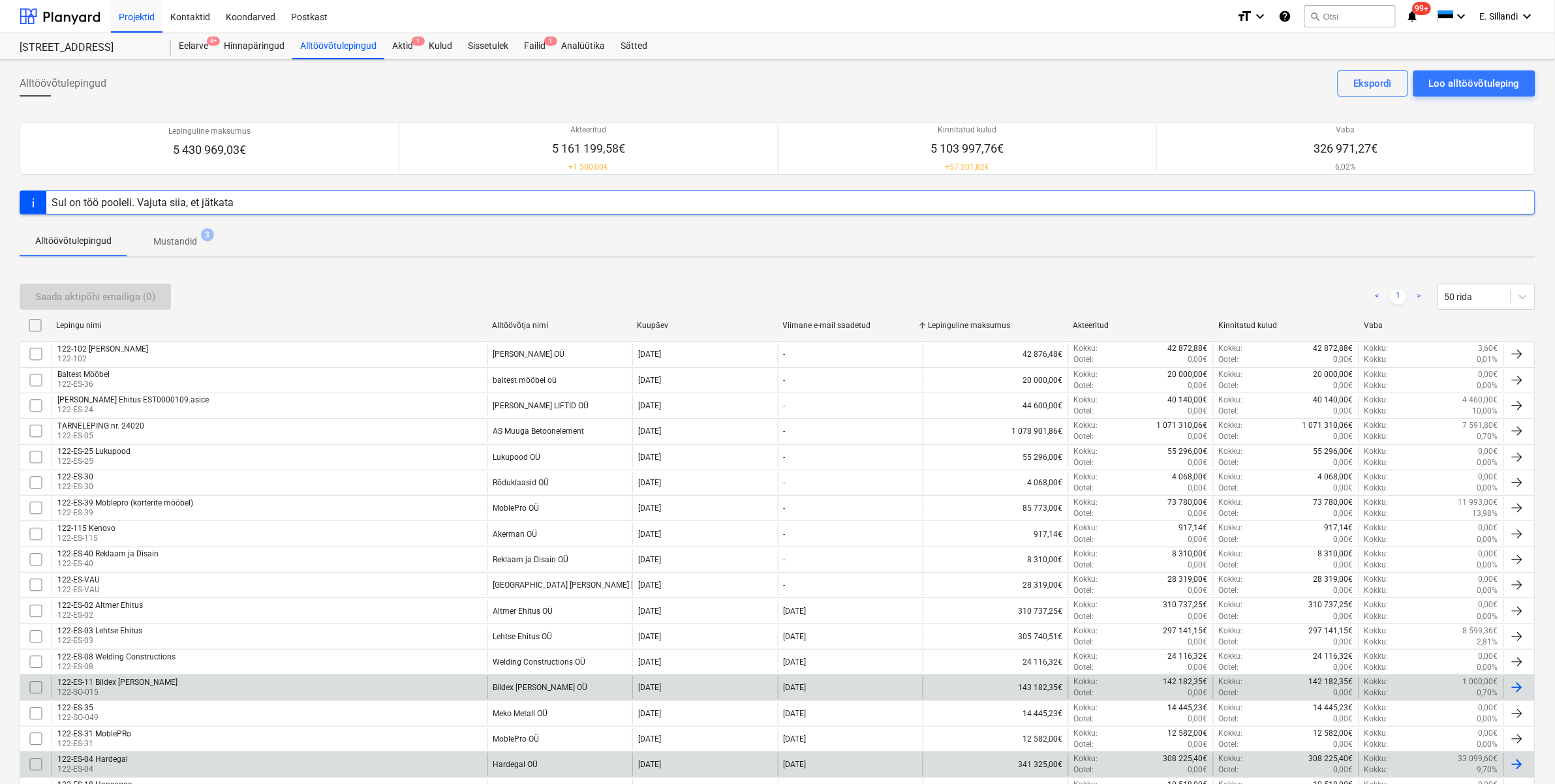
checkbox input "false"
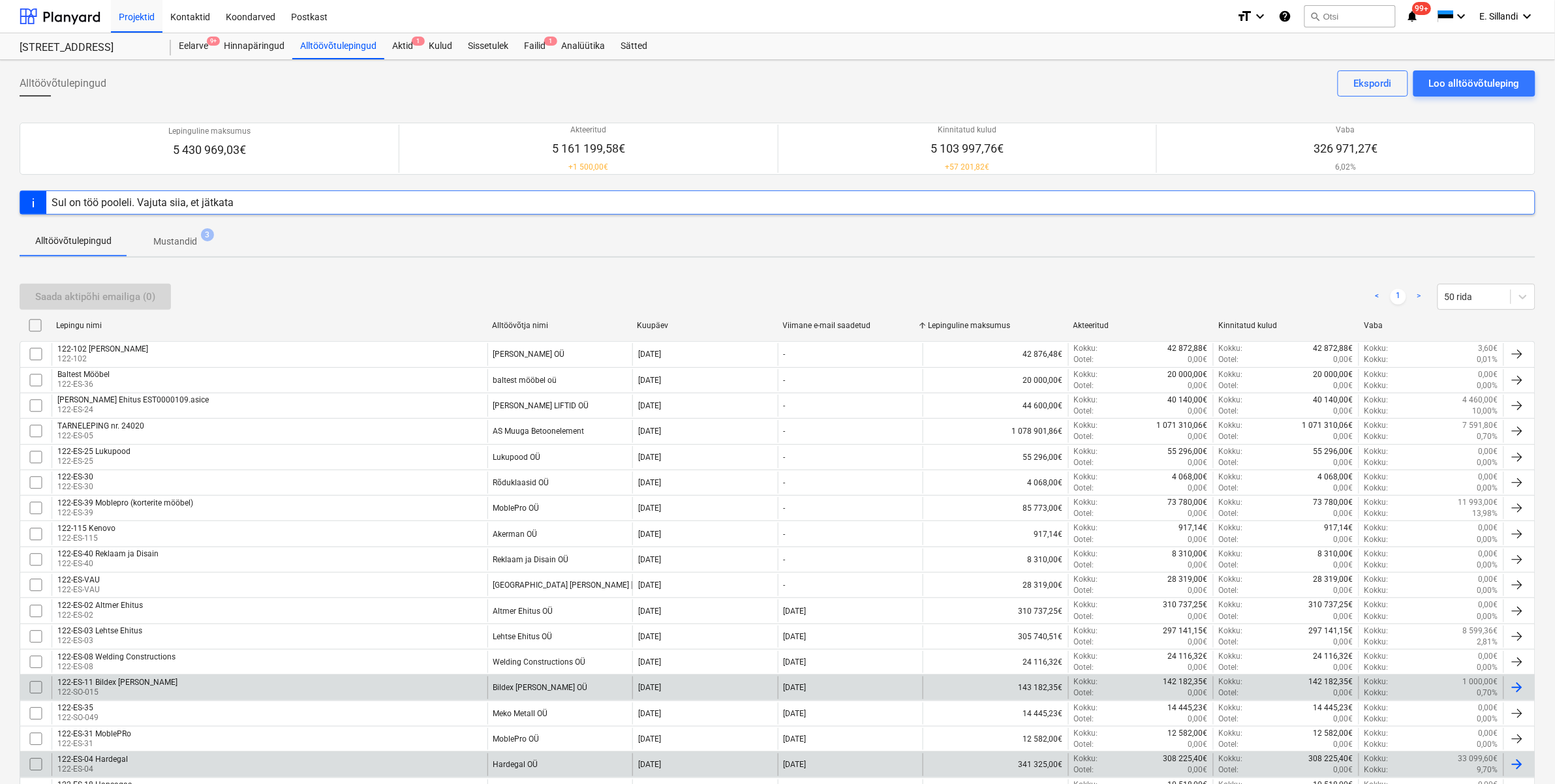
checkbox input "false"
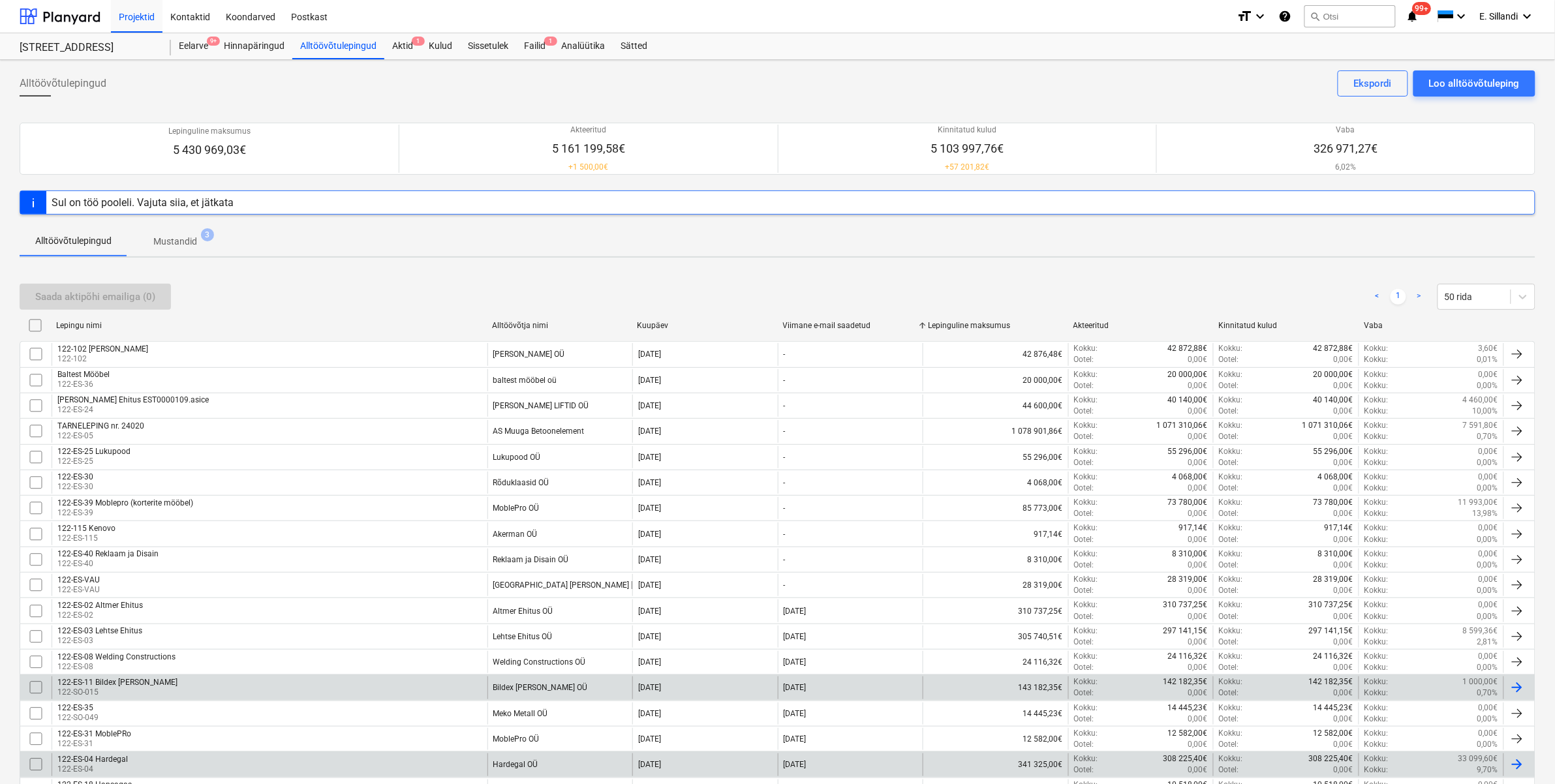
checkbox input "false"
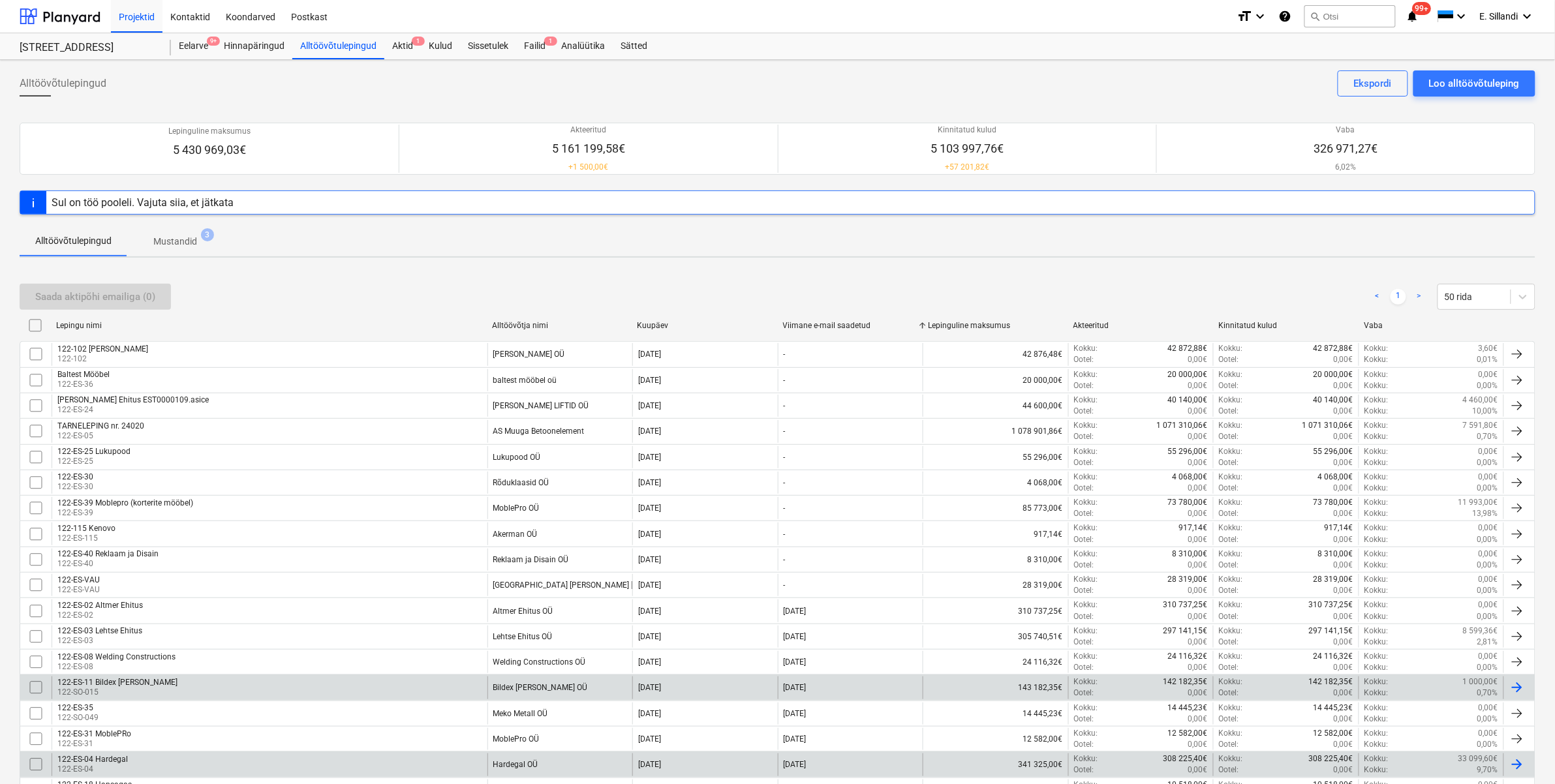
checkbox input "false"
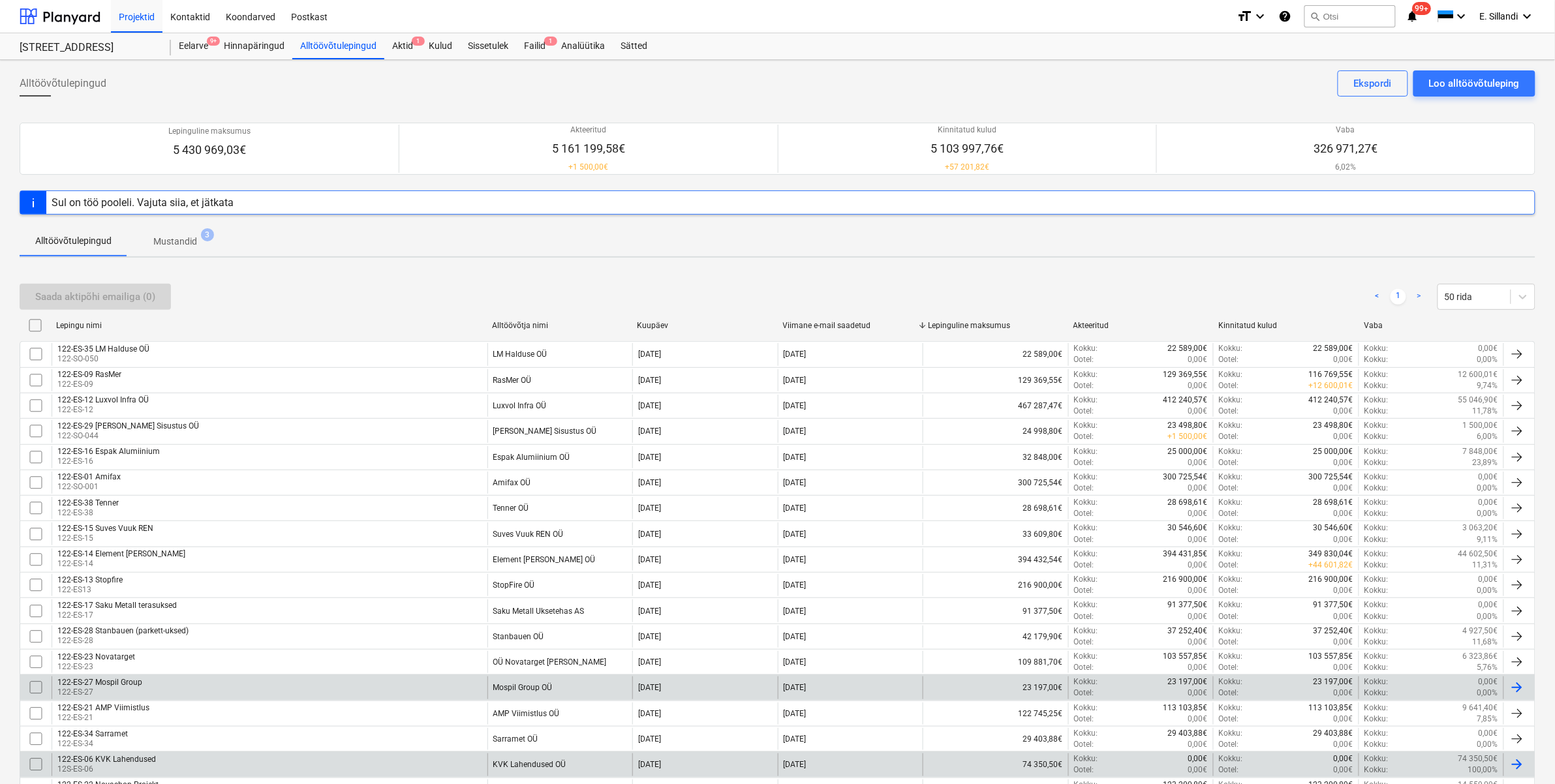
click at [206, 197] on div "Sul on töö pooleli. Vajuta siia, et jätkata" at bounding box center [142, 203] width 182 height 13
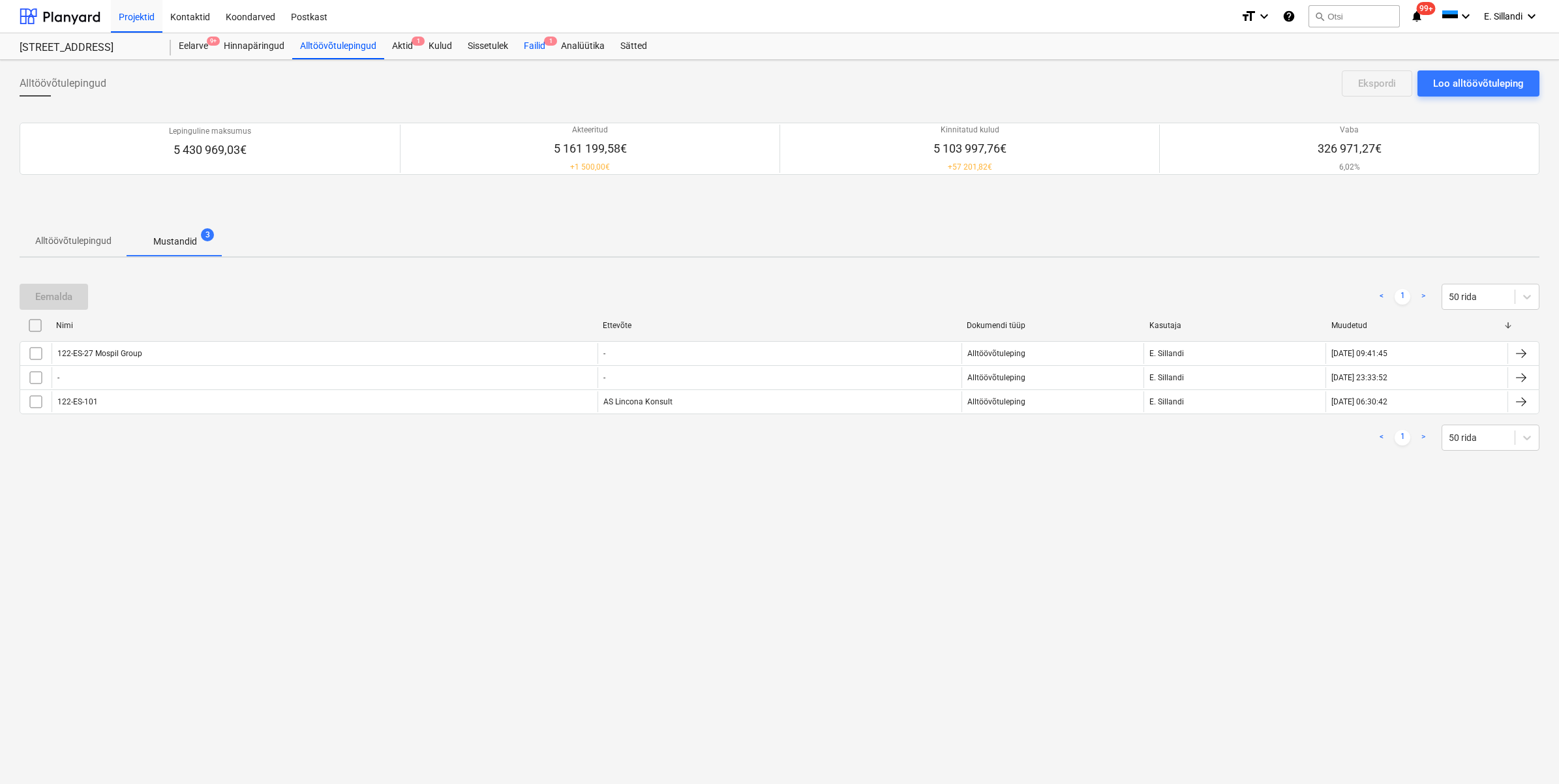
click at [530, 43] on div "Failid 1" at bounding box center [534, 46] width 37 height 26
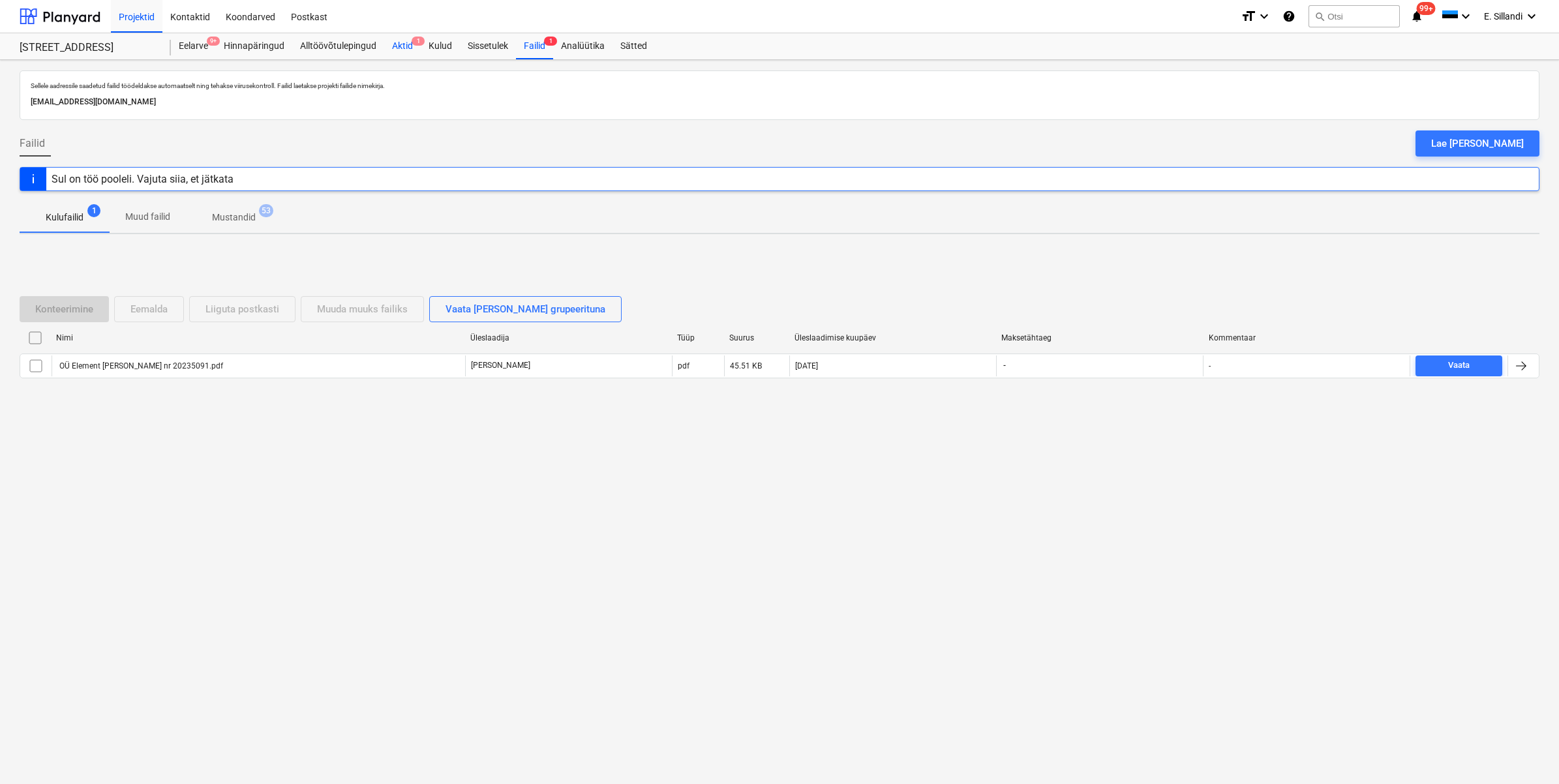
click at [400, 43] on div "Aktid 1" at bounding box center [402, 46] width 37 height 26
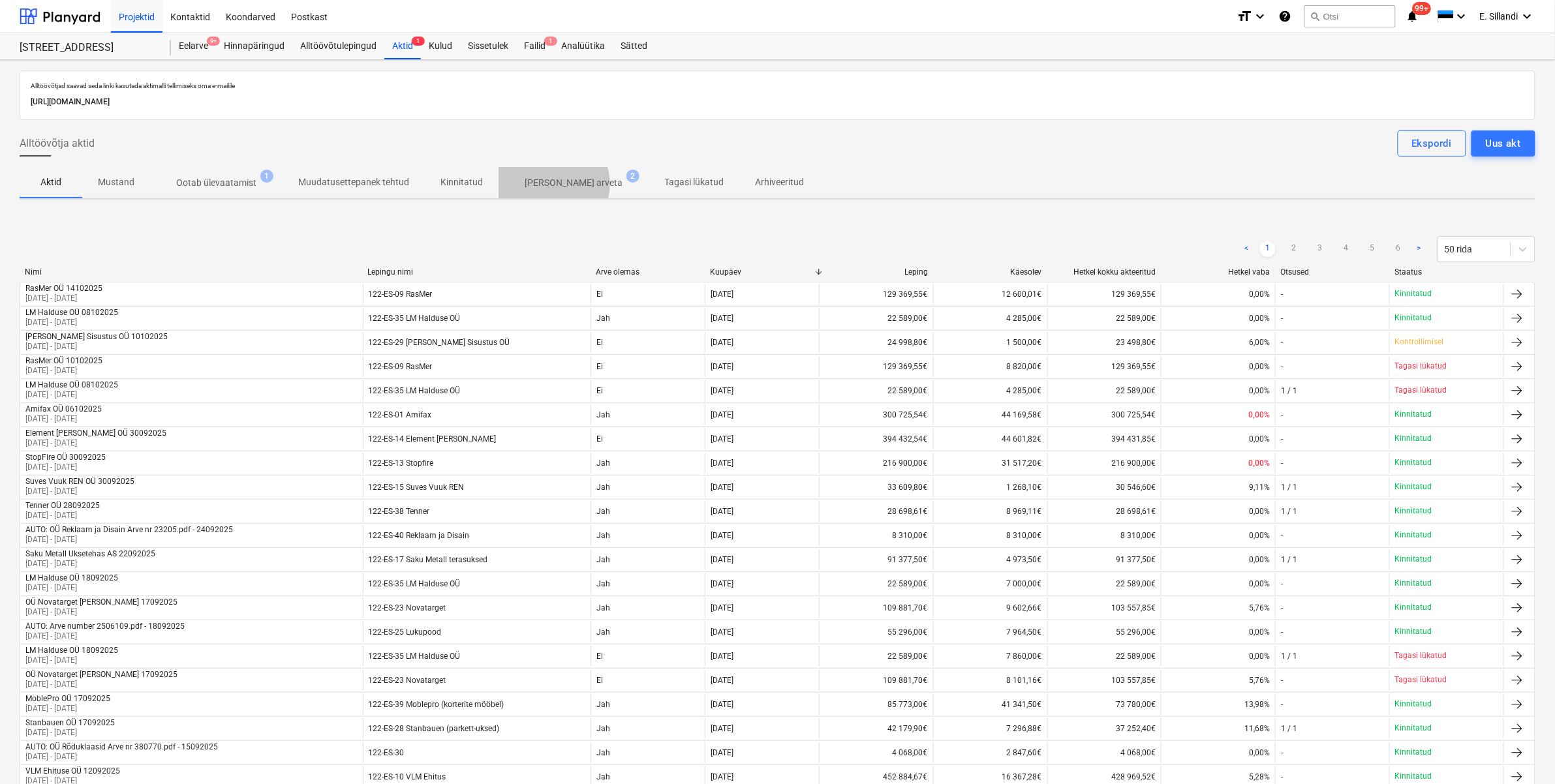
click at [548, 185] on p "Ilma arveta" at bounding box center [573, 182] width 98 height 14
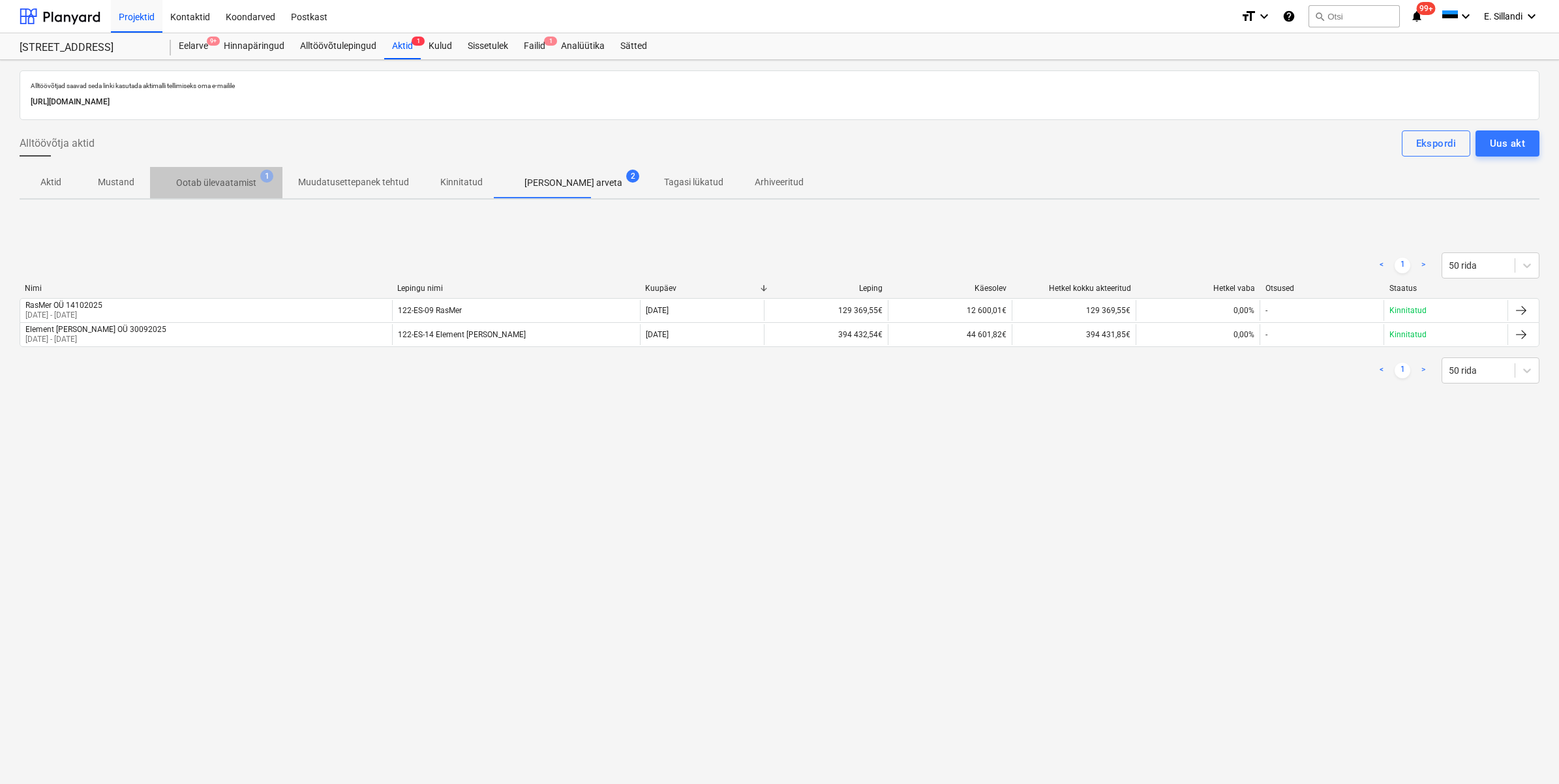
click at [236, 176] on span "Ootab ülevaatamist 1" at bounding box center [215, 183] width 132 height 23
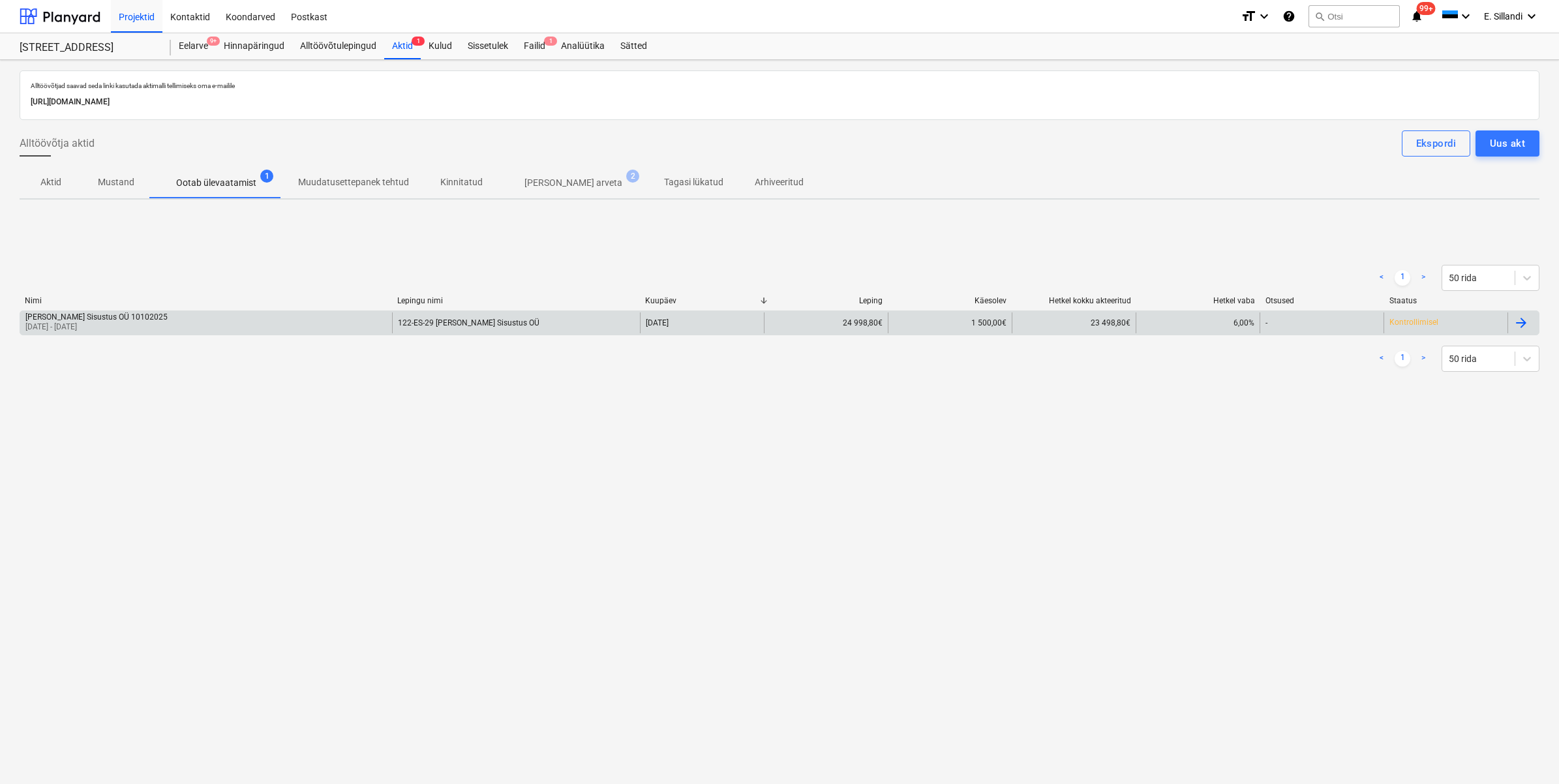
click at [128, 324] on div "Voller Sisustus OÜ 10102025 01 Sep 2025 - 30 Sep 2025" at bounding box center [205, 323] width 372 height 21
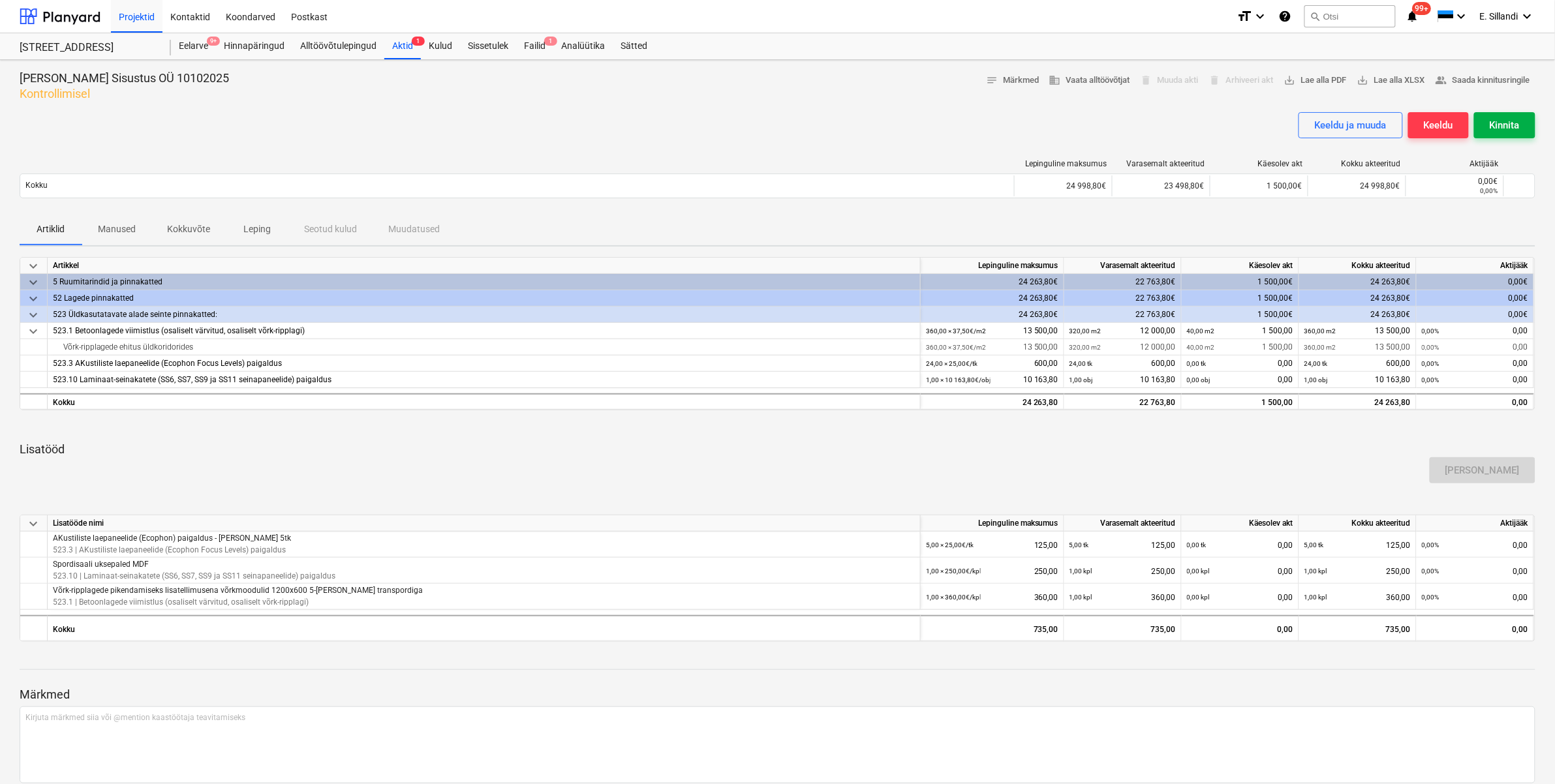
click at [1246, 129] on div "Kinnita" at bounding box center [1505, 125] width 30 height 17
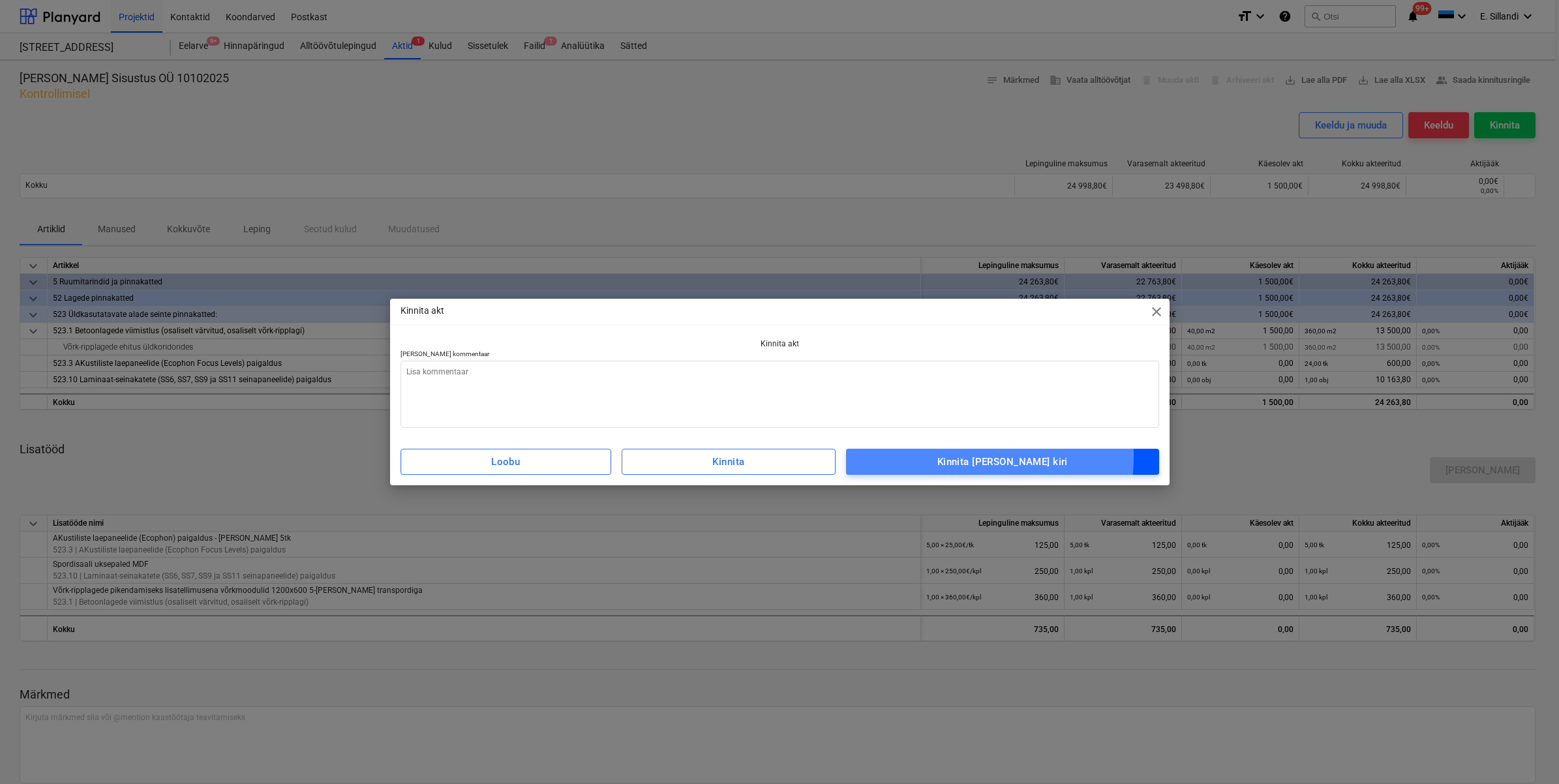
click at [944, 457] on span "Kinnita ja saada kiri" at bounding box center [1002, 461] width 284 height 17
type textarea "x"
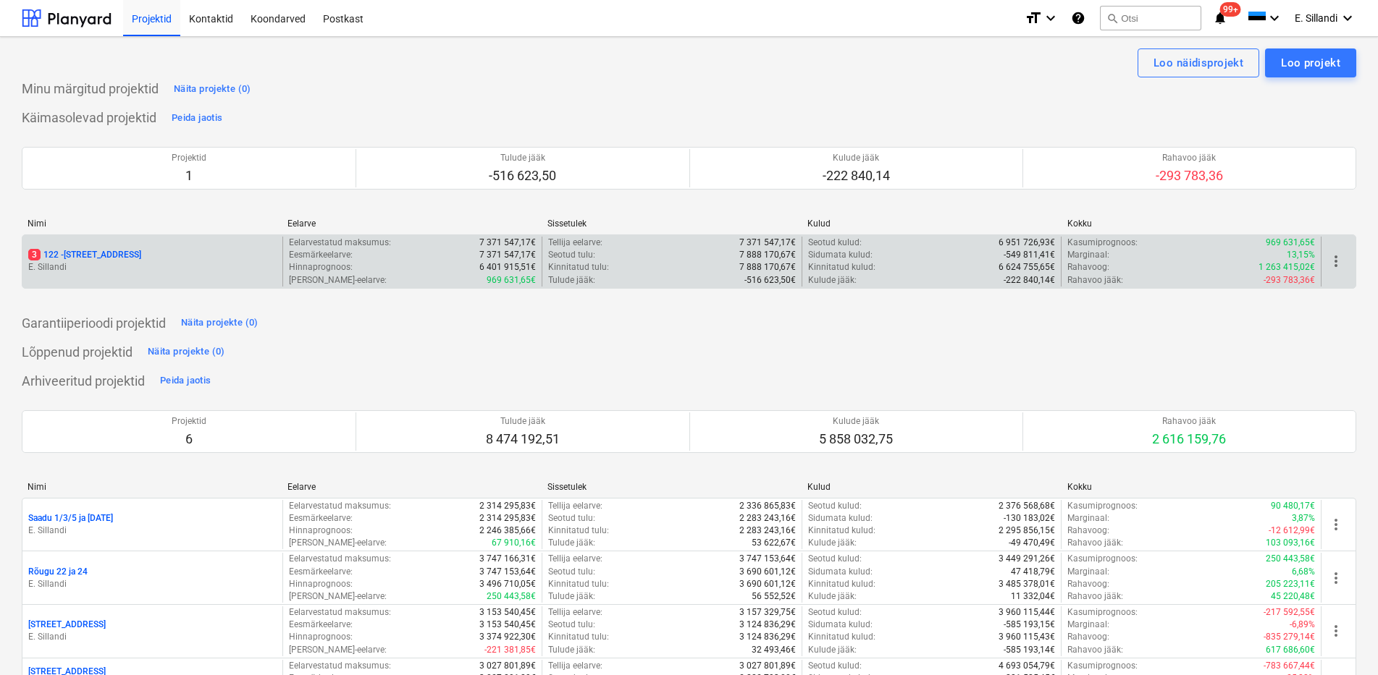
click at [184, 267] on p "E. Sillandi" at bounding box center [152, 267] width 248 height 12
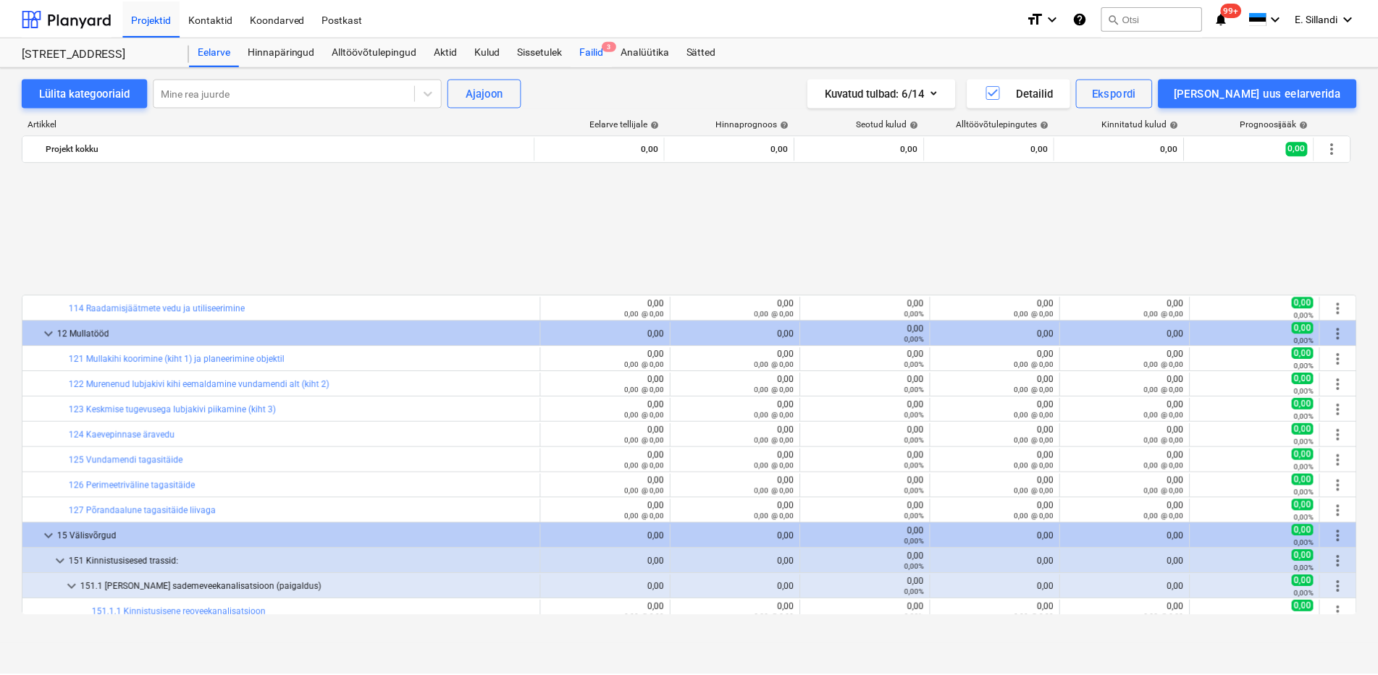
scroll to position [640, 0]
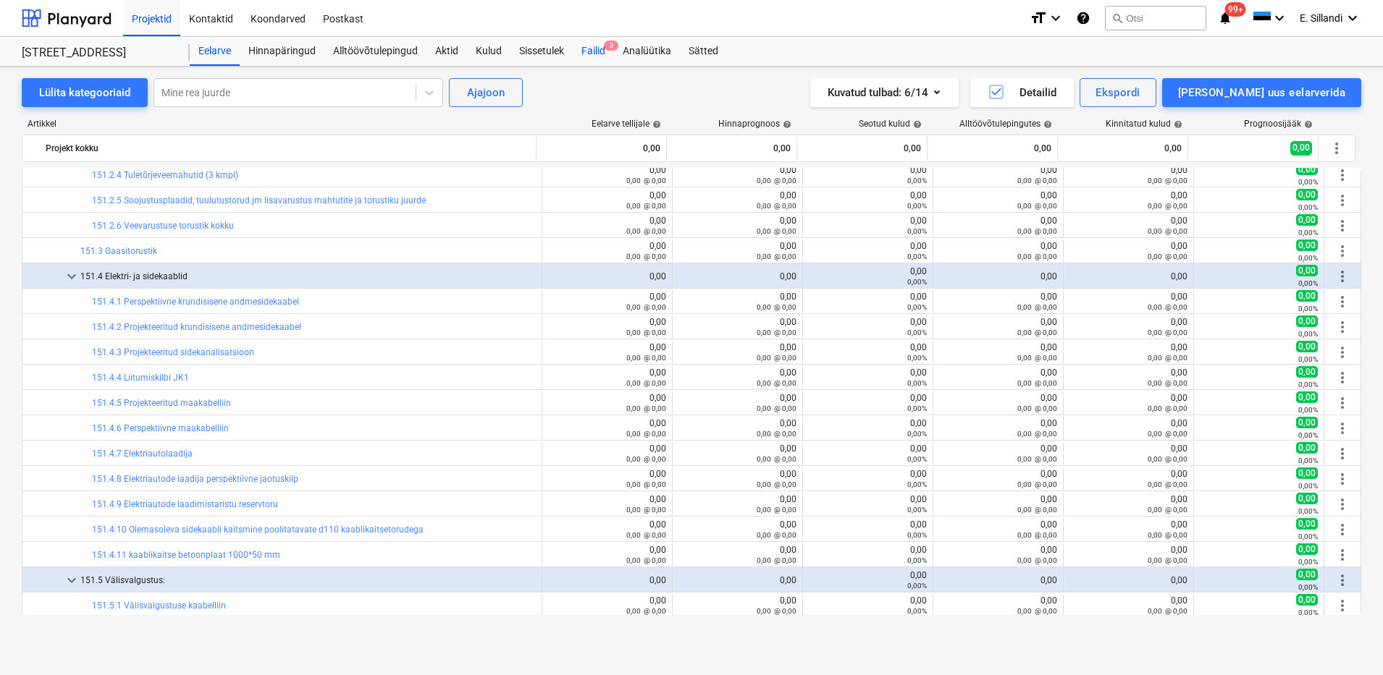
click at [596, 54] on div "Failid 3" at bounding box center [593, 51] width 41 height 29
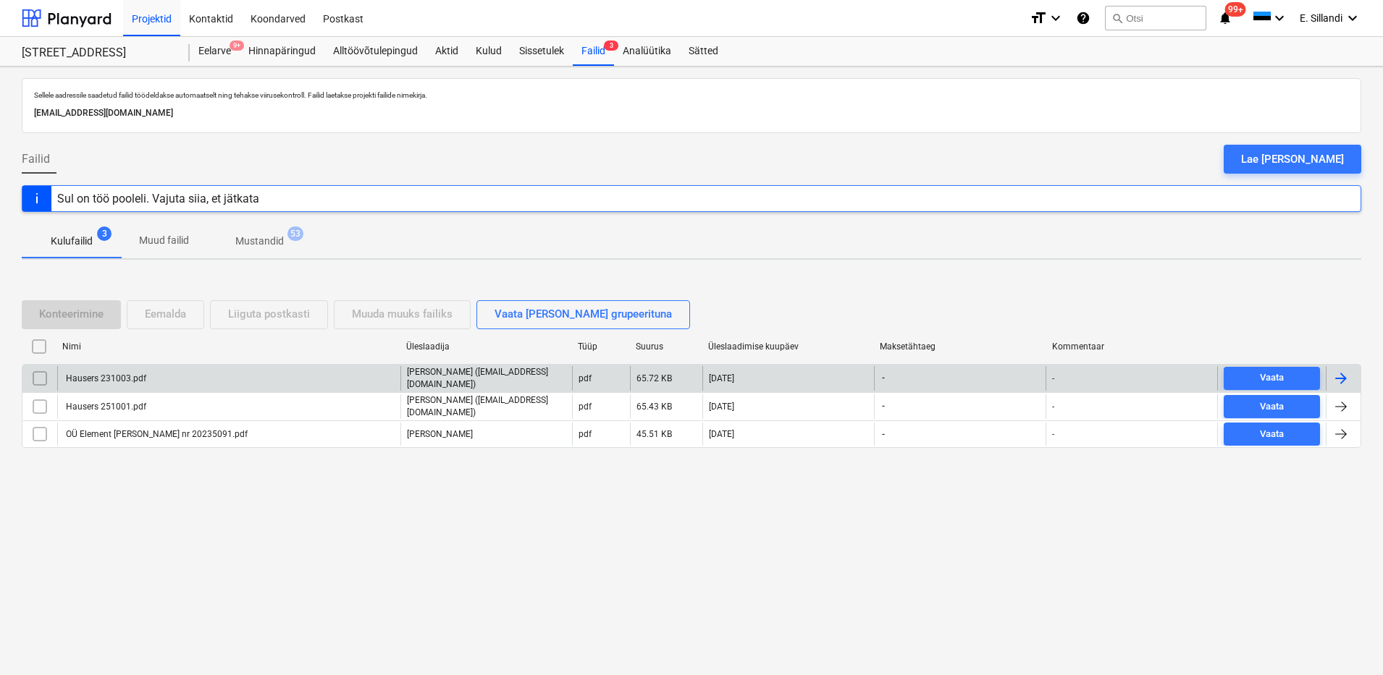
click at [463, 379] on p "[PERSON_NAME] ([EMAIL_ADDRESS][DOMAIN_NAME])" at bounding box center [486, 378] width 159 height 25
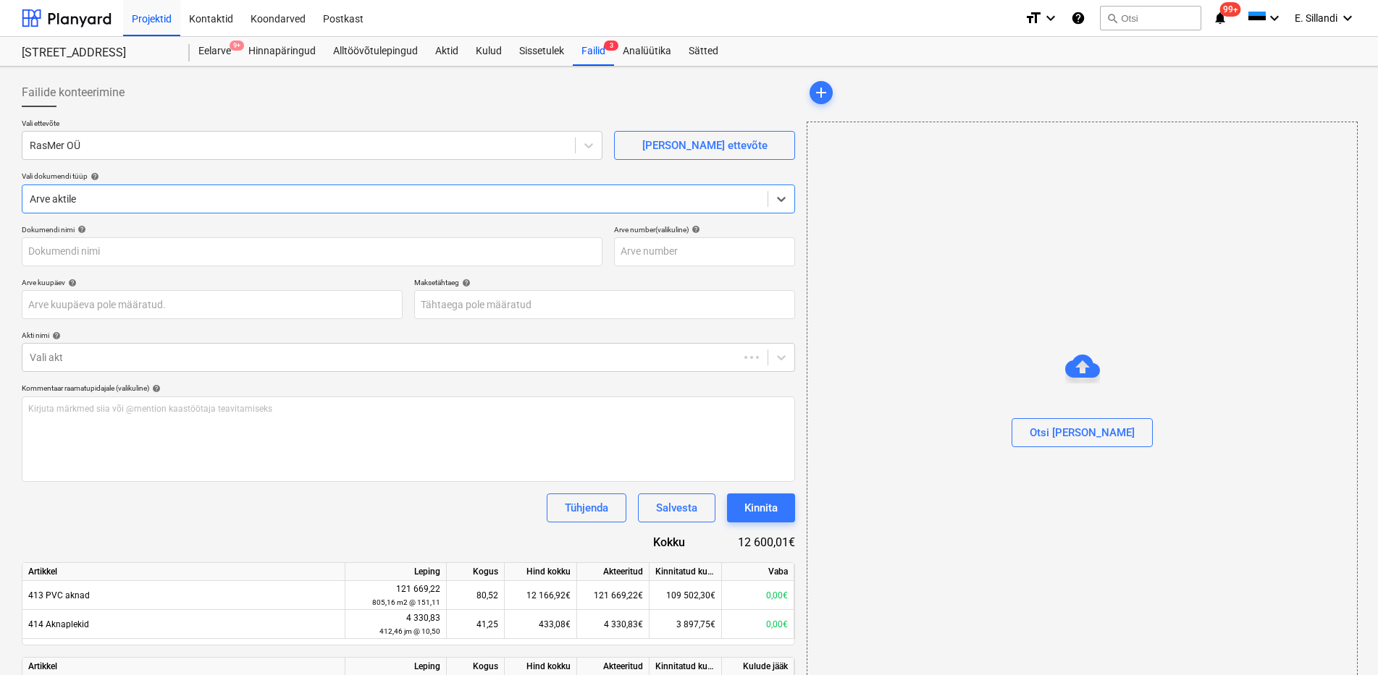
type input "Hausers 231003.pdf"
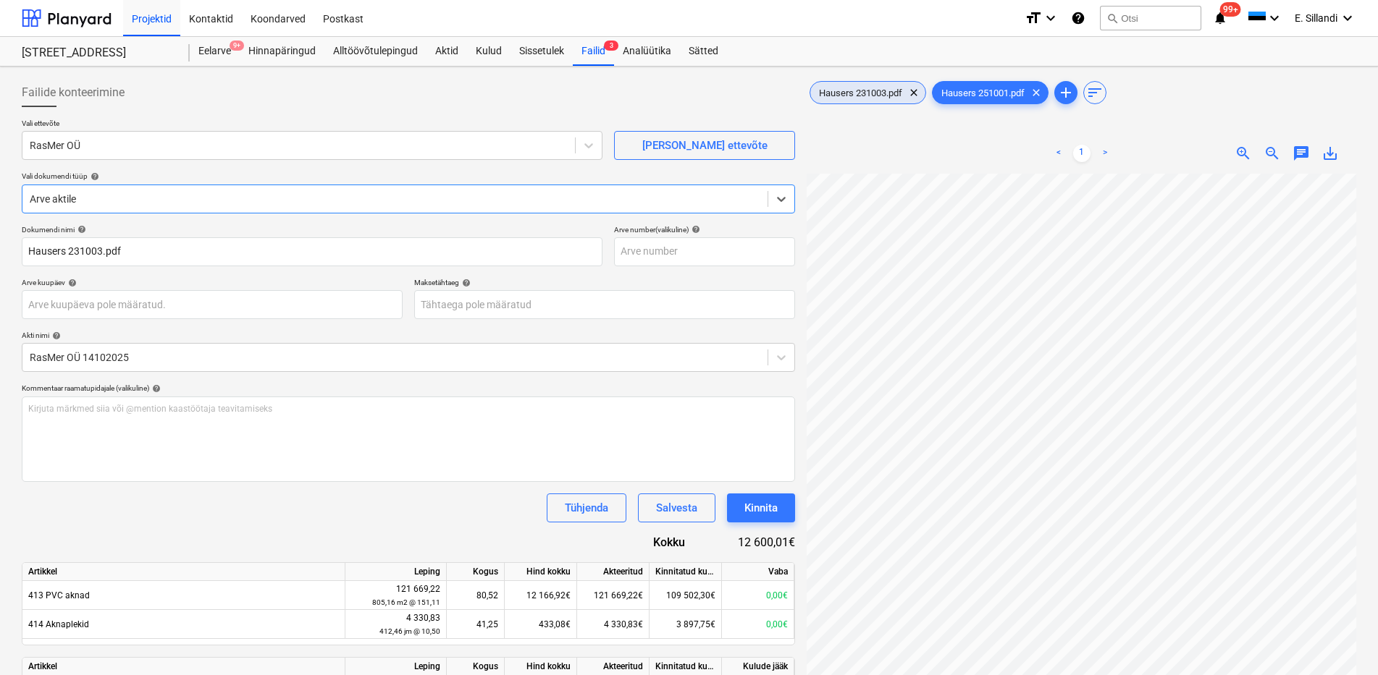
click at [869, 86] on div "Hausers 231003.pdf clear" at bounding box center [867, 92] width 117 height 23
click at [987, 91] on span "Hausers 251001.pdf" at bounding box center [982, 93] width 101 height 11
click at [863, 92] on span "Hausers 231003.pdf" at bounding box center [860, 93] width 101 height 11
click at [966, 104] on div "Hausers 251001.pdf clear" at bounding box center [990, 92] width 117 height 23
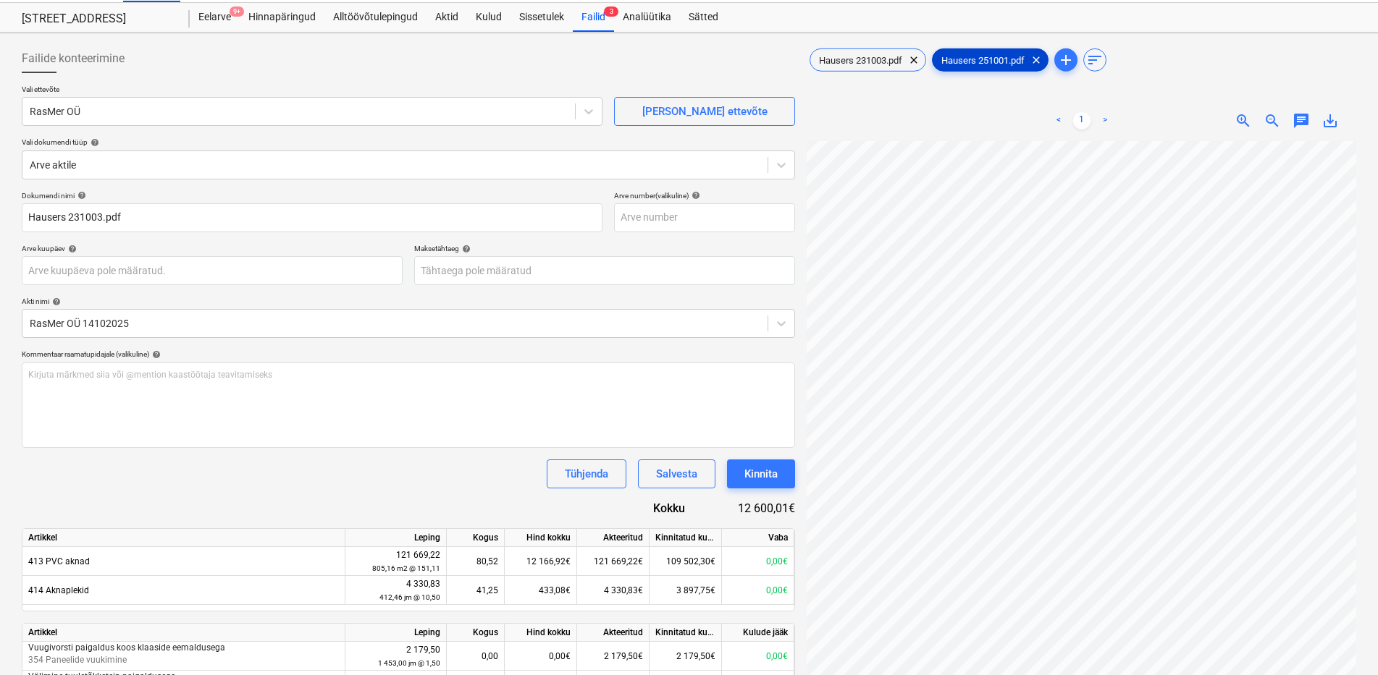
scroll to position [0, 0]
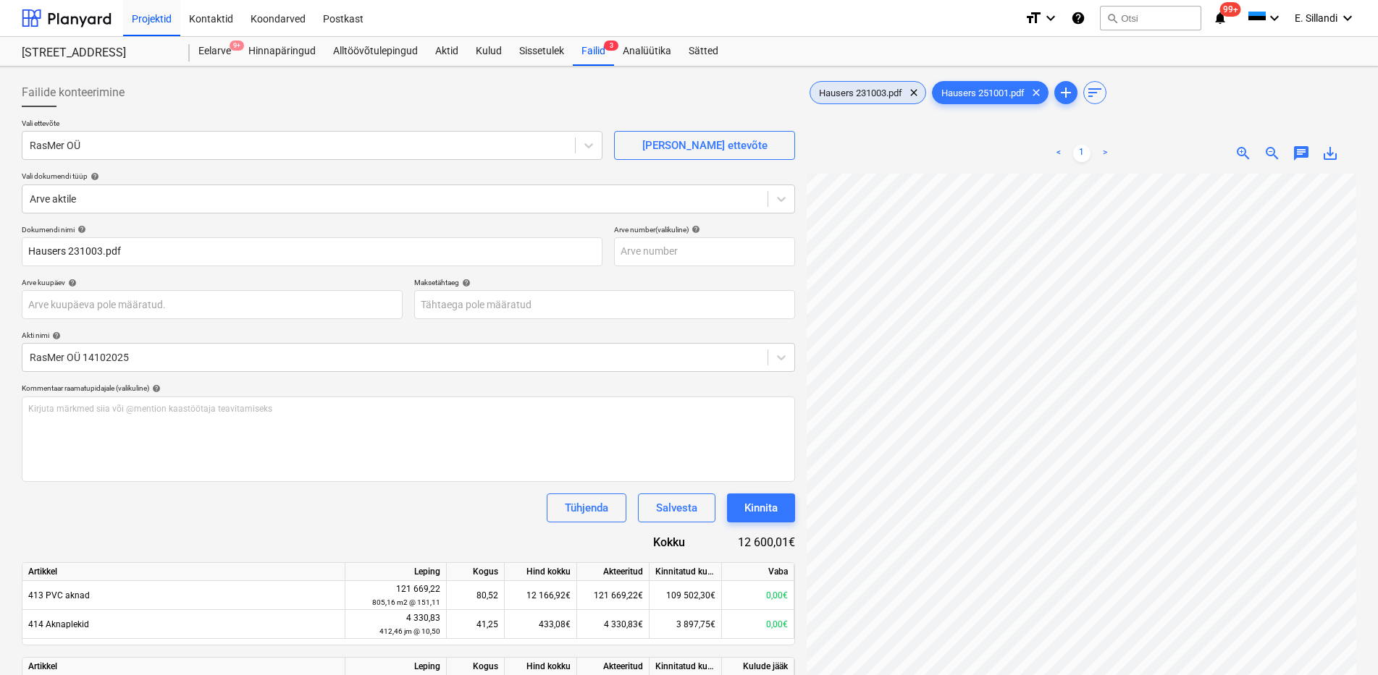
click at [866, 88] on span "Hausers 231003.pdf" at bounding box center [860, 93] width 101 height 11
click at [379, 45] on div "Alltöövõtulepingud" at bounding box center [375, 51] width 102 height 29
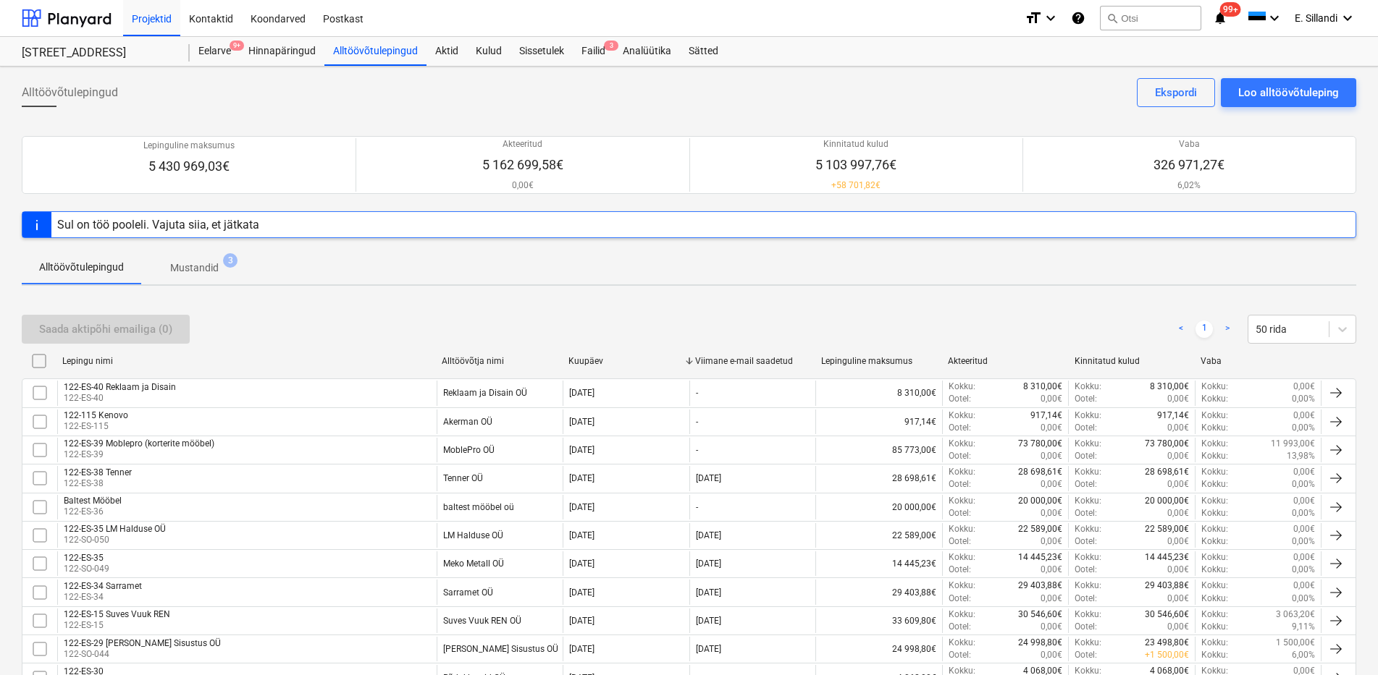
scroll to position [789, 0]
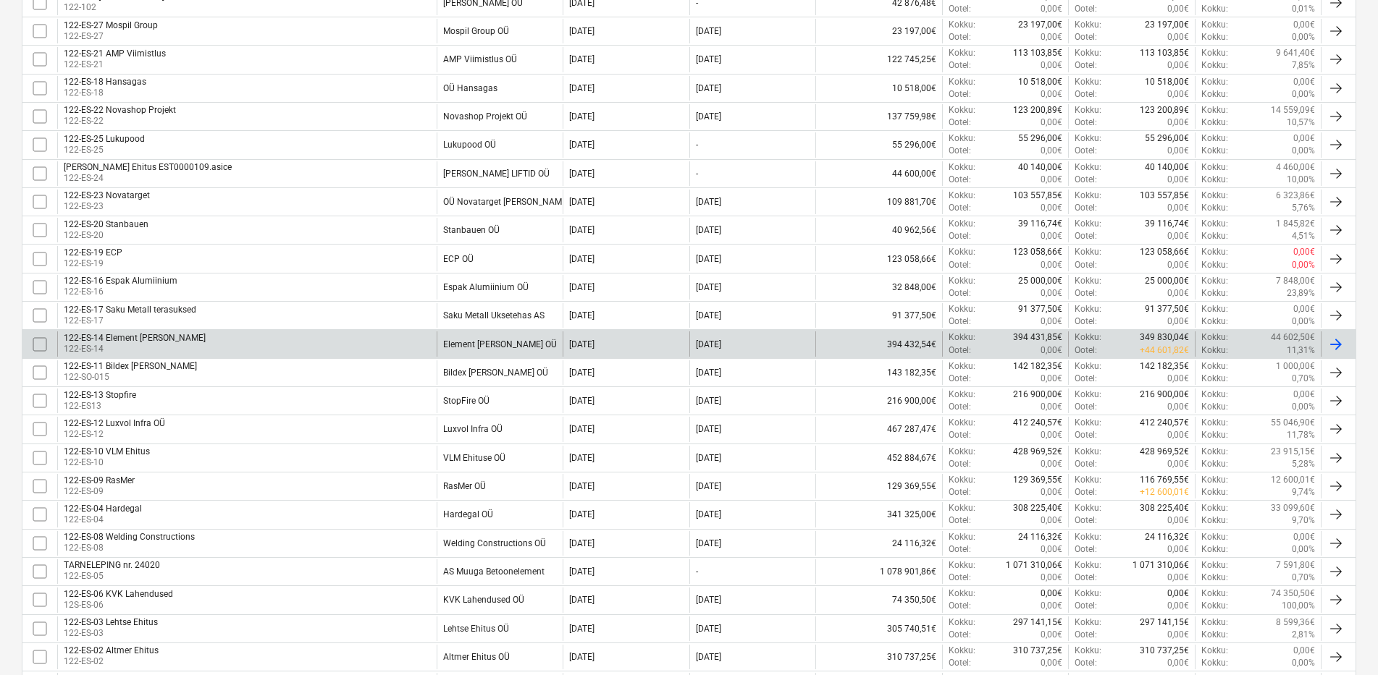
click at [347, 347] on div "122-ES-14 Element [PERSON_NAME] 122-ES-14" at bounding box center [246, 344] width 379 height 25
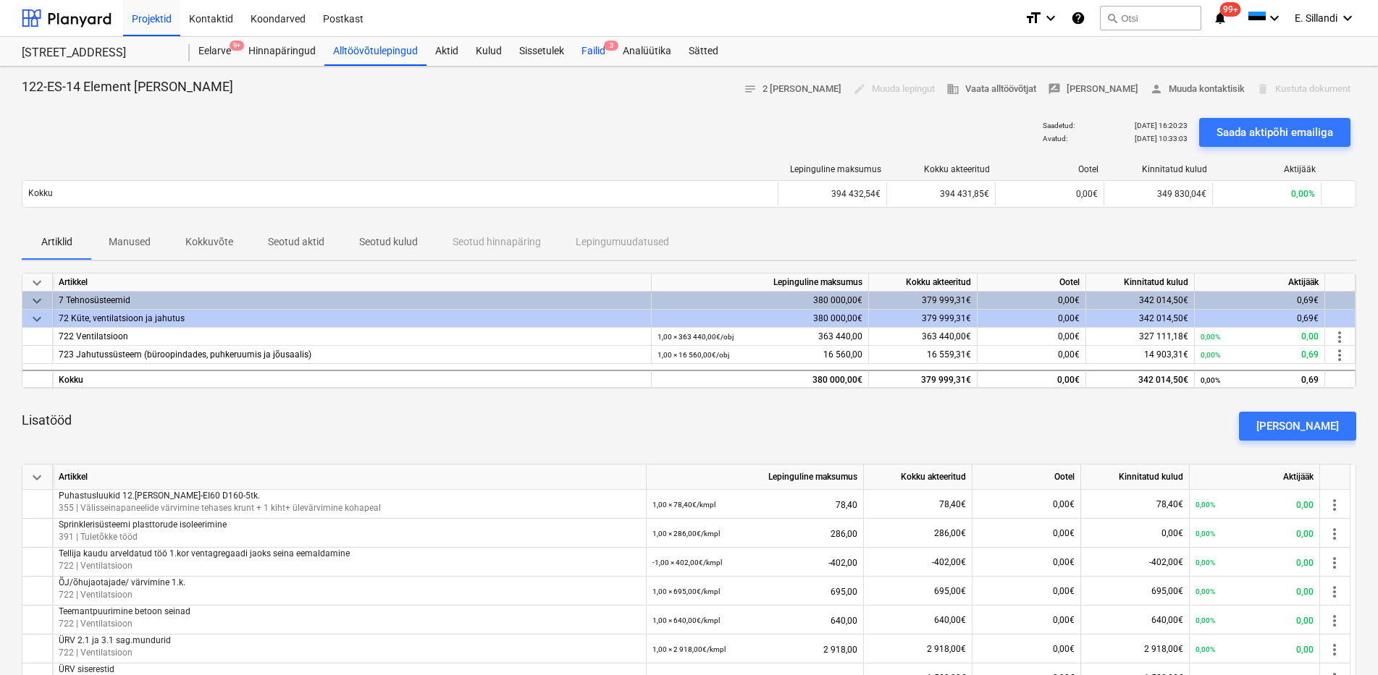
click at [605, 54] on div "Failid 3" at bounding box center [593, 51] width 41 height 29
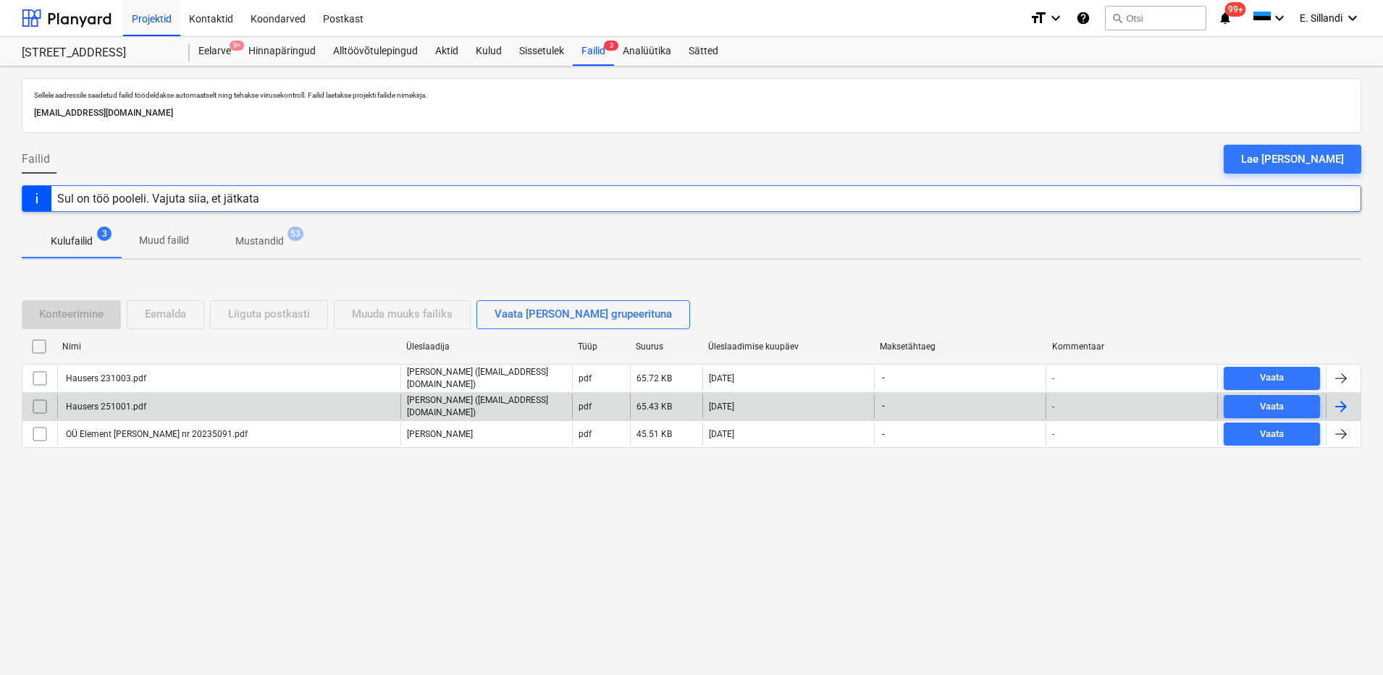
click at [186, 412] on div "Hausers 251001.pdf" at bounding box center [228, 407] width 343 height 25
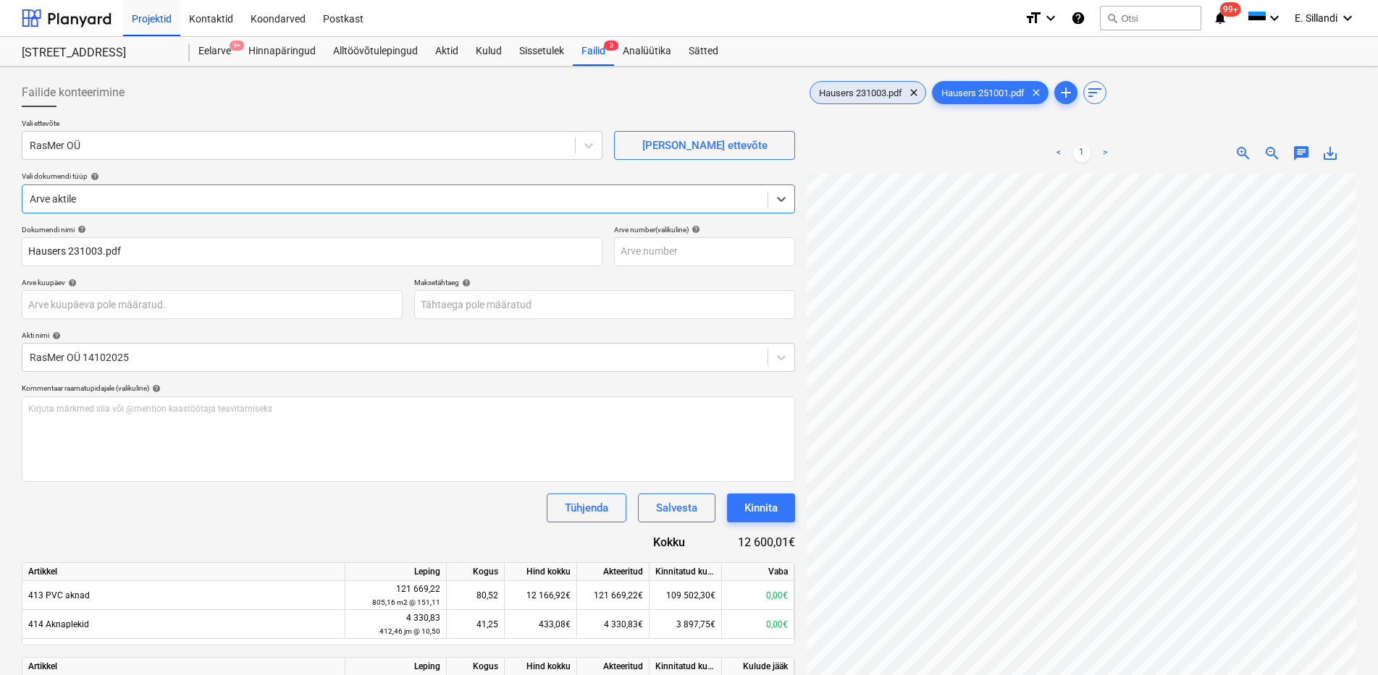
click at [817, 88] on span "Hausers 231003.pdf" at bounding box center [860, 93] width 101 height 11
click at [1326, 146] on span "save_alt" at bounding box center [1329, 153] width 17 height 17
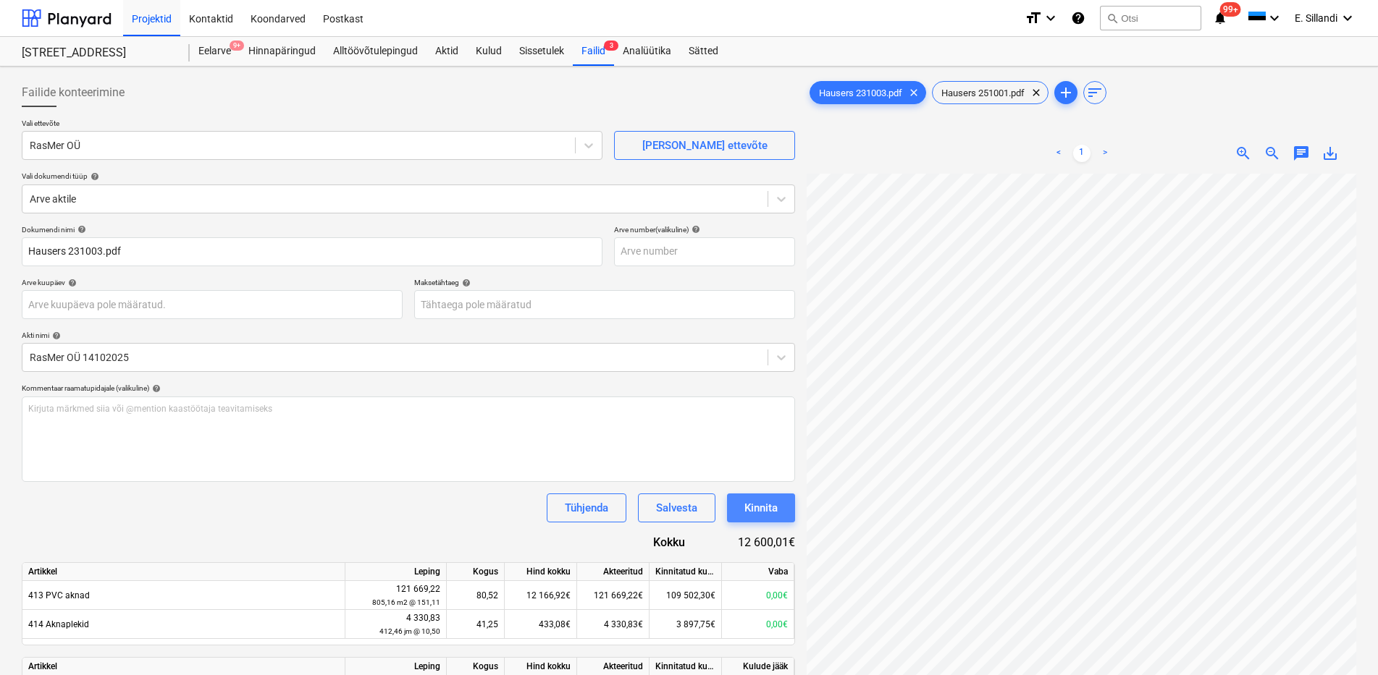
click at [761, 512] on div "Kinnita" at bounding box center [760, 508] width 33 height 19
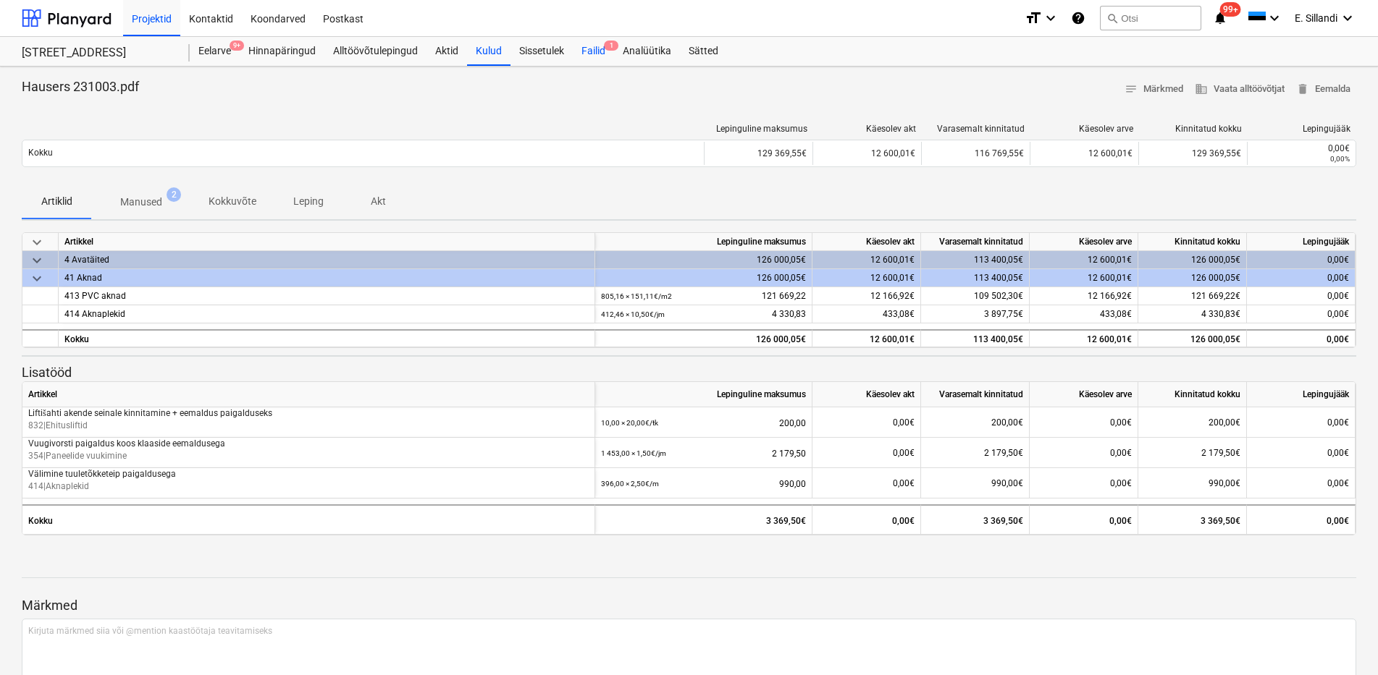
click at [585, 57] on div "Failid 1" at bounding box center [593, 51] width 41 height 29
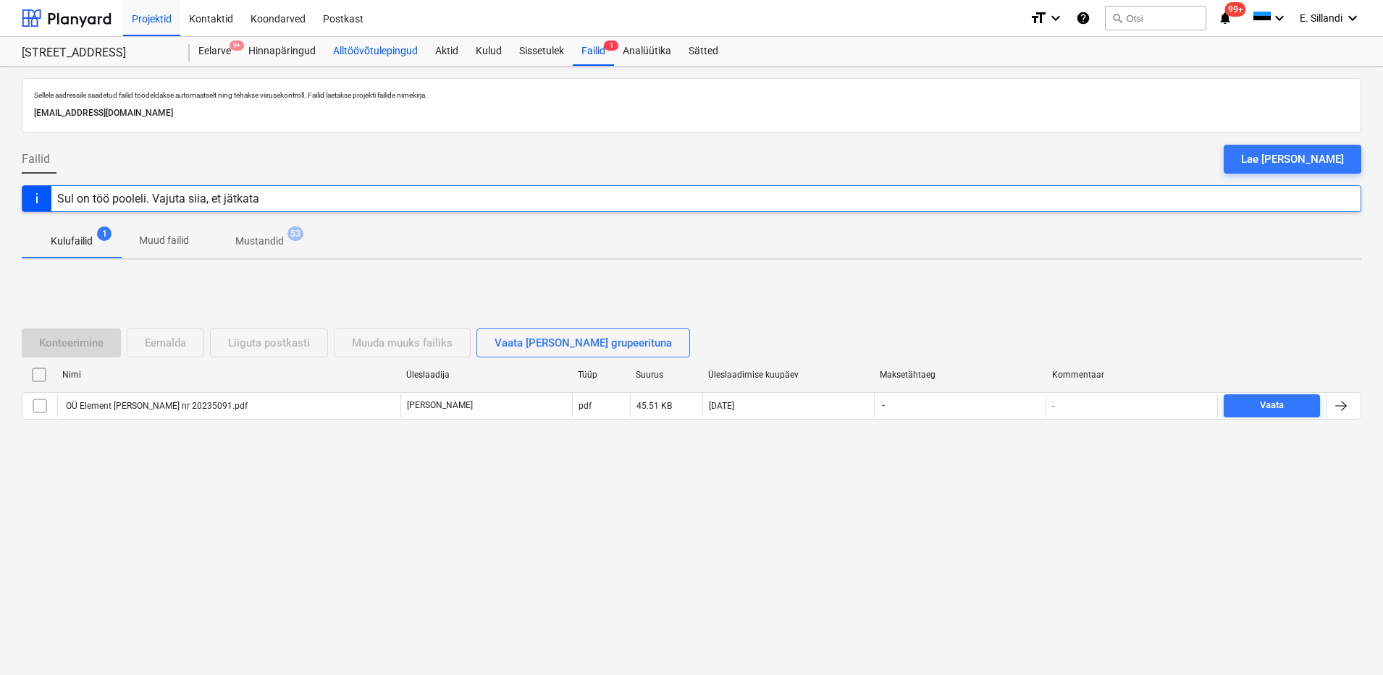
click at [402, 53] on div "Alltöövõtulepingud" at bounding box center [375, 51] width 102 height 29
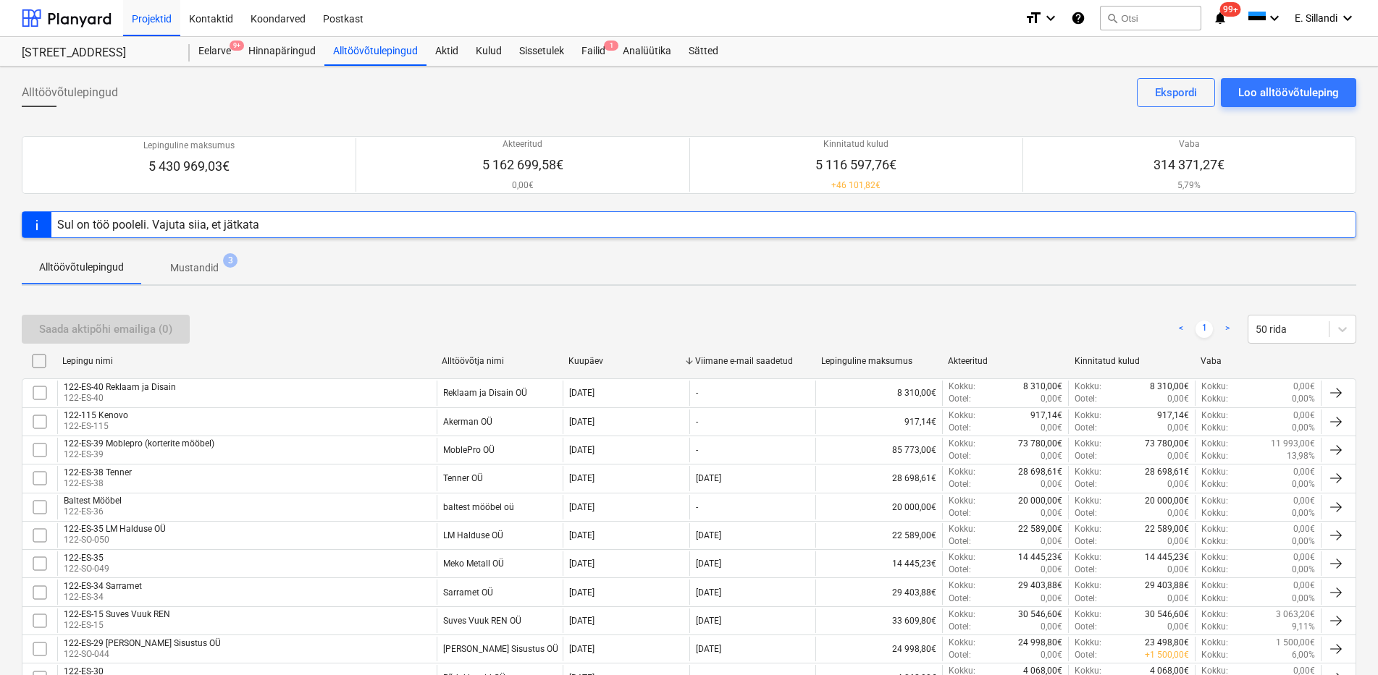
scroll to position [789, 0]
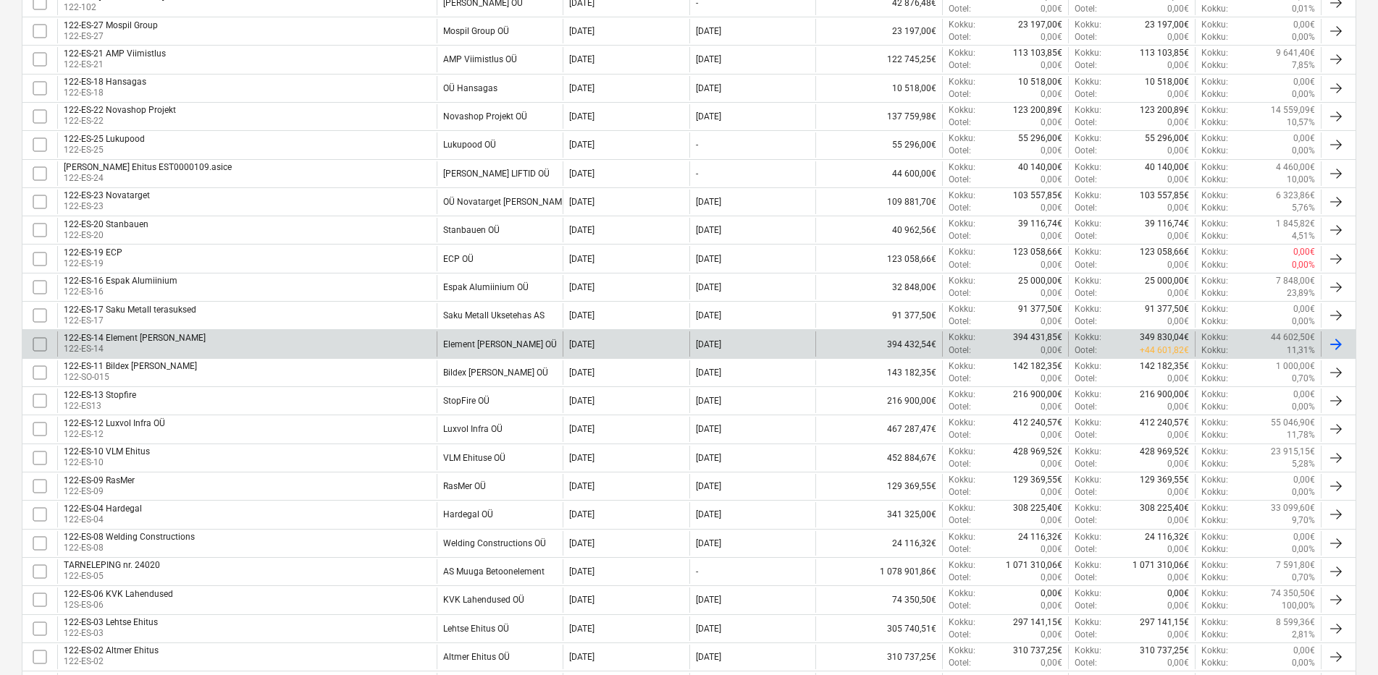
click at [539, 344] on div "Element [PERSON_NAME] OÜ" at bounding box center [499, 344] width 127 height 25
